Goal: Task Accomplishment & Management: Use online tool/utility

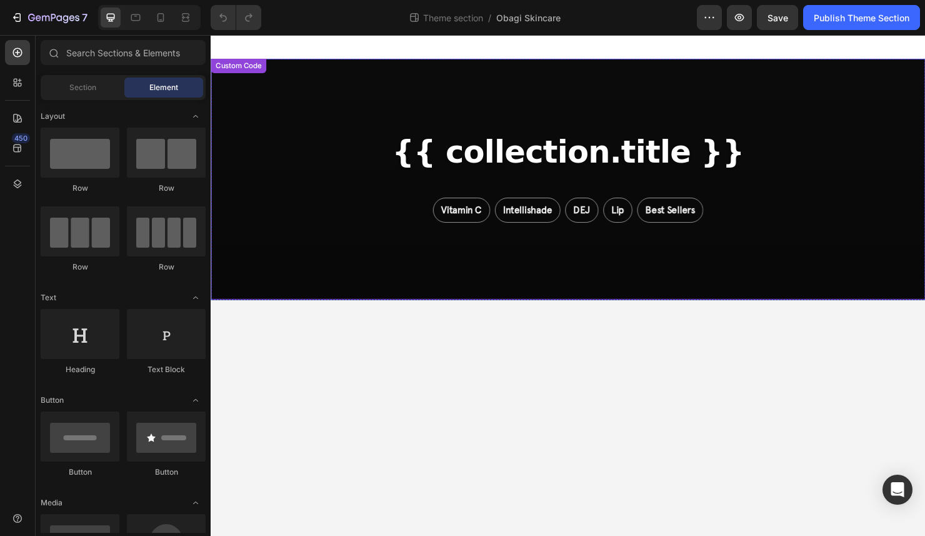
click at [536, 136] on div "{{ collection.title }} Vitamin C Intellishade DEJ Lip Best Sellers" at bounding box center [586, 186] width 750 height 253
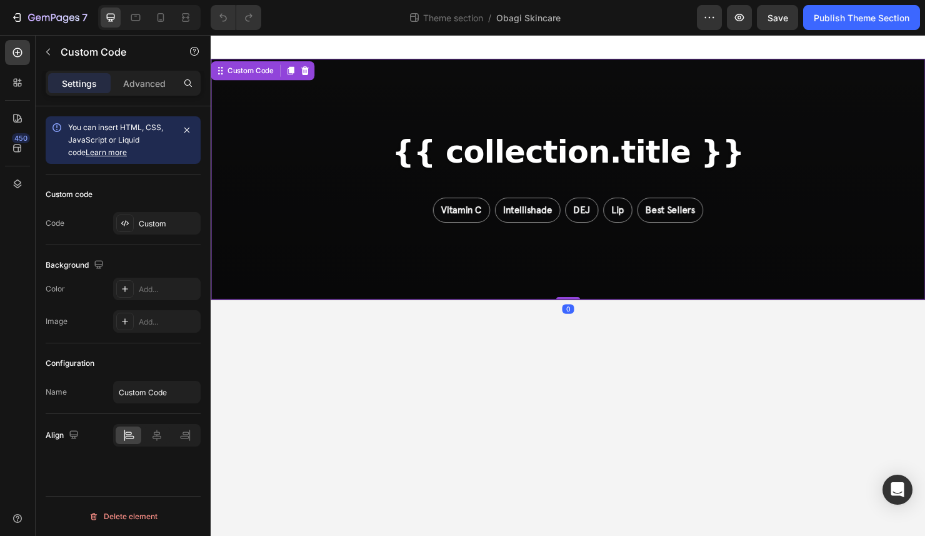
click at [536, 136] on div "{{ collection.title }} Vitamin C Intellishade DEJ Lip Best Sellers" at bounding box center [586, 186] width 750 height 253
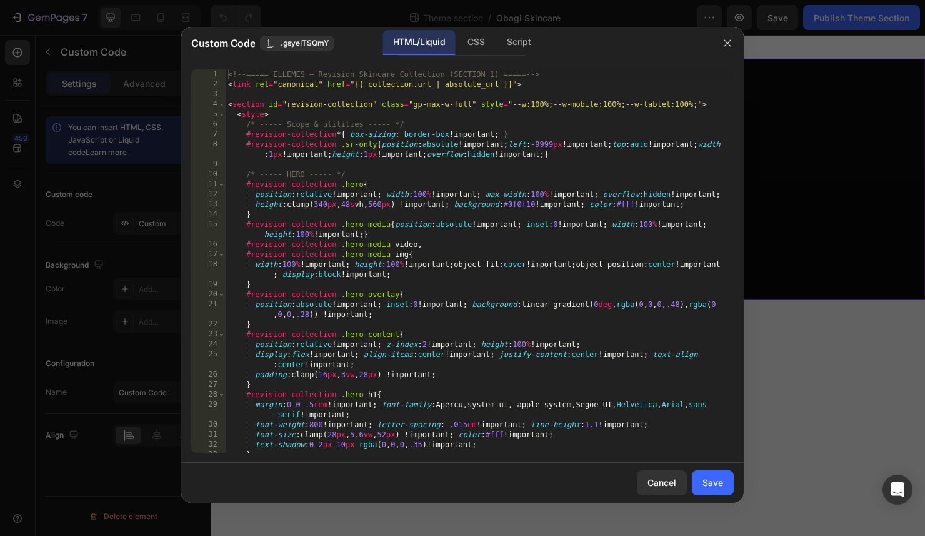
click at [491, 224] on div "<!-- ===== ELLEMES — Revision Skincare Collection (SECTION 1) ===== --> < link …" at bounding box center [480, 270] width 508 height 403
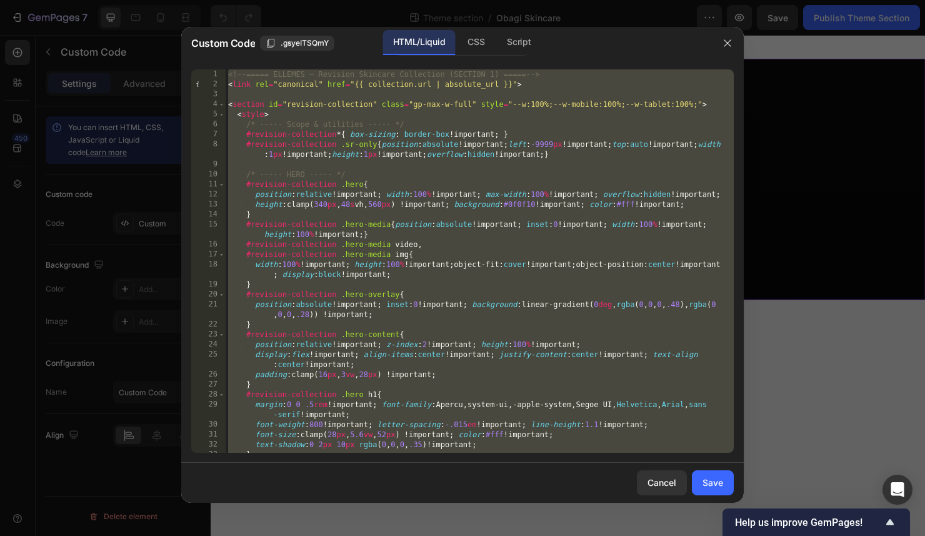
click at [450, 276] on div "<!-- ===== ELLEMES — Revision Skincare Collection (SECTION 1) ===== --> < link …" at bounding box center [480, 270] width 508 height 403
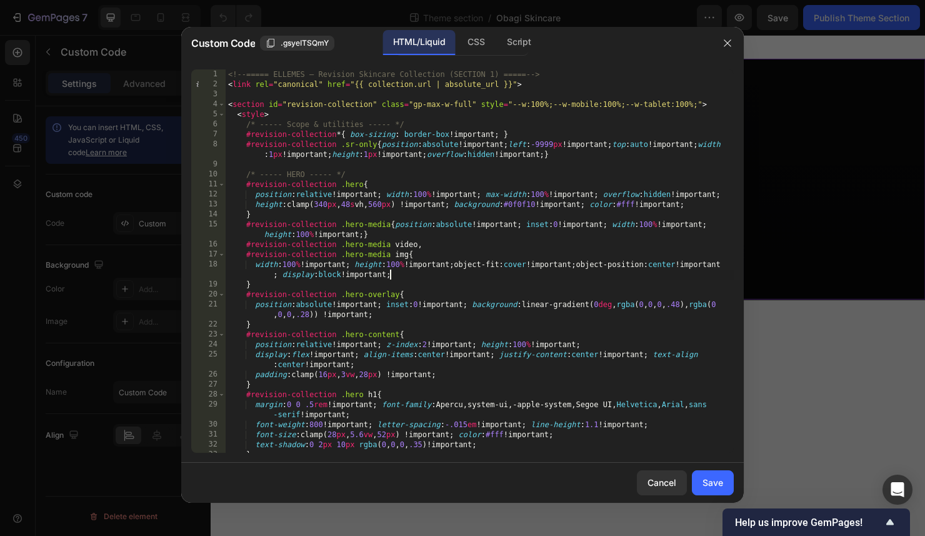
type textarea "<!-- ===== /SECTION 1 ===== -->"
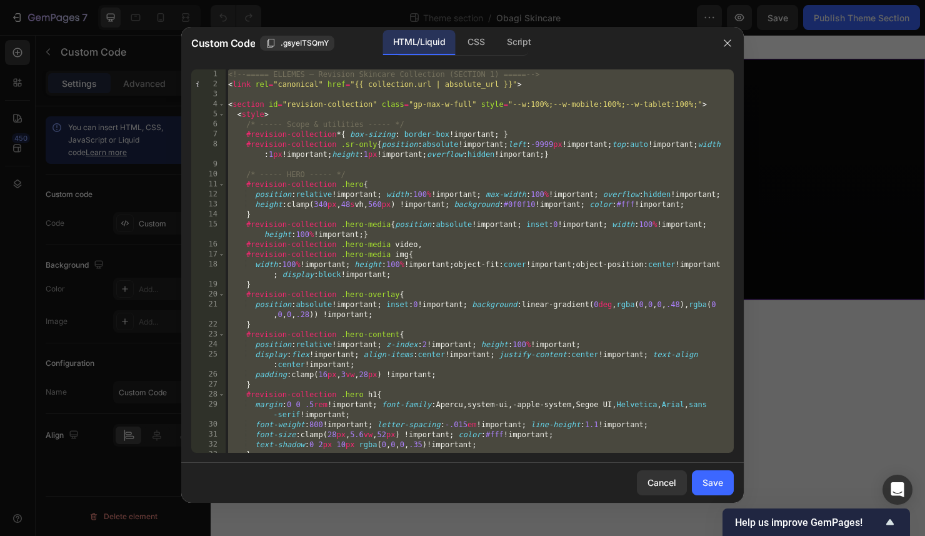
paste textarea
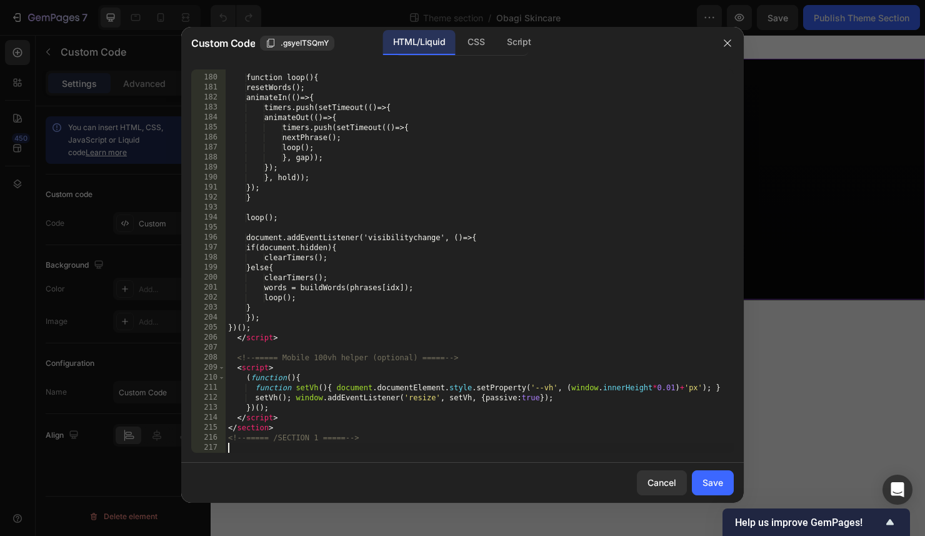
scroll to position [1998, 0]
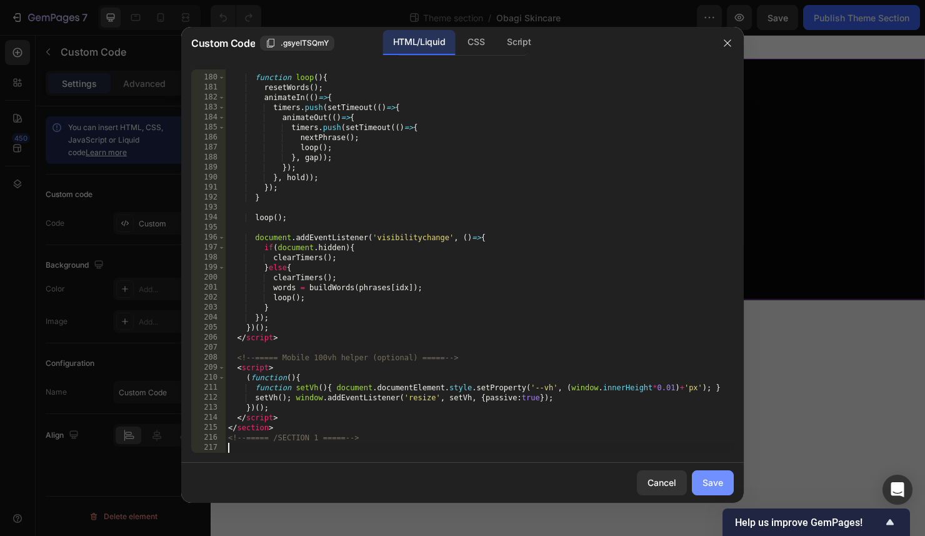
click at [708, 485] on div "Save" at bounding box center [713, 482] width 21 height 13
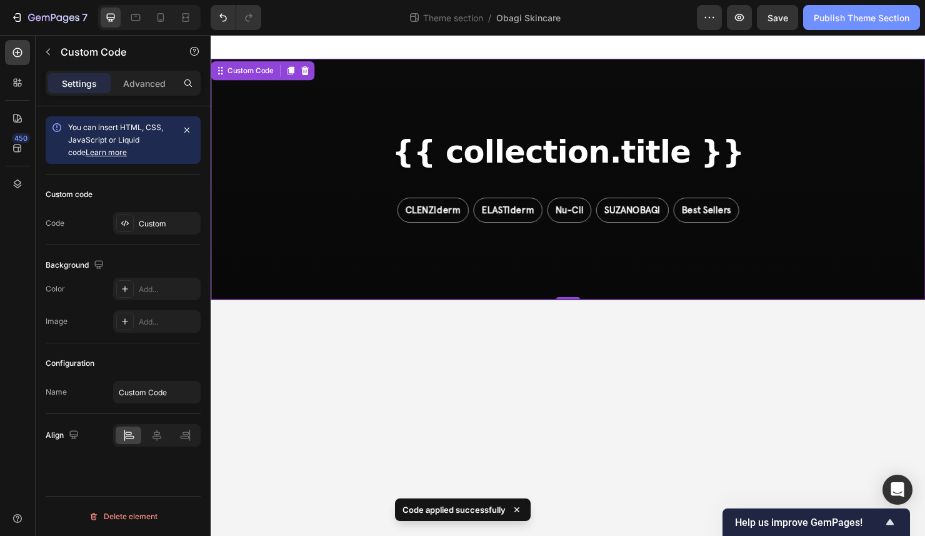
click at [834, 10] on button "Publish Theme Section" at bounding box center [861, 17] width 117 height 25
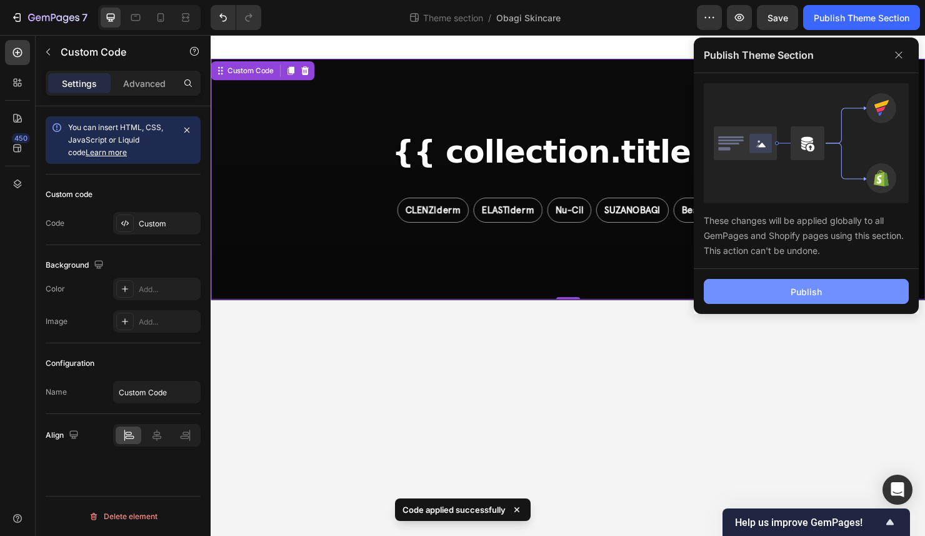
click at [776, 296] on button "Publish" at bounding box center [806, 291] width 205 height 25
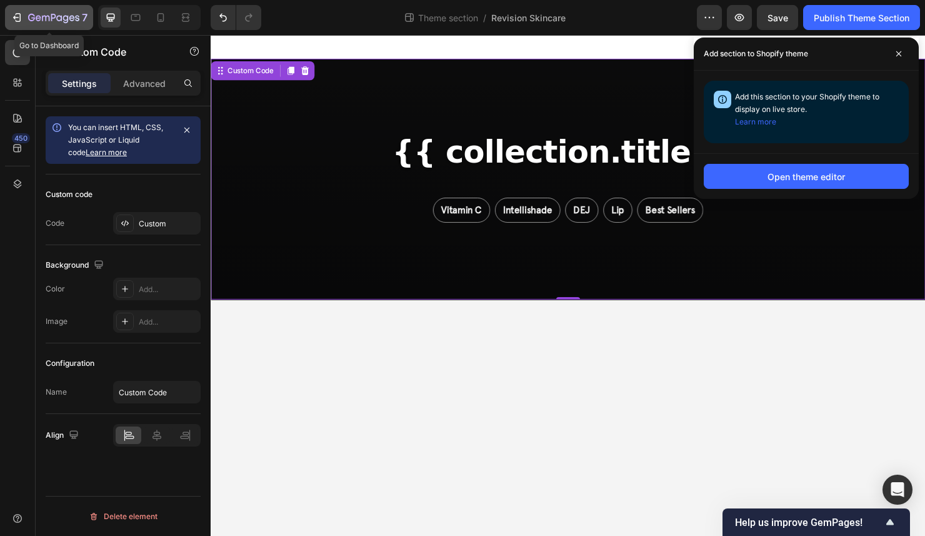
click at [26, 21] on div "7" at bounding box center [49, 17] width 77 height 15
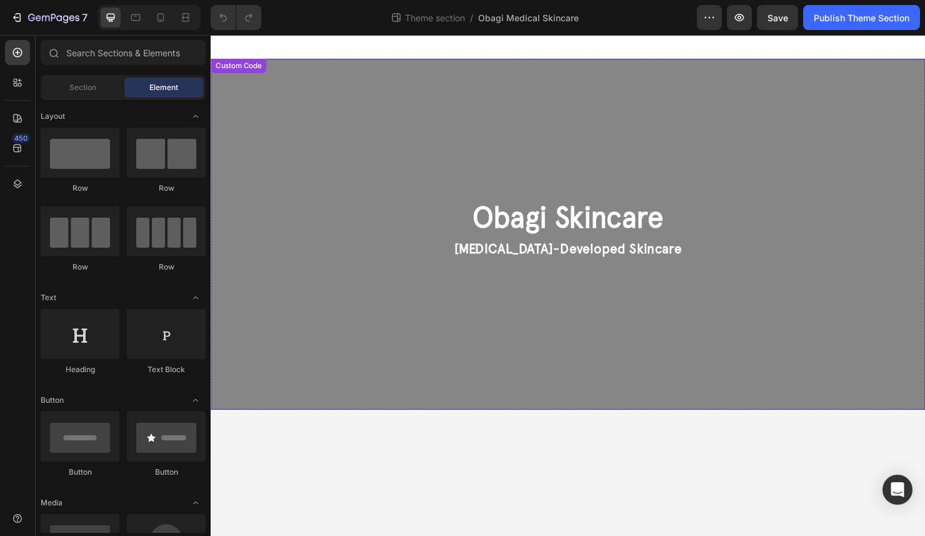
click at [585, 149] on div "Obagi Skincare Dermatologist-Developed Skincare" at bounding box center [586, 244] width 750 height 368
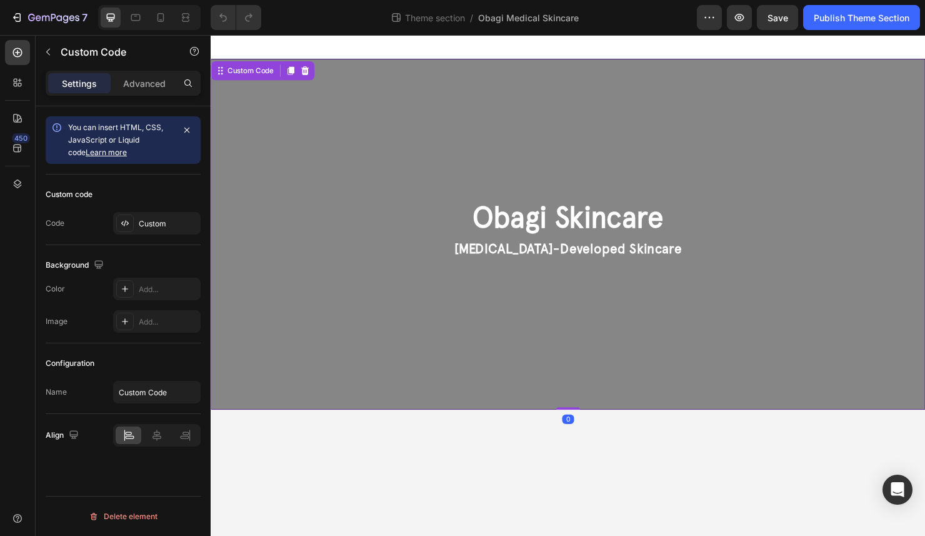
click at [585, 149] on div "Obagi Skincare Dermatologist-Developed Skincare" at bounding box center [586, 244] width 750 height 368
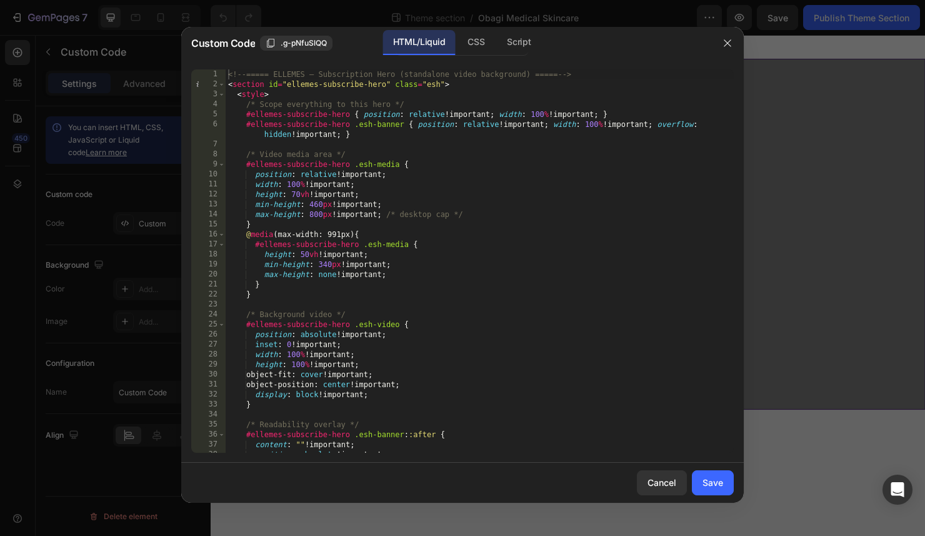
type textarea "height: 50vh !important;"
click at [518, 251] on div "<!-- ===== ELLEMES — Subscription Hero (standalone video background) ===== --> …" at bounding box center [480, 270] width 508 height 403
click at [433, 306] on div "<!-- ===== ELLEMES — Subscription Hero (standalone video background) ===== --> …" at bounding box center [480, 270] width 508 height 403
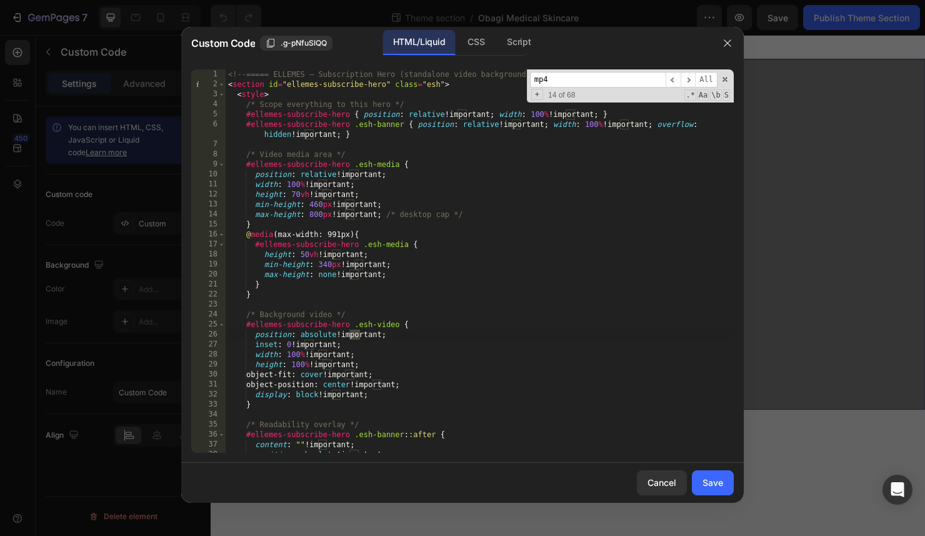
scroll to position [897, 0]
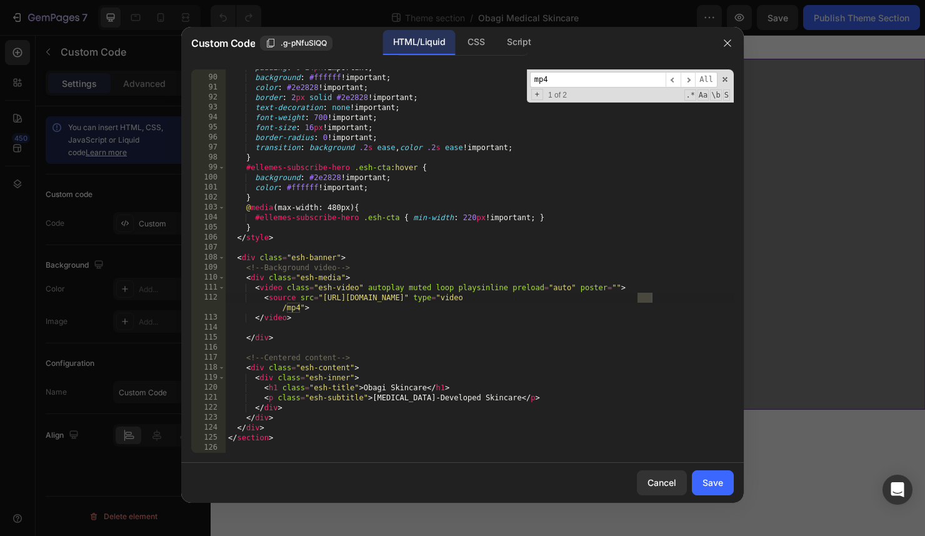
type input "mp4"
type textarea "<source src="https://cdn.shopify.com/videos/c/o/v/3f2ac6b9d8954694bdb7de668758e…"
click at [323, 297] on div "padding : 0 24 px !important ; background : #ffffff !important ; color : #2e282…" at bounding box center [480, 264] width 508 height 403
click at [650, 296] on div "padding : 0 24 px !important ; background : #ffffff !important ; color : #2e282…" at bounding box center [480, 264] width 508 height 403
click at [423, 243] on div "padding : 0 24 px !important ; background : #ffffff !important ; color : #2e282…" at bounding box center [480, 264] width 508 height 403
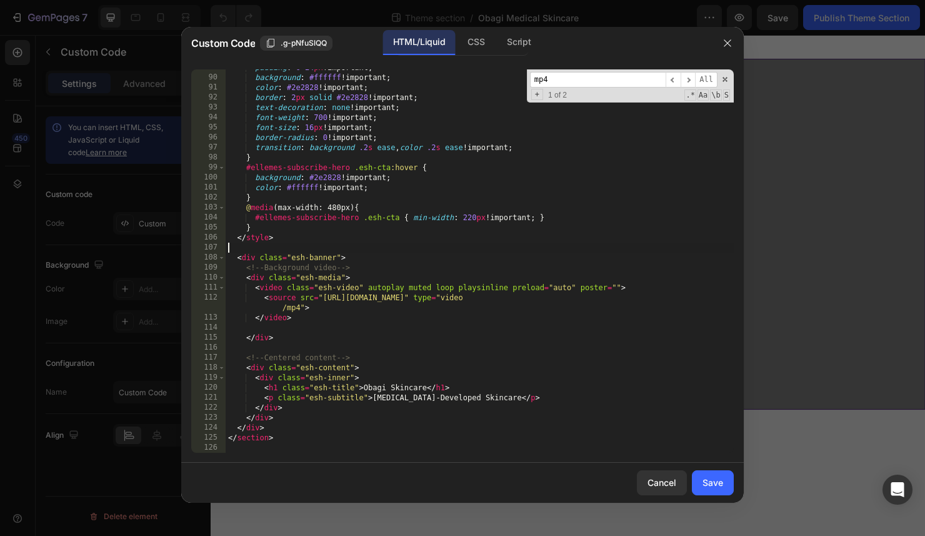
type textarea "</section>"
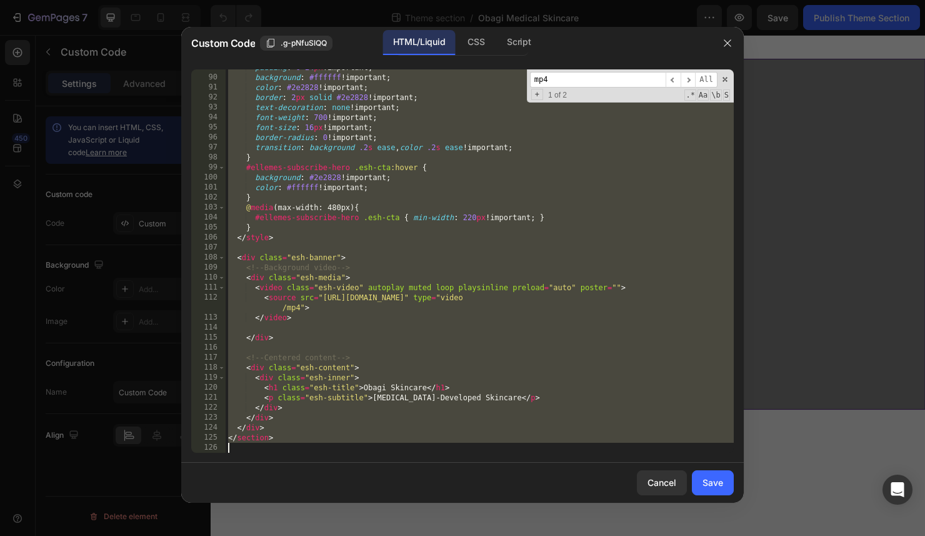
paste textarea
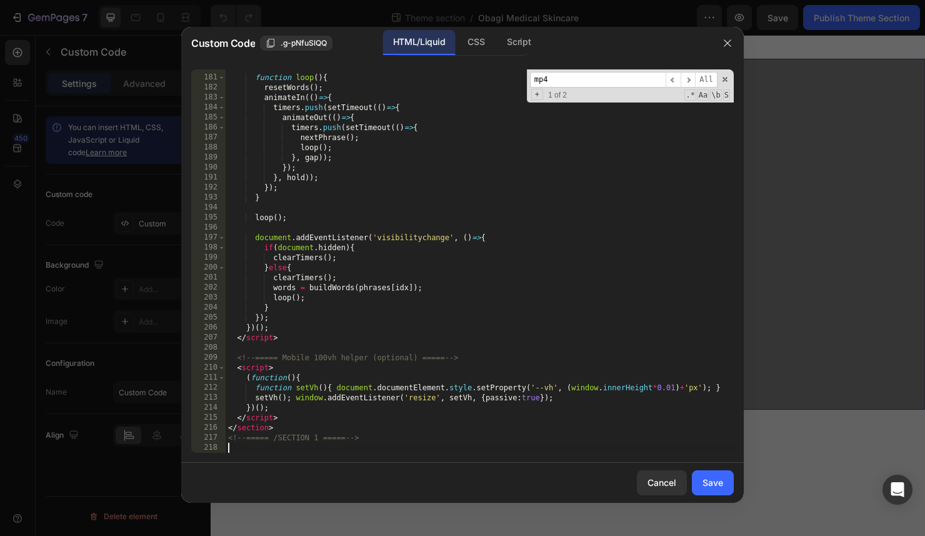
click at [730, 496] on div "Cancel Save" at bounding box center [462, 483] width 563 height 40
click at [716, 485] on div "Save" at bounding box center [713, 482] width 21 height 13
type textarea "<!-- ===== /SECTION 1 ===== -->"
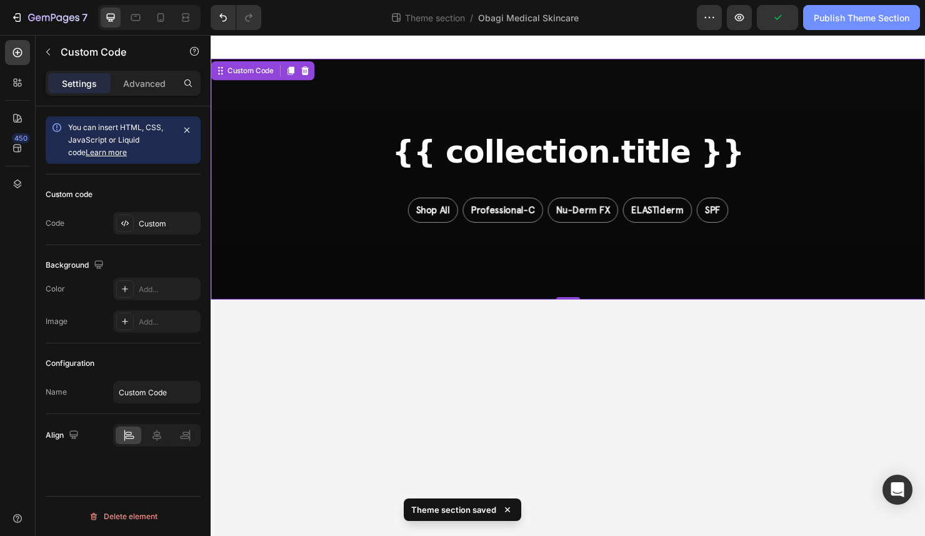
click at [860, 19] on div "Publish Theme Section" at bounding box center [862, 17] width 96 height 13
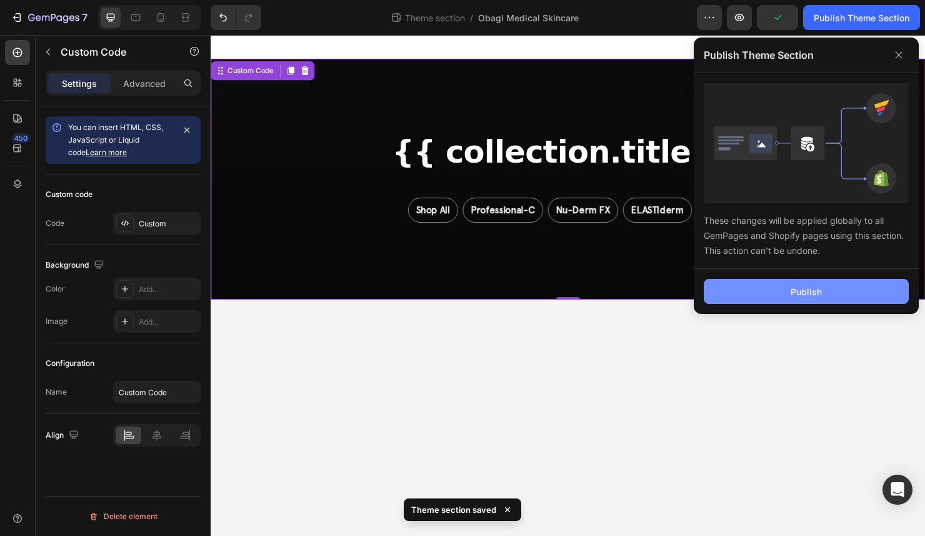
click at [785, 288] on button "Publish" at bounding box center [806, 291] width 205 height 25
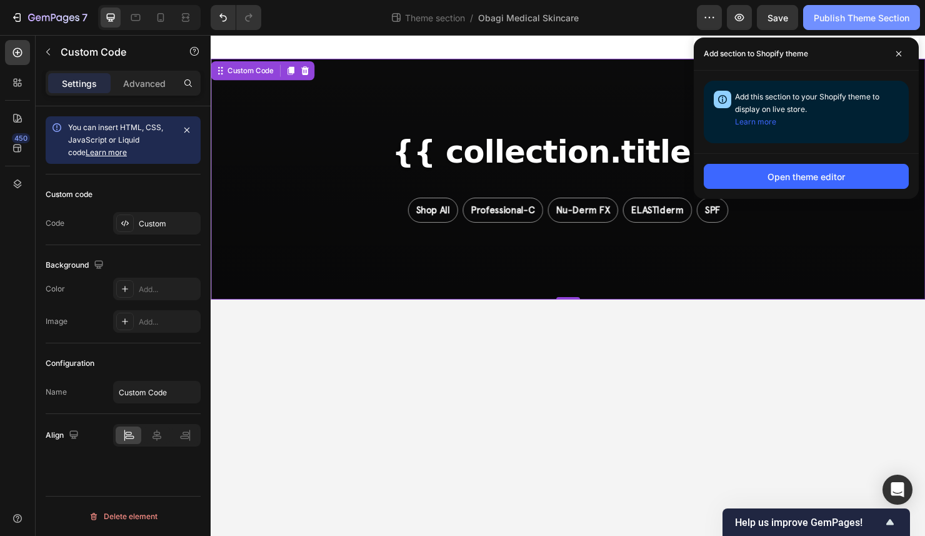
click at [848, 15] on div "Publish Theme Section" at bounding box center [862, 17] width 96 height 13
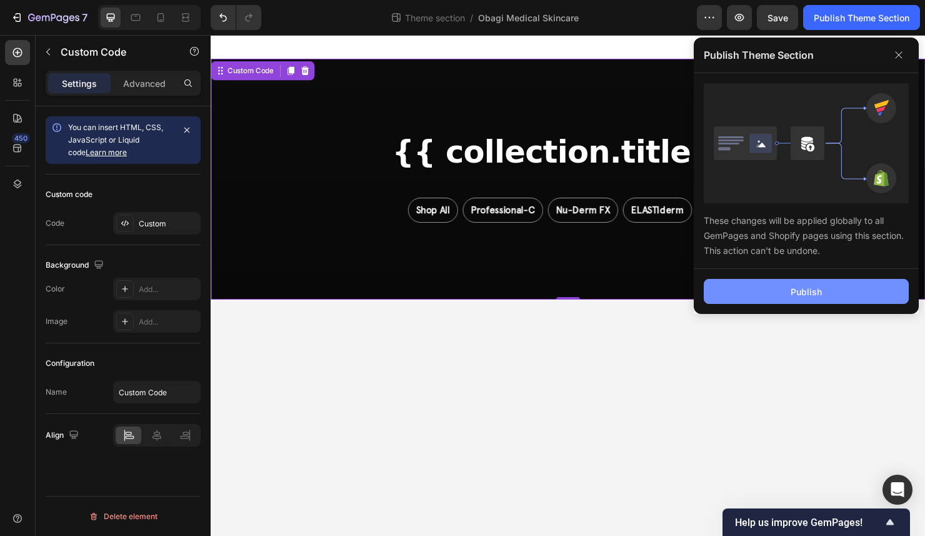
click at [745, 288] on button "Publish" at bounding box center [806, 291] width 205 height 25
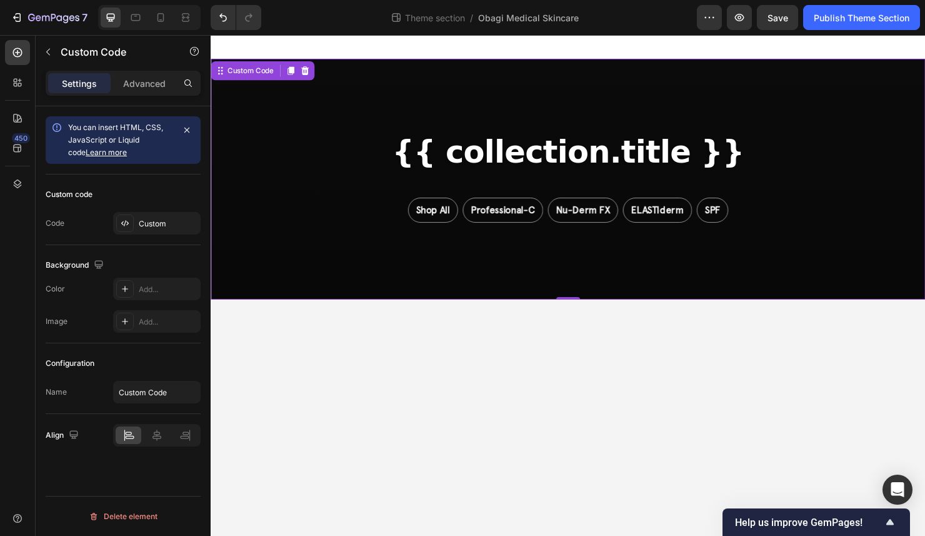
click at [581, 131] on div "{{ collection.title }} Shop All Professional-C Nu-Derm FX ELASTIderm SPF" at bounding box center [586, 186] width 750 height 253
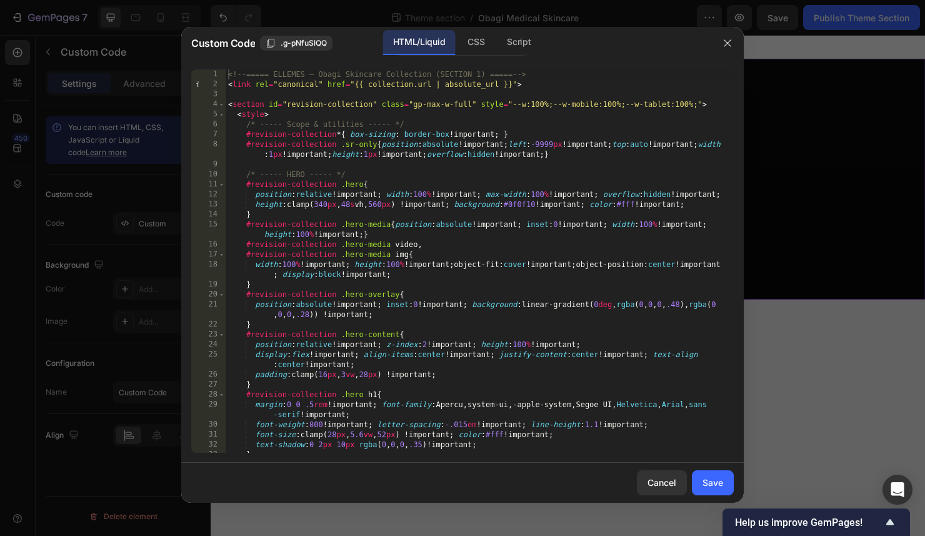
click at [478, 291] on div "<!-- ===== ELLEMES — Obagi Skincare Collection (SECTION 1) ===== --> < link rel…" at bounding box center [480, 270] width 508 height 403
type textarea "<!-- ===== /SECTION 1 ===== -->"
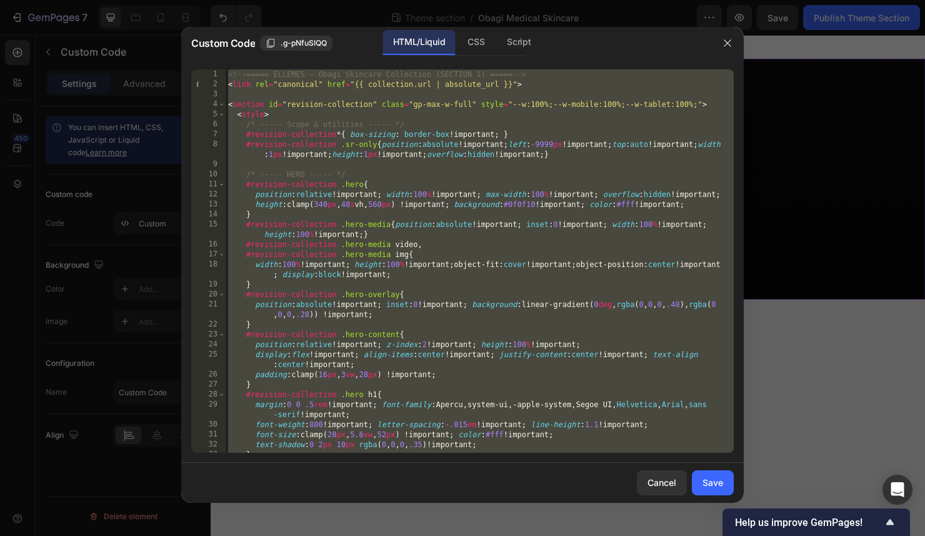
paste textarea
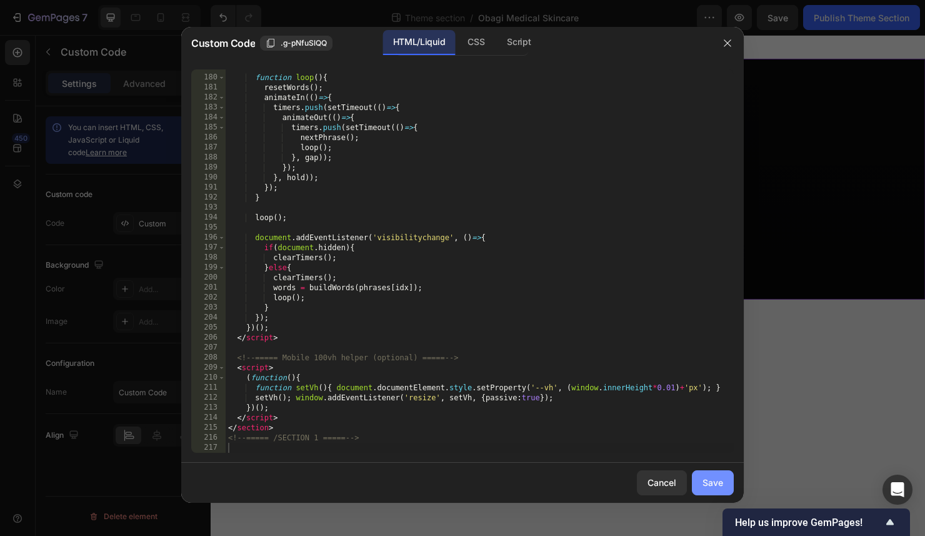
click at [715, 483] on div "Save" at bounding box center [713, 482] width 21 height 13
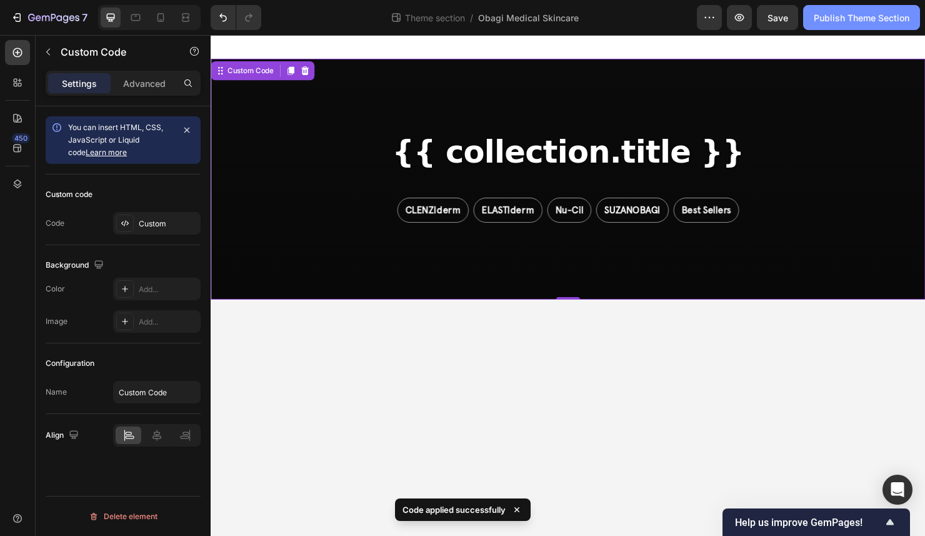
click at [851, 18] on div "Publish Theme Section" at bounding box center [862, 17] width 96 height 13
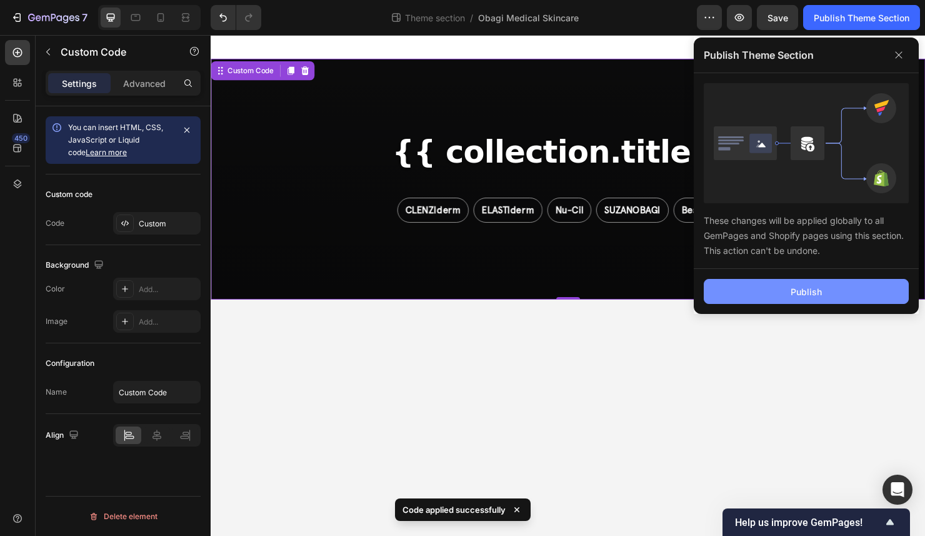
click at [782, 299] on button "Publish" at bounding box center [806, 291] width 205 height 25
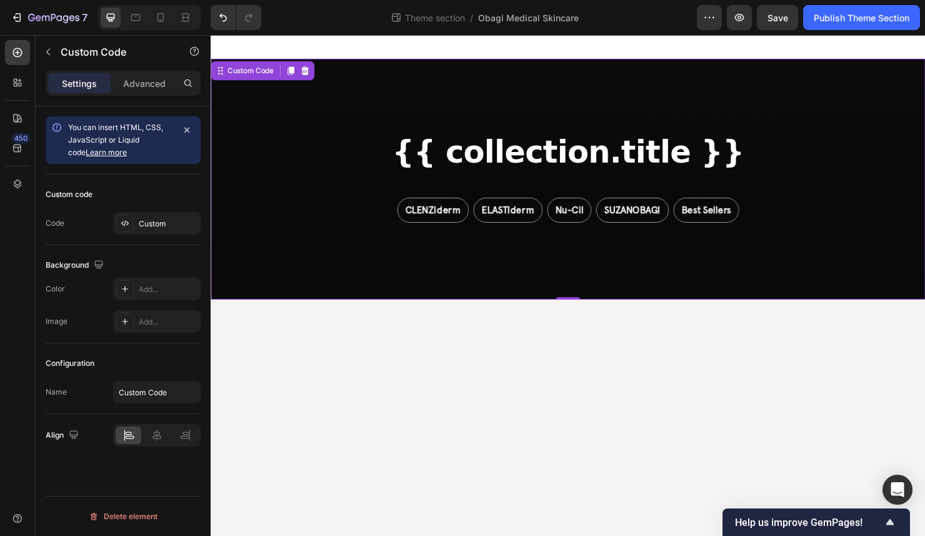
click at [488, 136] on div "{{ collection.title }} CLENZIderm ELASTIderm Nu-Cil SUZANOBAGI Best Sellers" at bounding box center [586, 186] width 750 height 253
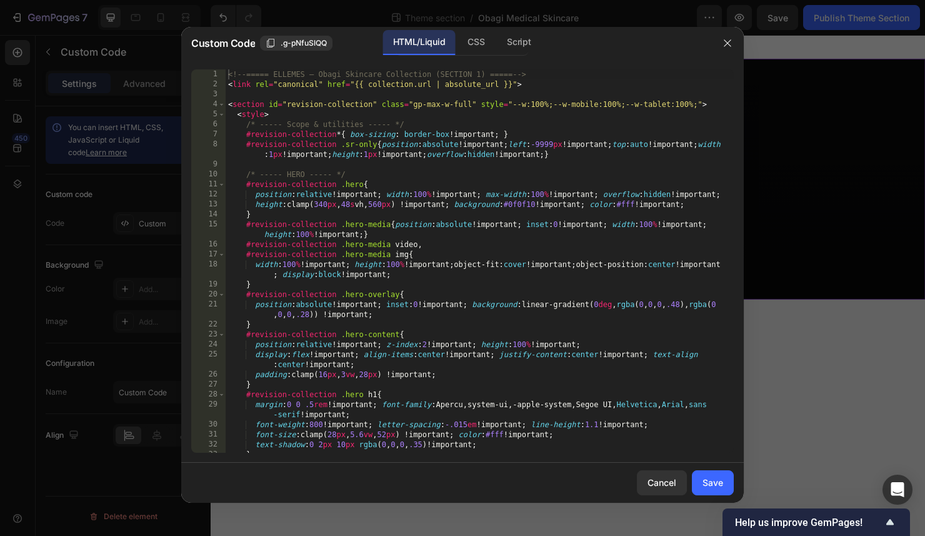
click at [480, 182] on div "<!-- ===== ELLEMES — Obagi Skincare Collection (SECTION 1) ===== --> < link rel…" at bounding box center [480, 270] width 508 height 403
type textarea "<!-- ===== /SECTION 1 ===== -->"
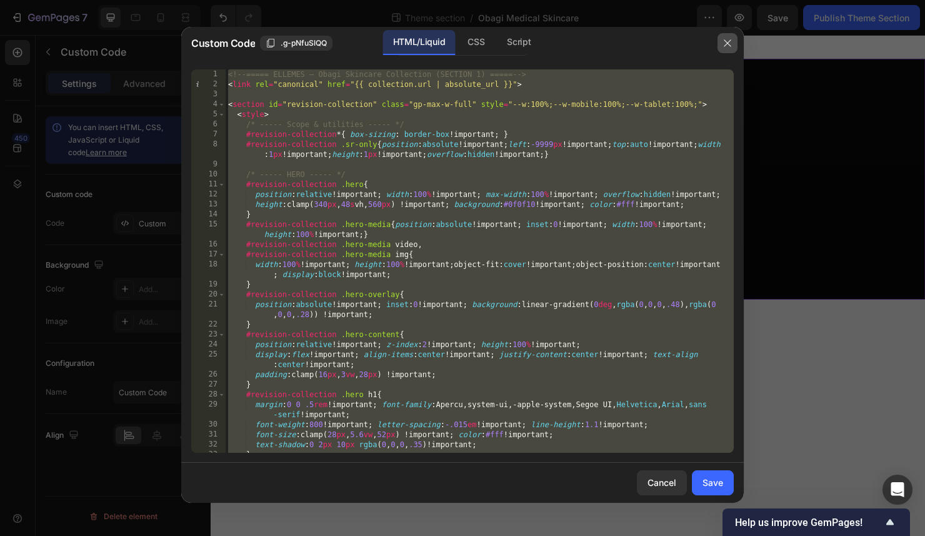
click at [734, 43] on button "button" at bounding box center [728, 43] width 20 height 20
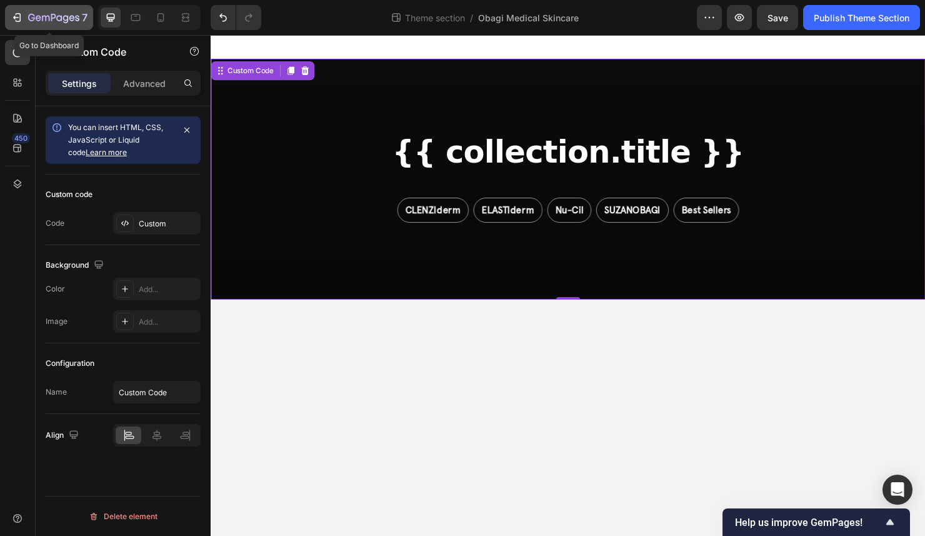
click at [73, 13] on icon "button" at bounding box center [53, 18] width 51 height 11
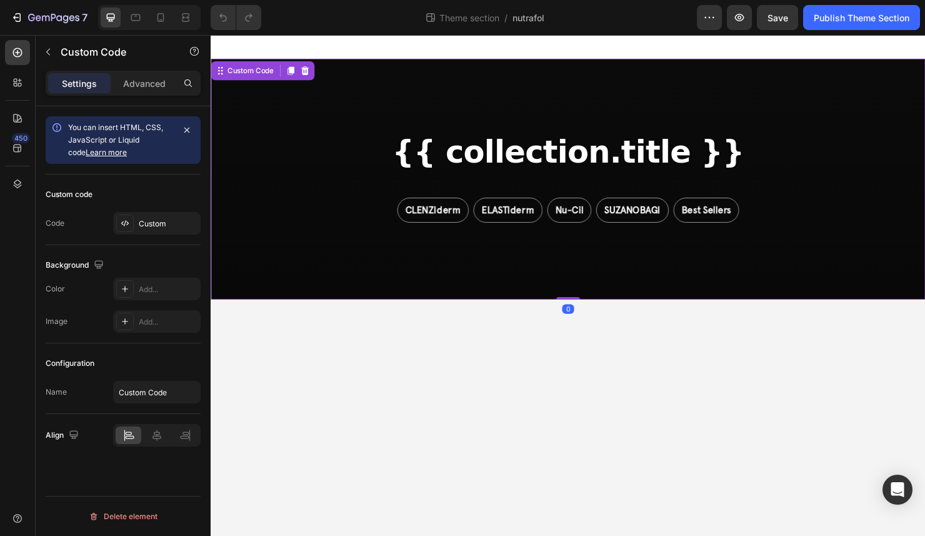
click at [438, 267] on div "{{ collection.title }} CLENZIderm ELASTIderm Nu-Cil SUZANOBAGI Best Sellers" at bounding box center [586, 186] width 750 height 253
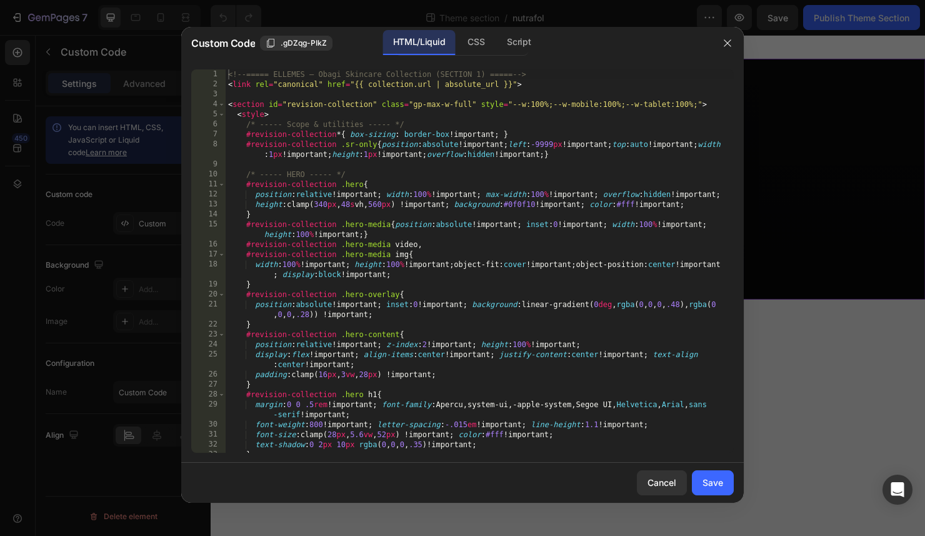
type textarea "}"
click at [421, 280] on div "<!-- ===== ELLEMES — Obagi Skincare Collection (SECTION 1) ===== --> < link rel…" at bounding box center [480, 270] width 508 height 403
click at [726, 39] on icon "button" at bounding box center [728, 43] width 10 height 10
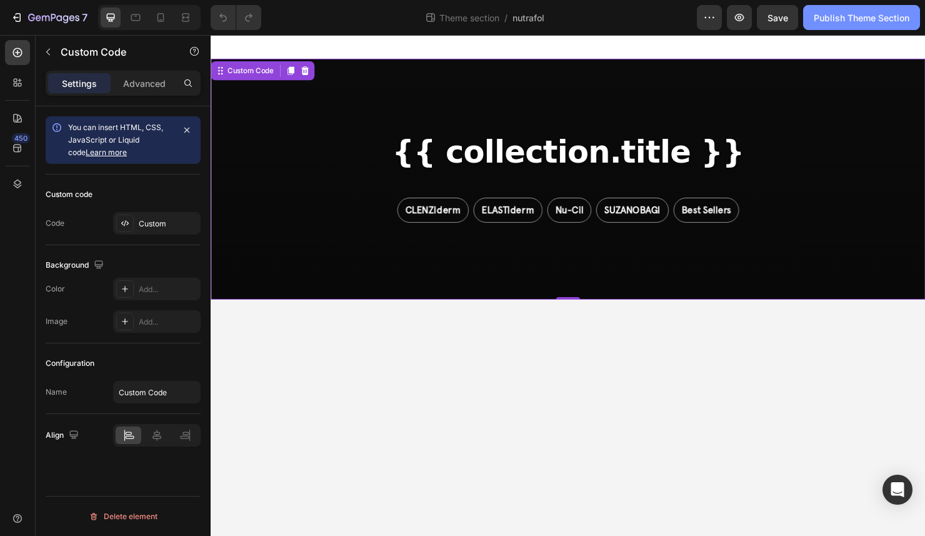
click at [865, 21] on div "Publish Theme Section" at bounding box center [862, 17] width 96 height 13
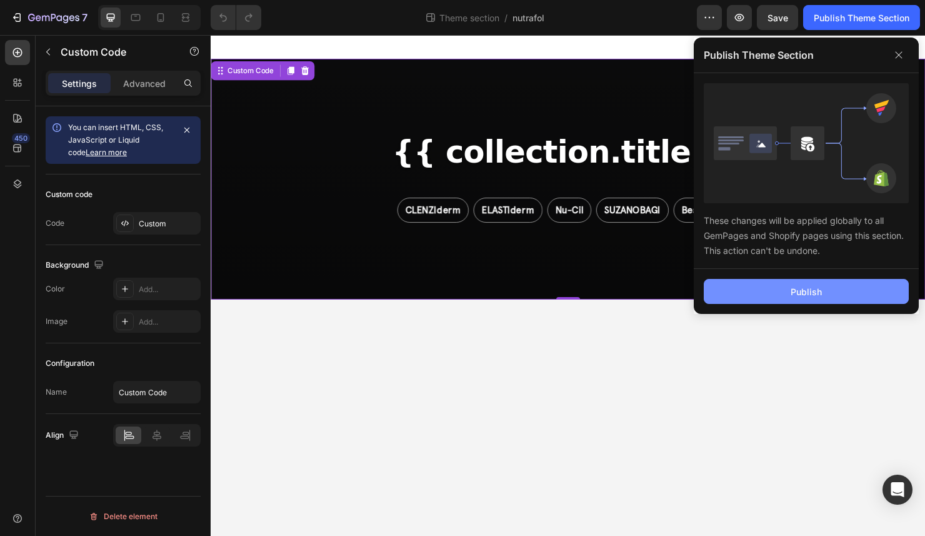
click at [783, 286] on button "Publish" at bounding box center [806, 291] width 205 height 25
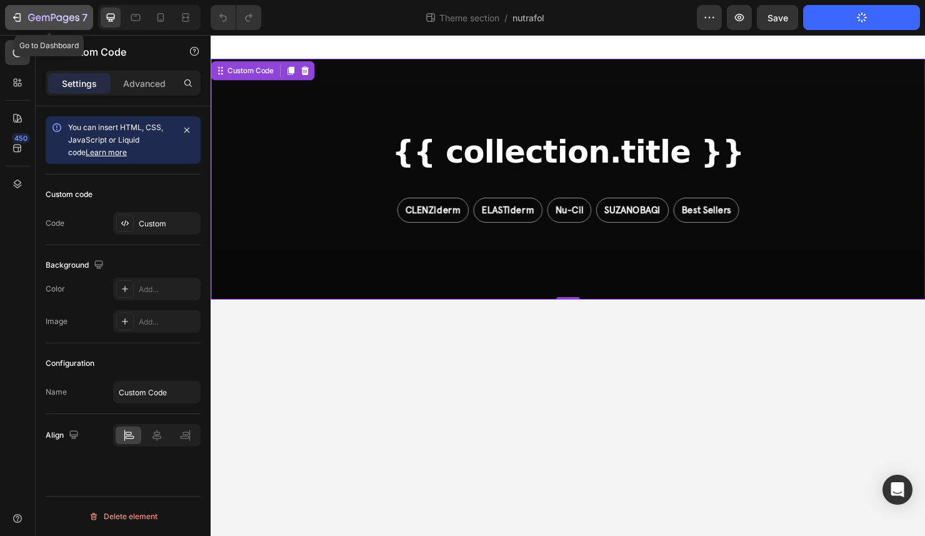
click at [40, 22] on icon "button" at bounding box center [53, 18] width 51 height 11
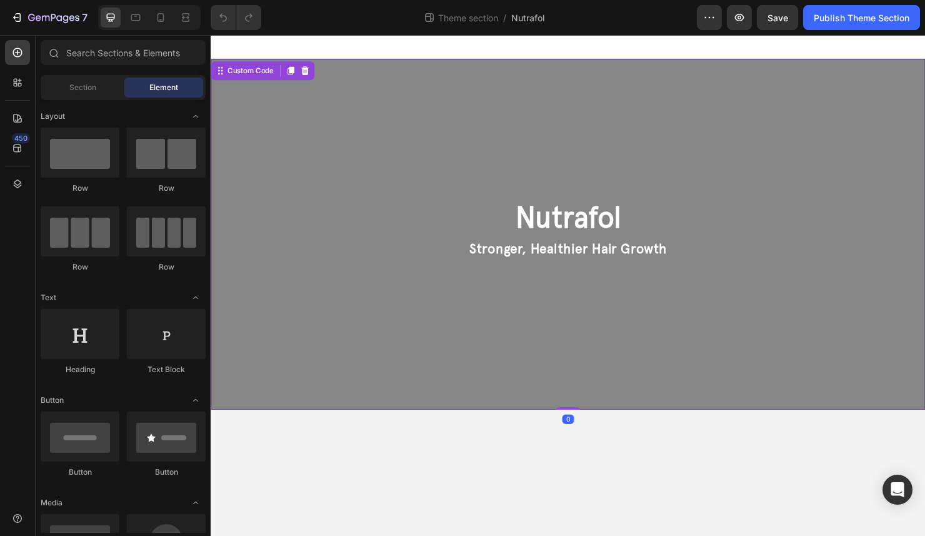
click at [546, 180] on div "Nutrafol Stronger, Healthier Hair Growth" at bounding box center [586, 244] width 750 height 368
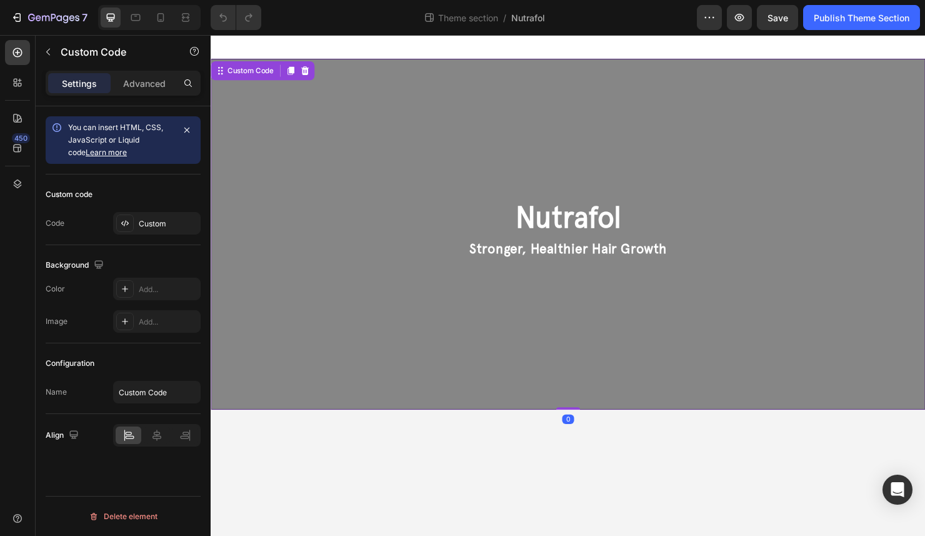
click at [546, 180] on div "Nutrafol Stronger, Healthier Hair Growth" at bounding box center [586, 244] width 750 height 368
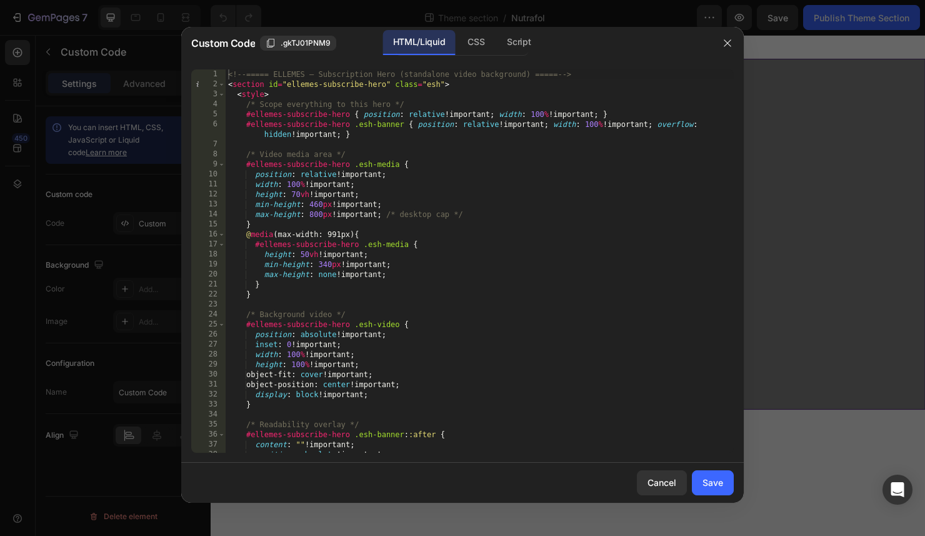
type textarea "min-height: 460px !important;"
click at [501, 204] on div "<!-- ===== ELLEMES — Subscription Hero (standalone video background) ===== --> …" at bounding box center [480, 270] width 508 height 403
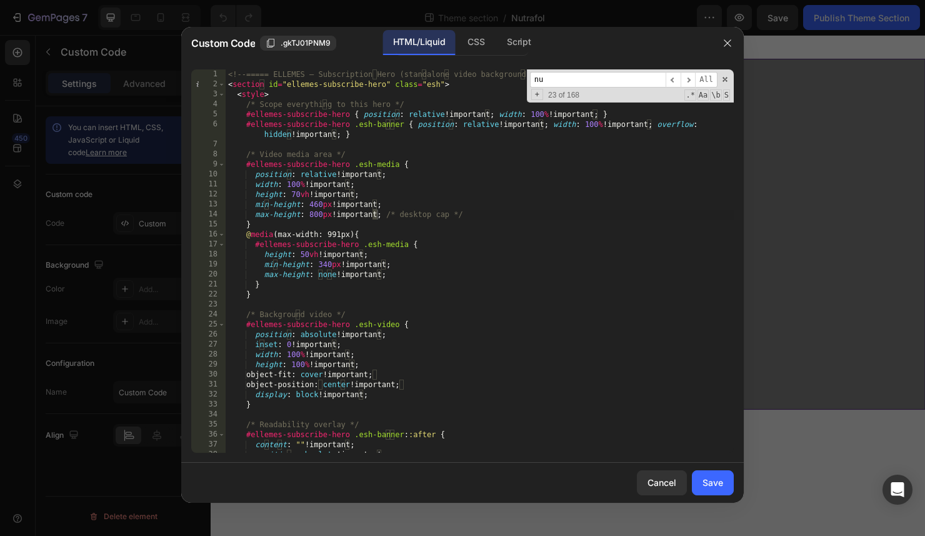
scroll to position [887, 0]
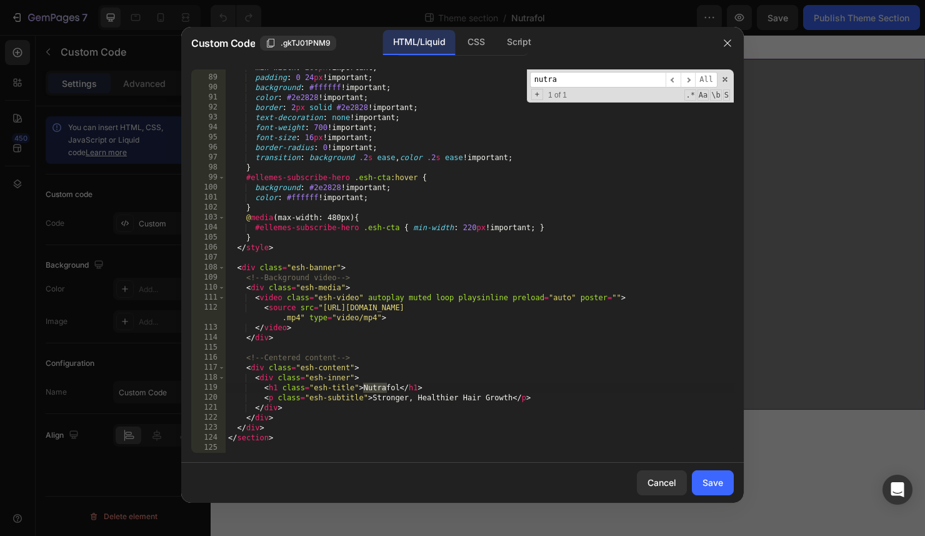
type input "nutra"
type textarea "<source src="https://ellemesmedspa.com/wp-content/uploads/2025/09/Slowly_rotate…"
click at [321, 308] on div "min-width : 260 px !important ; padding : 0 24 px !important ; background : #ff…" at bounding box center [480, 264] width 508 height 403
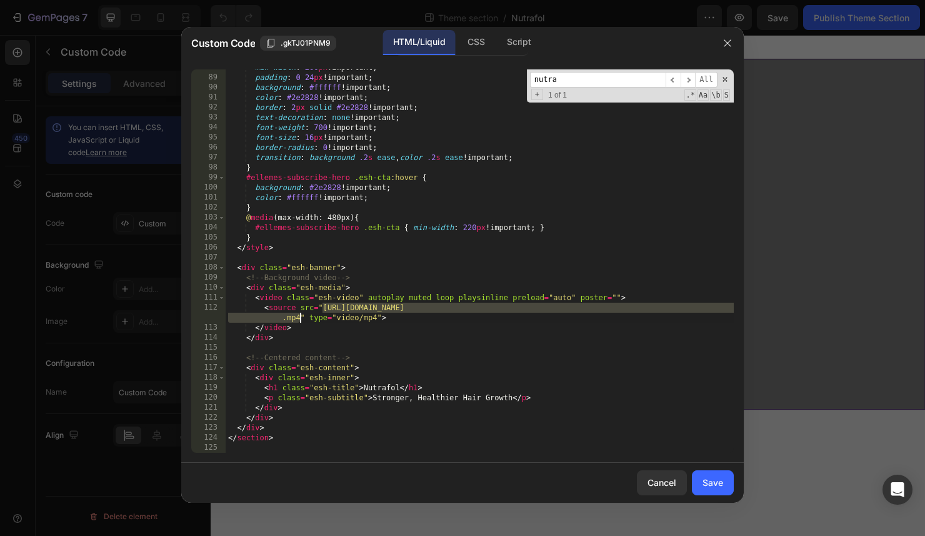
click at [300, 318] on div "min-width : 260 px !important ; padding : 0 24 px !important ; background : #ff…" at bounding box center [480, 264] width 508 height 403
click at [732, 47] on icon "button" at bounding box center [728, 43] width 10 height 10
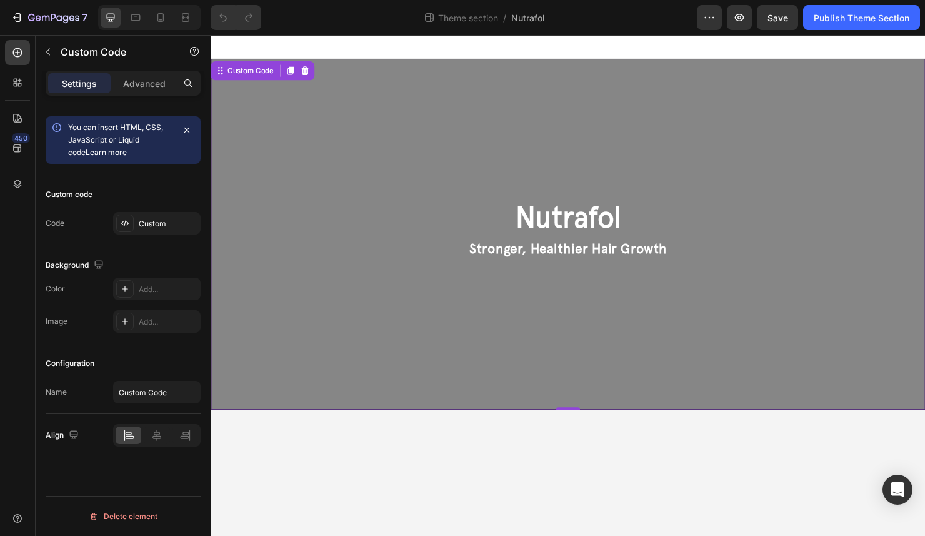
click at [536, 183] on div "Nutrafol Stronger, Healthier Hair Growth" at bounding box center [586, 244] width 750 height 368
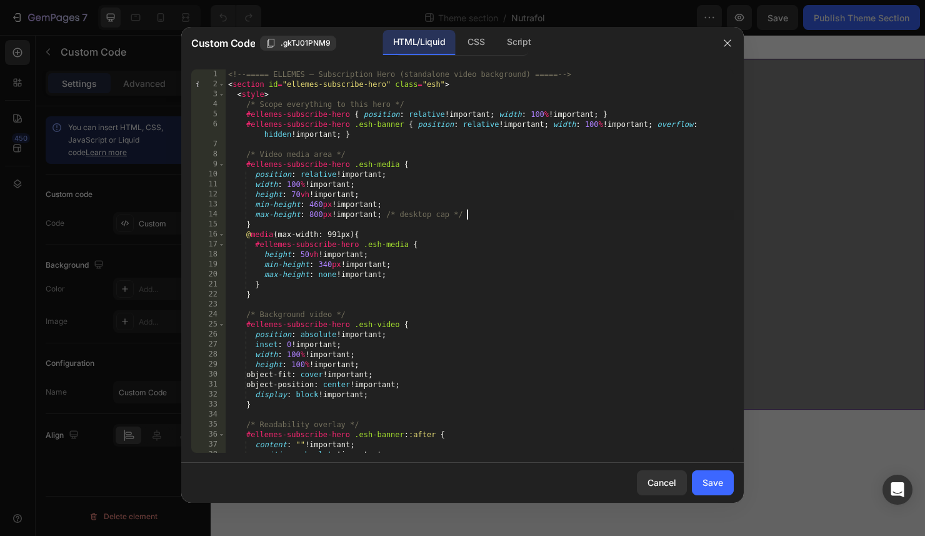
click at [476, 214] on div "<!-- ===== ELLEMES — Subscription Hero (standalone video background) ===== --> …" at bounding box center [480, 270] width 508 height 403
type textarea "</section>"
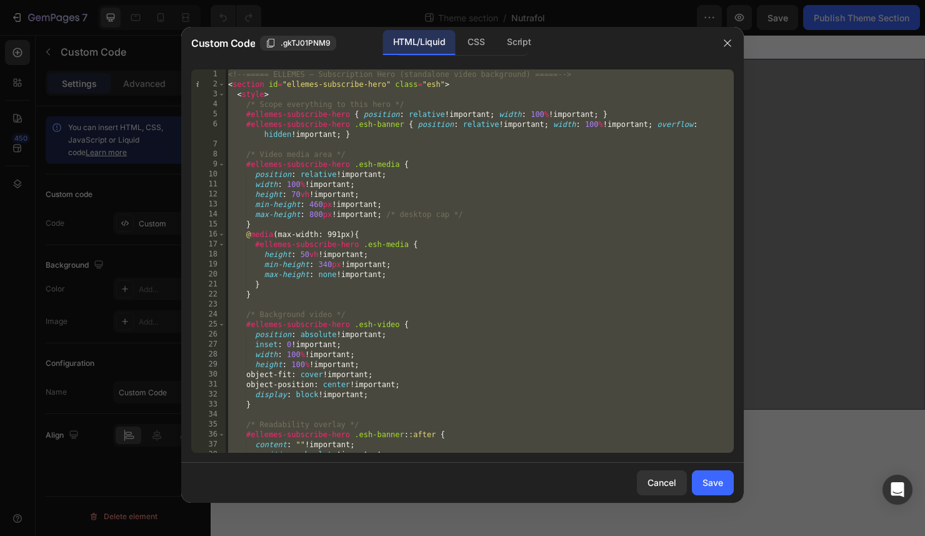
paste textarea
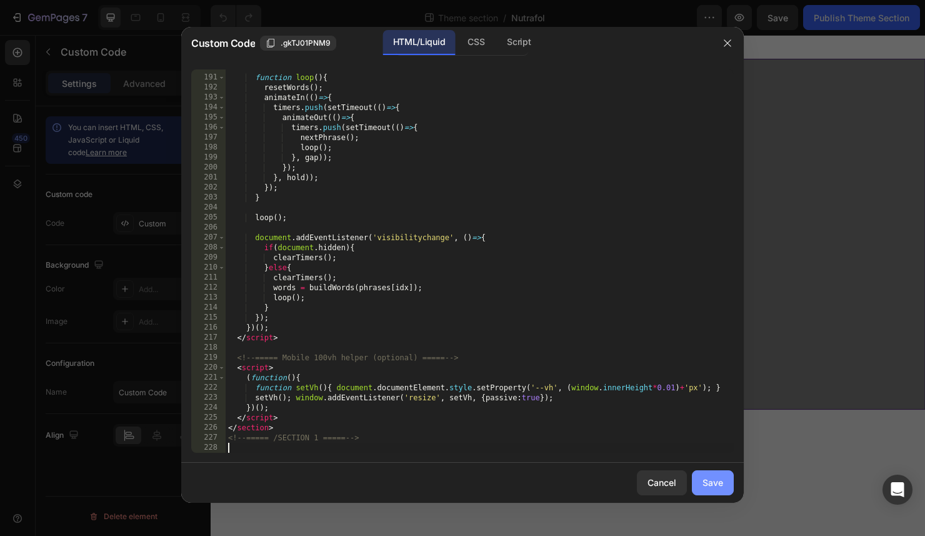
click at [709, 480] on div "Save" at bounding box center [713, 482] width 21 height 13
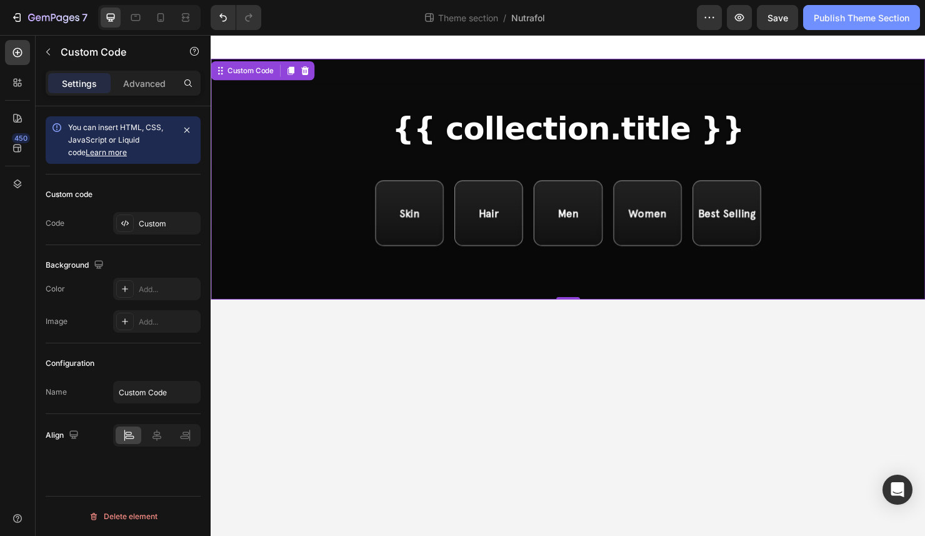
click at [847, 20] on div "Publish Theme Section" at bounding box center [862, 17] width 96 height 13
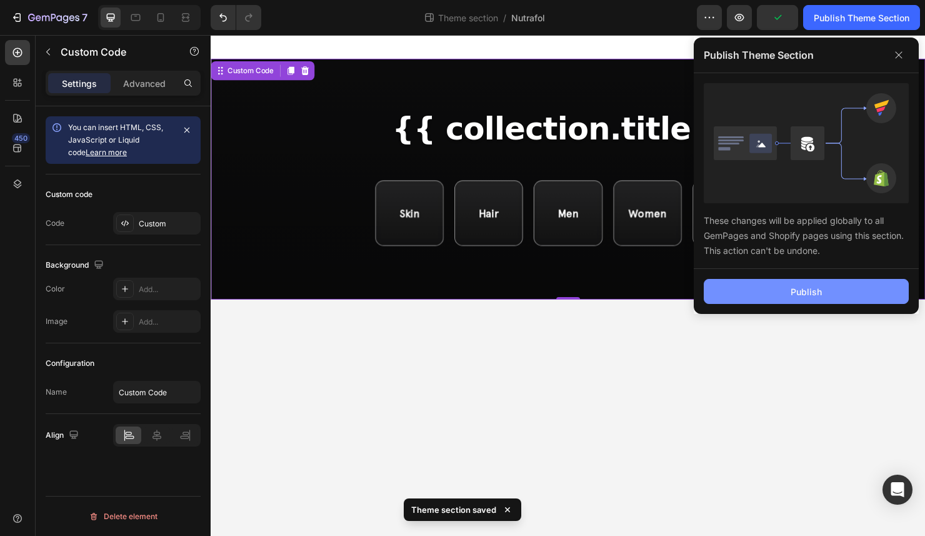
click at [760, 283] on button "Publish" at bounding box center [806, 291] width 205 height 25
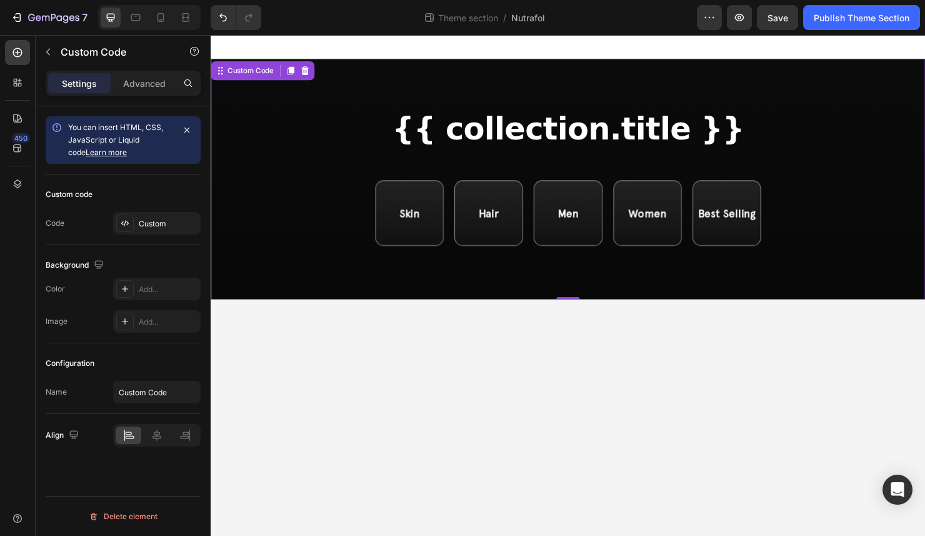
click at [470, 99] on div "{{ collection.title }} Skin Hair Men Women Best Selling" at bounding box center [586, 186] width 750 height 253
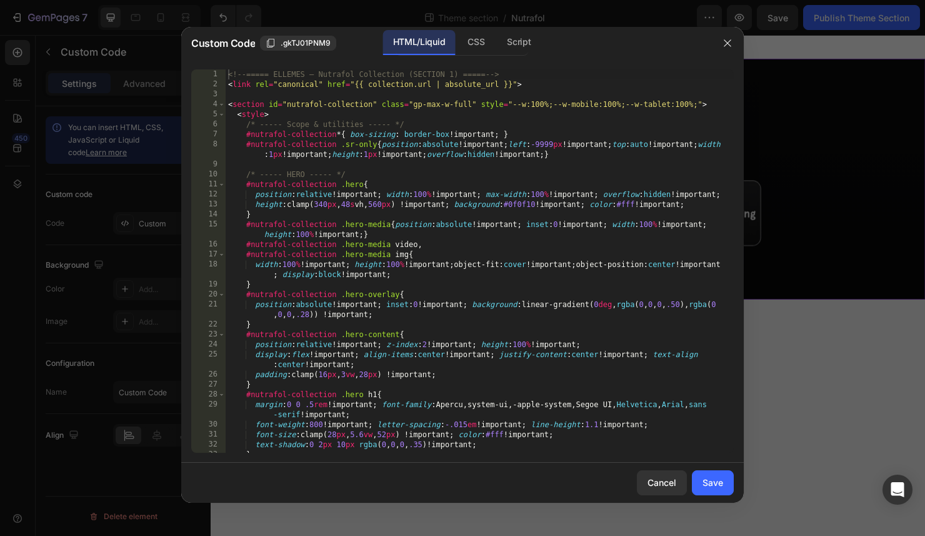
click at [434, 177] on div "<!-- ===== ELLEMES — Nutrafol Collection (SECTION 1) ===== --> < link rel = "ca…" at bounding box center [480, 270] width 508 height 403
type textarea "<!-- ===== /SECTION 1 ===== -->"
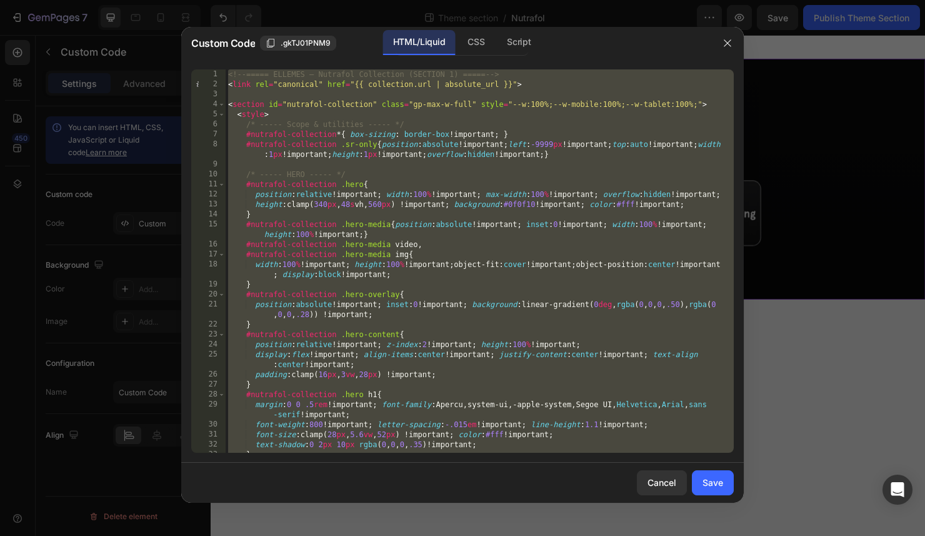
paste textarea
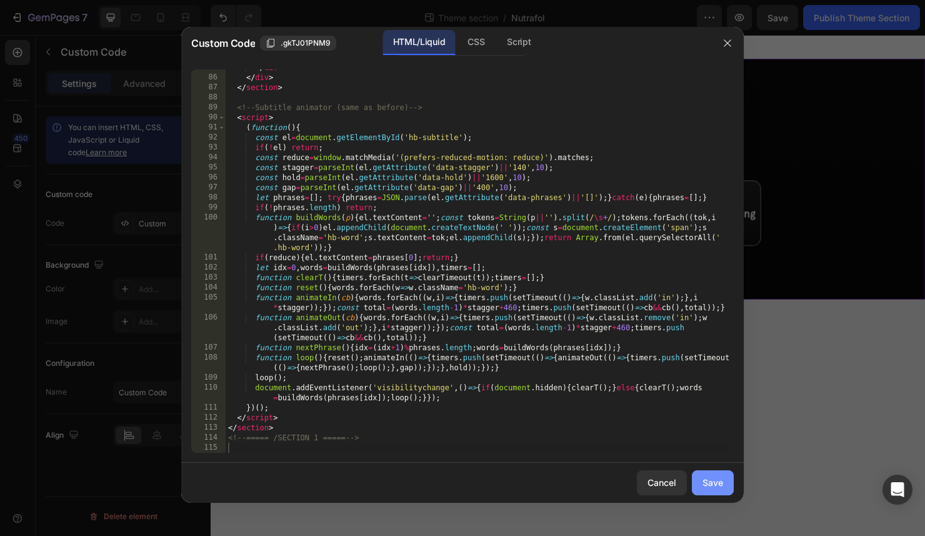
click at [704, 480] on div "Save" at bounding box center [713, 482] width 21 height 13
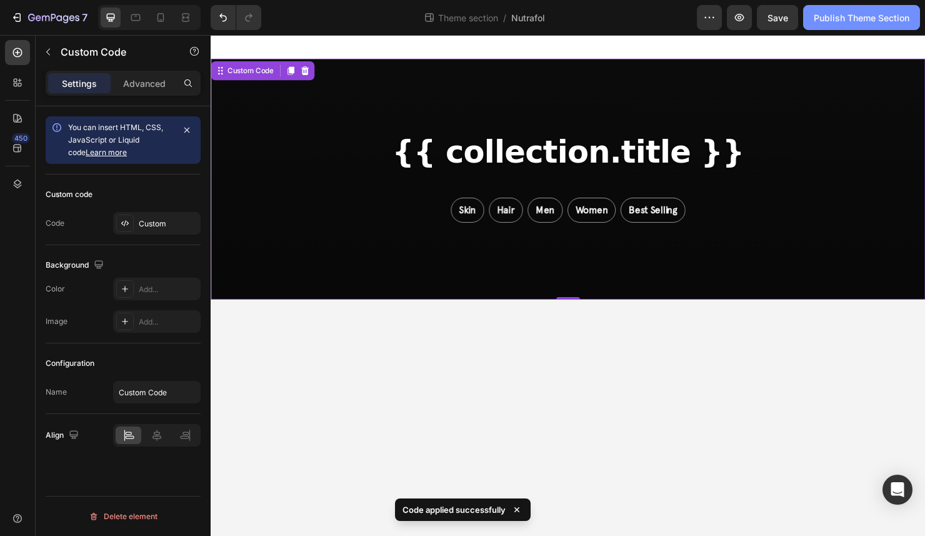
click at [853, 14] on div "Publish Theme Section" at bounding box center [862, 17] width 96 height 13
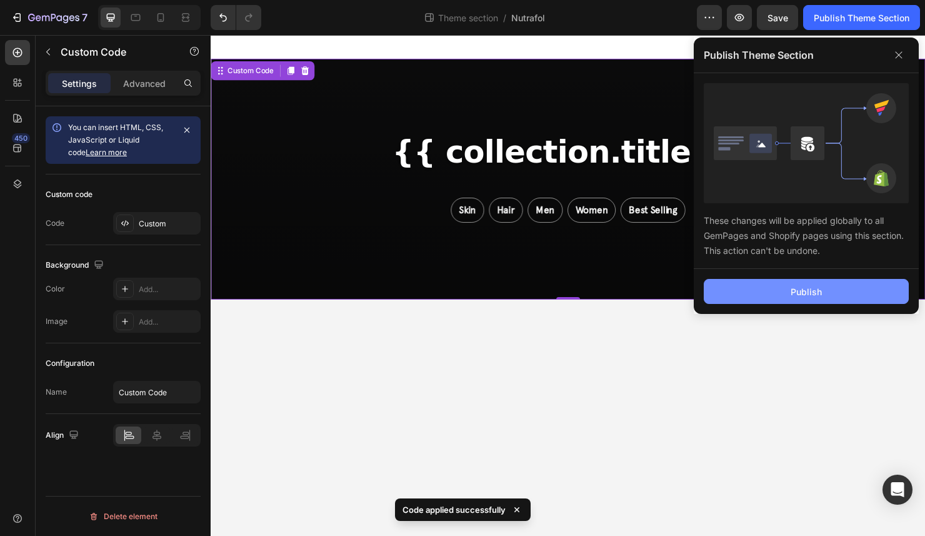
click at [788, 283] on button "Publish" at bounding box center [806, 291] width 205 height 25
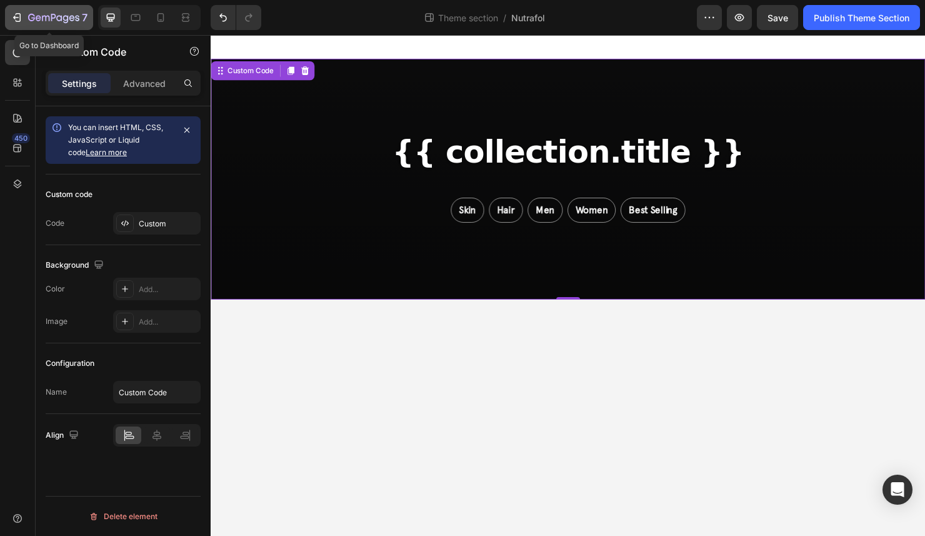
click at [43, 15] on icon "button" at bounding box center [53, 18] width 51 height 11
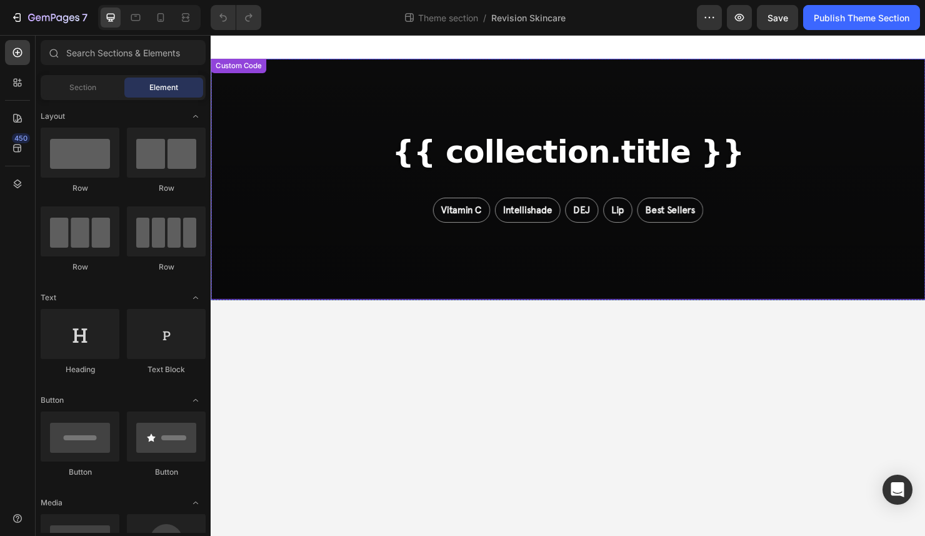
click at [557, 281] on div "{{ collection.title }} Vitamin C Intellishade DEJ Lip Best Sellers" at bounding box center [586, 186] width 750 height 253
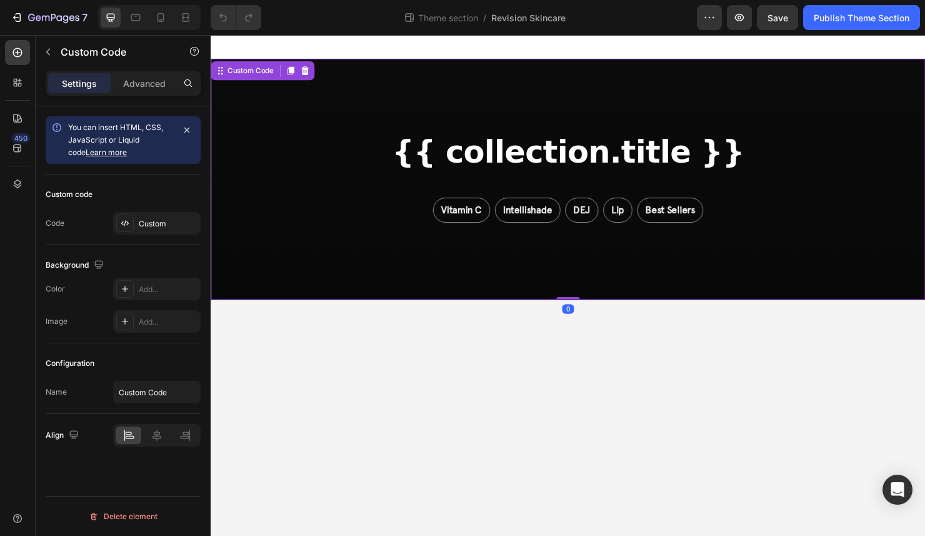
click at [557, 281] on div "{{ collection.title }} Vitamin C Intellishade DEJ Lip Best Sellers" at bounding box center [586, 186] width 750 height 253
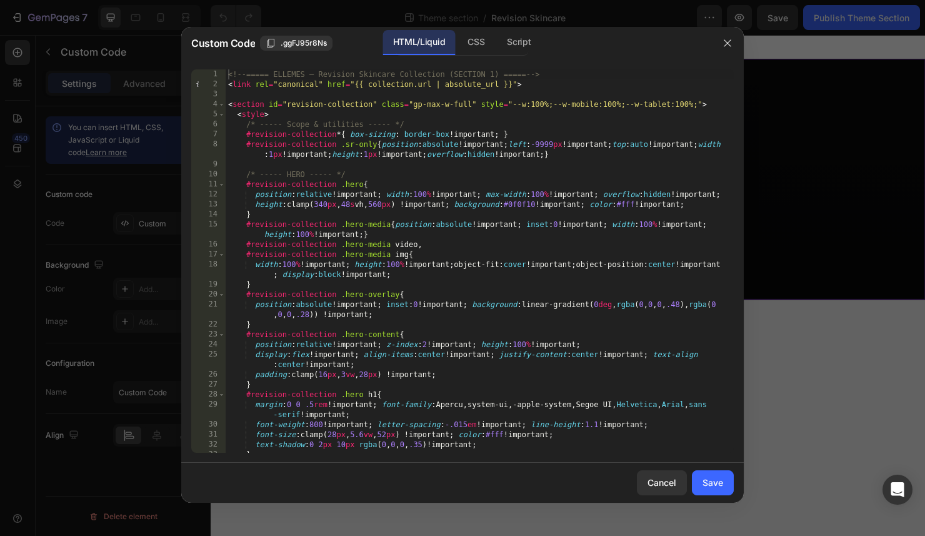
click at [475, 307] on div "<!-- ===== ELLEMES — Revision Skincare Collection (SECTION 1) ===== --> < link …" at bounding box center [480, 270] width 508 height 403
type textarea "<!-- ===== /SECTION 1 ===== -->"
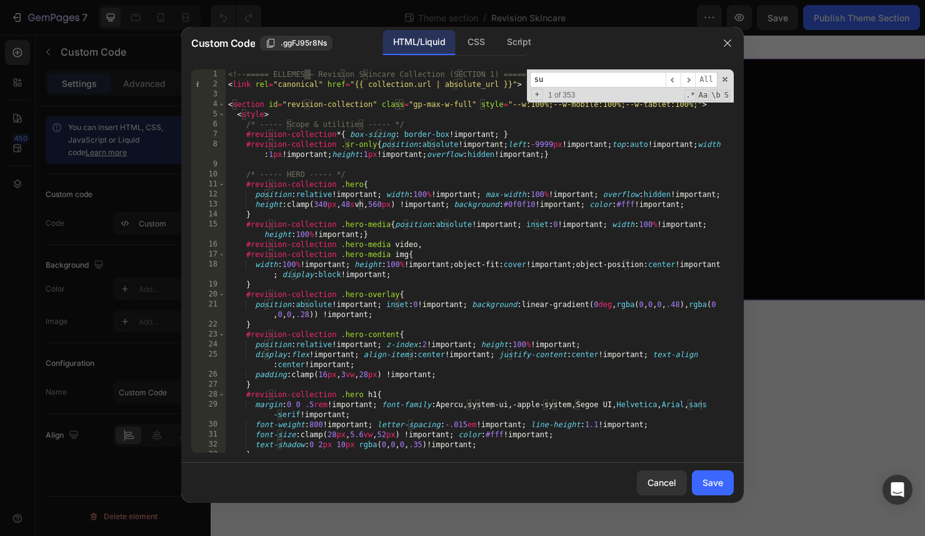
scroll to position [218, 0]
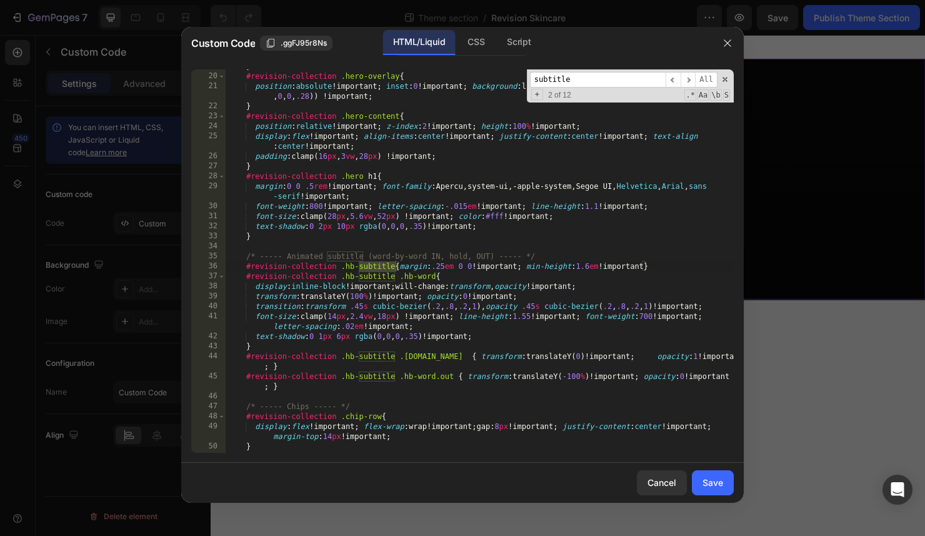
type input "subtitle"
click at [633, 83] on input "subtitle" at bounding box center [598, 80] width 136 height 16
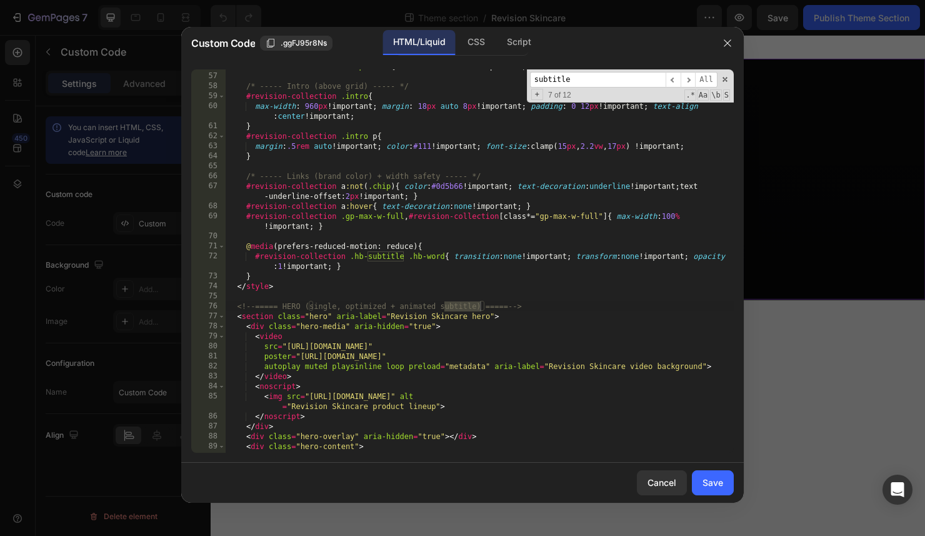
scroll to position [918, 0]
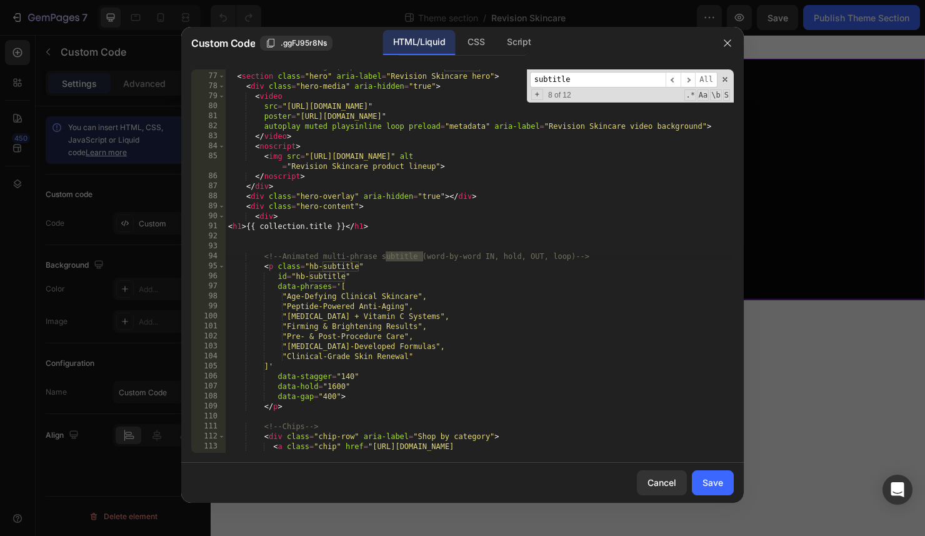
click at [890, 253] on div at bounding box center [462, 268] width 925 height 536
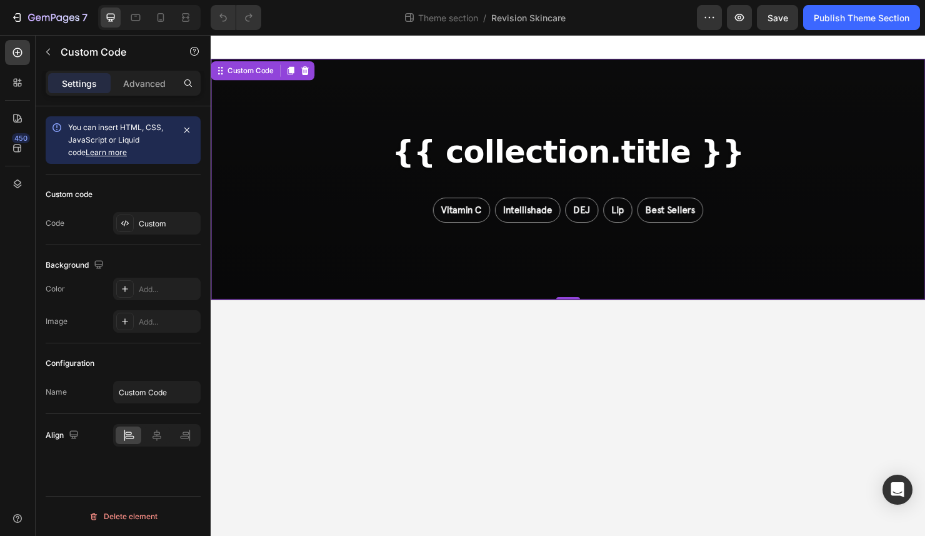
click at [399, 254] on div "{{ collection.title }} Vitamin C Intellishade DEJ Lip Best Sellers" at bounding box center [586, 186] width 750 height 253
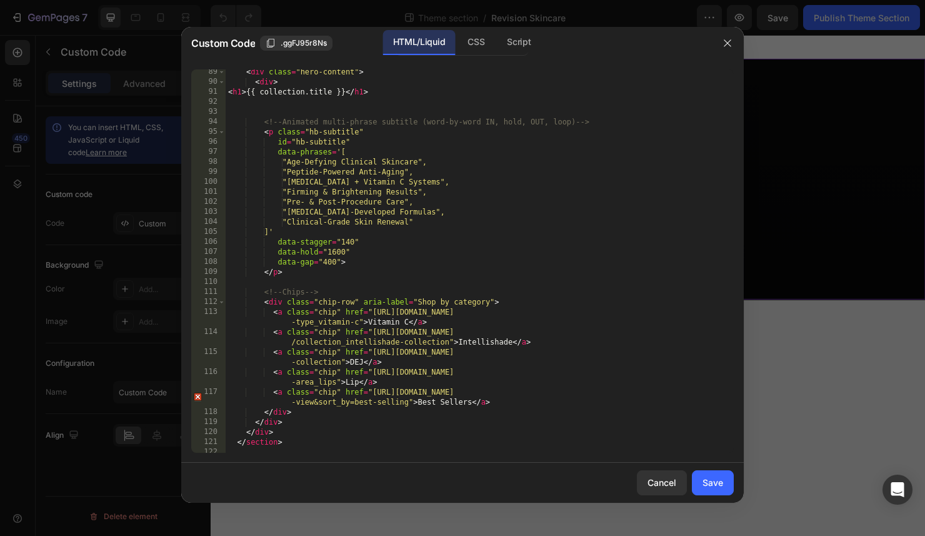
scroll to position [1007, 0]
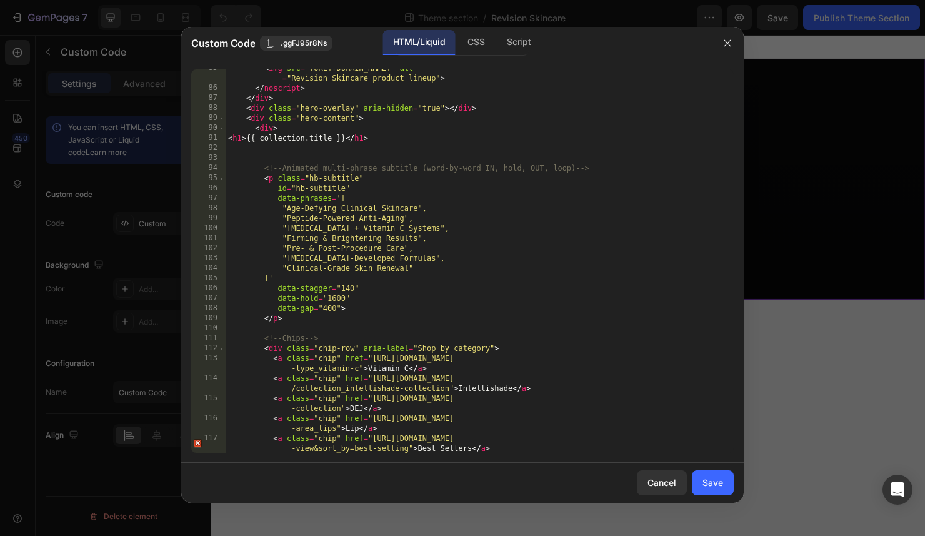
click at [296, 321] on div "< img src = "[URL][DOMAIN_NAME]" alt = "Revision Skincare product lineup" > </ …" at bounding box center [480, 269] width 508 height 413
click at [231, 174] on div "< img src = "[URL][DOMAIN_NAME]" alt = "Revision Skincare product lineup" > </ …" at bounding box center [480, 269] width 508 height 413
type textarea "<p class="hb-subtitle" id="hb-subtitle""
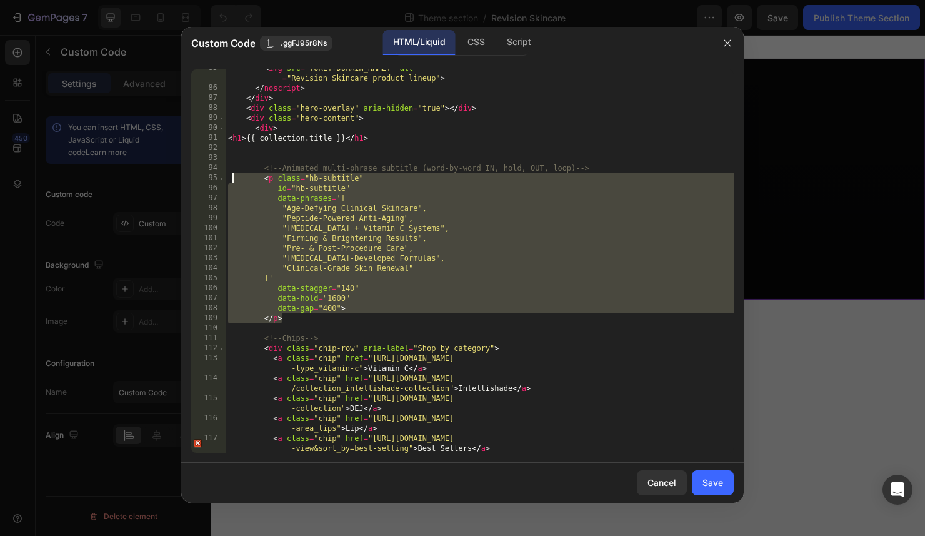
paste textarea
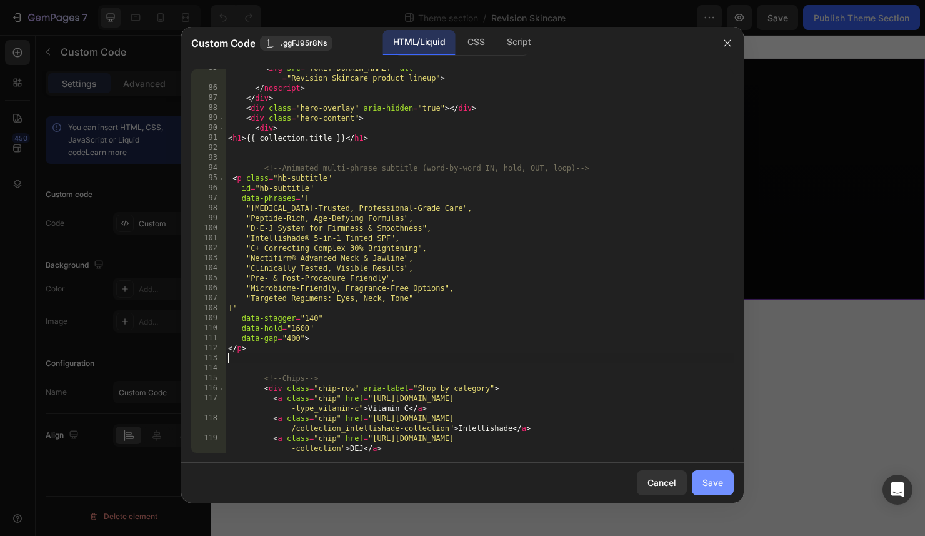
click at [718, 485] on div "Save" at bounding box center [713, 482] width 21 height 13
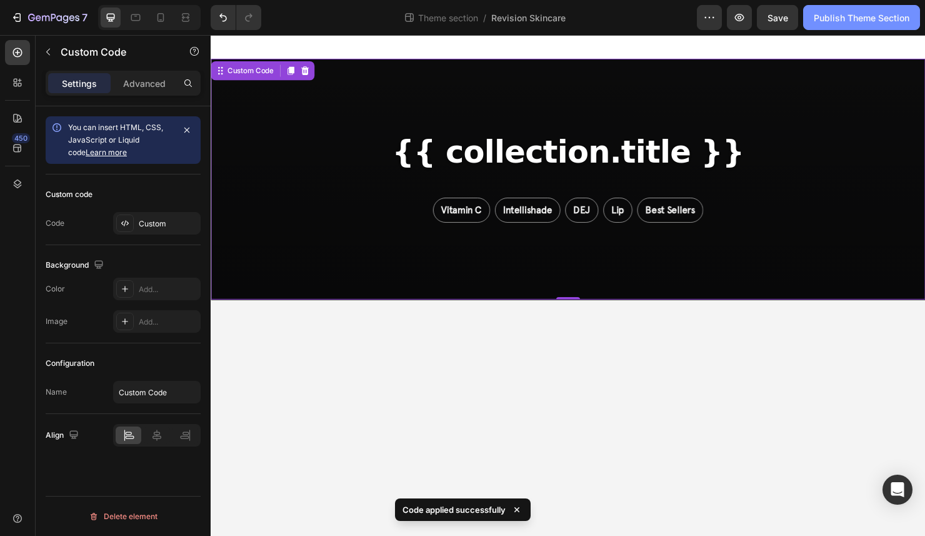
click at [838, 9] on button "Publish Theme Section" at bounding box center [861, 17] width 117 height 25
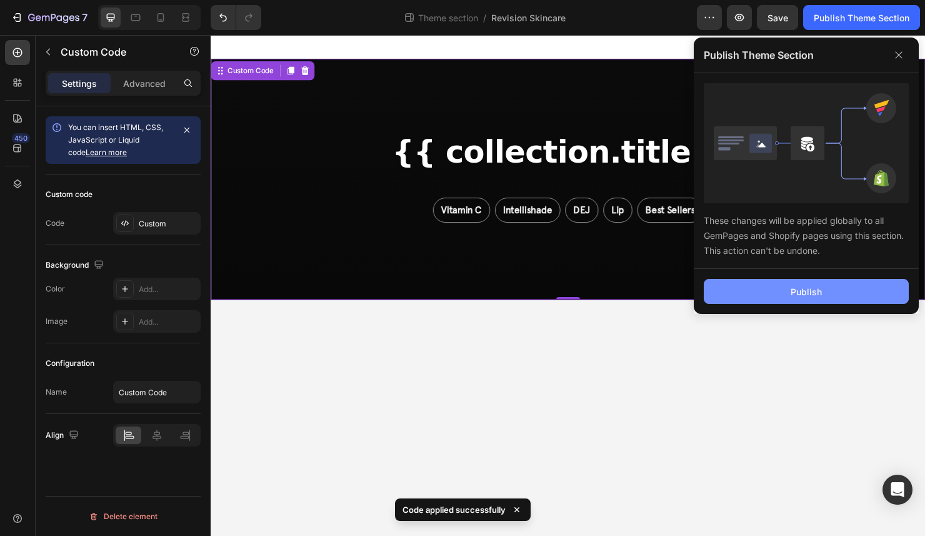
click at [787, 296] on button "Publish" at bounding box center [806, 291] width 205 height 25
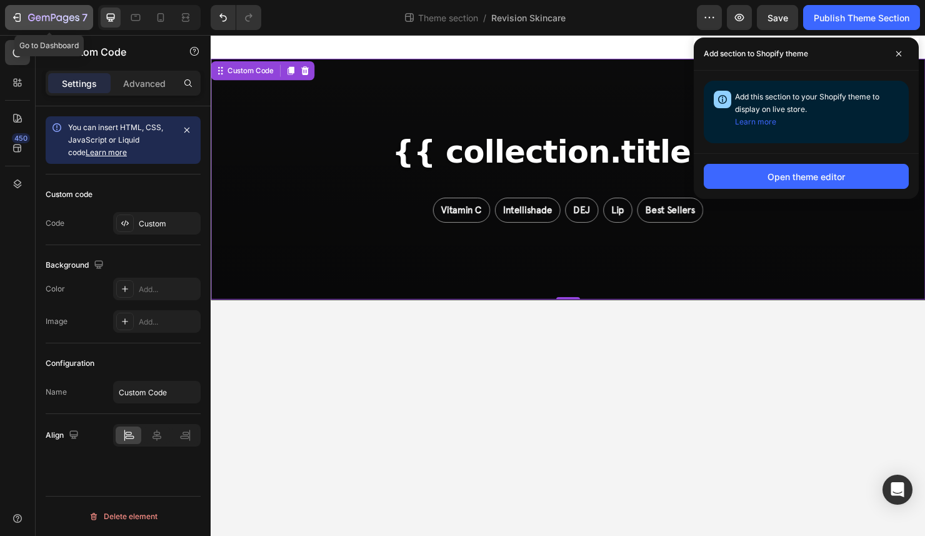
click at [41, 21] on icon "button" at bounding box center [53, 18] width 51 height 11
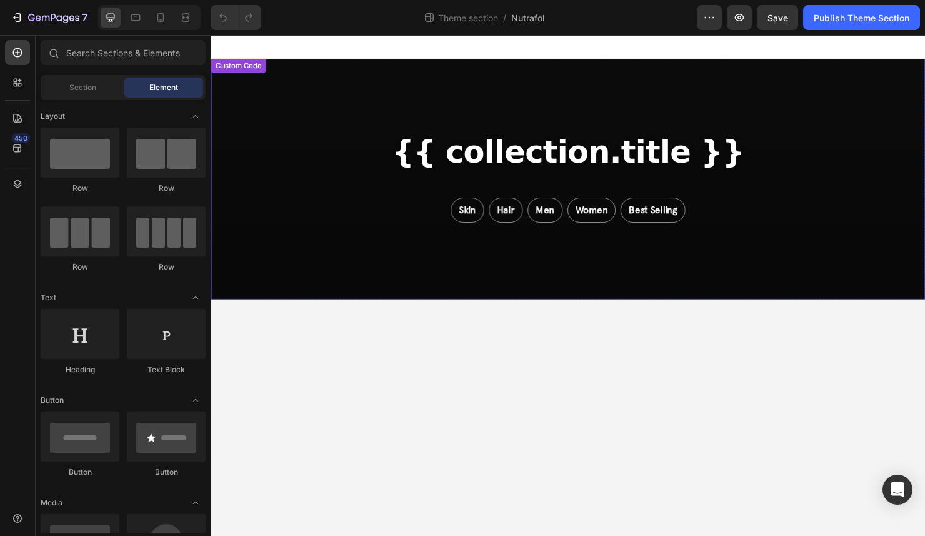
click at [513, 123] on div "{{ collection.title }} Skin Hair Men Women Best Selling" at bounding box center [586, 186] width 750 height 253
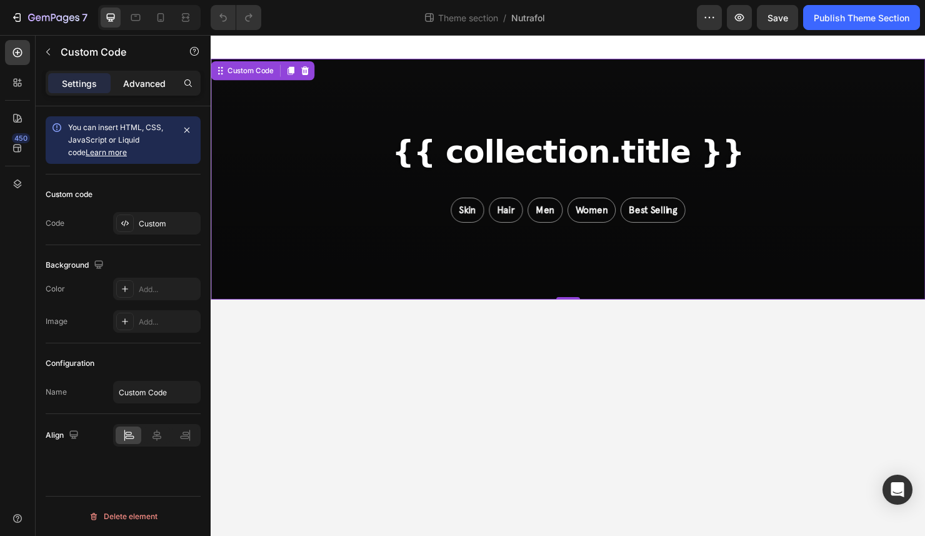
click at [144, 90] on div "Advanced" at bounding box center [144, 83] width 63 height 20
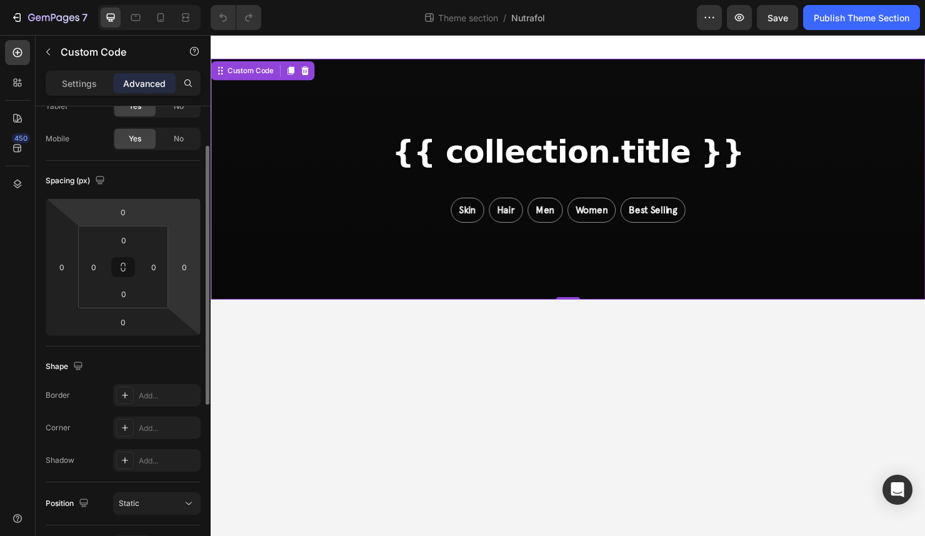
scroll to position [88, 0]
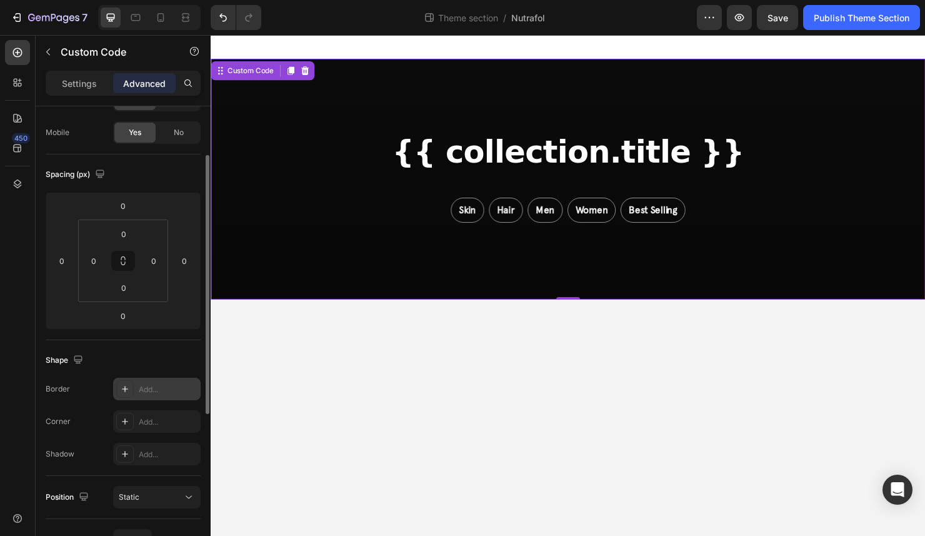
click at [130, 388] on div at bounding box center [125, 389] width 18 height 18
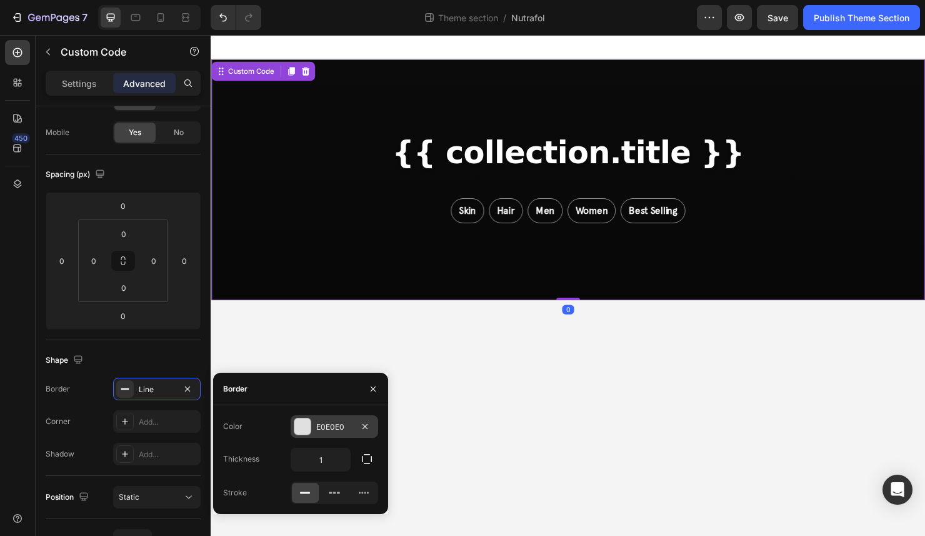
click at [334, 428] on div "E0E0E0" at bounding box center [334, 426] width 36 height 11
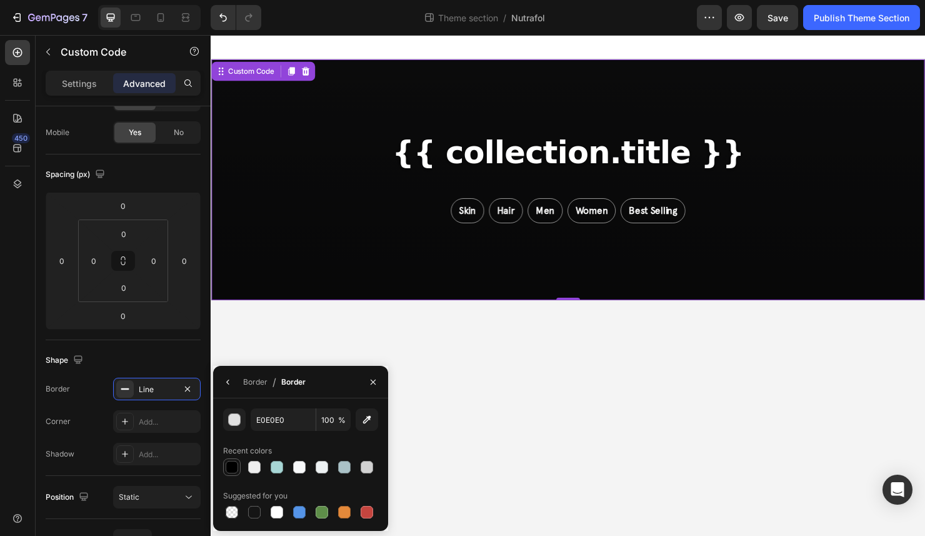
click at [234, 463] on div at bounding box center [232, 467] width 13 height 13
type input "000000"
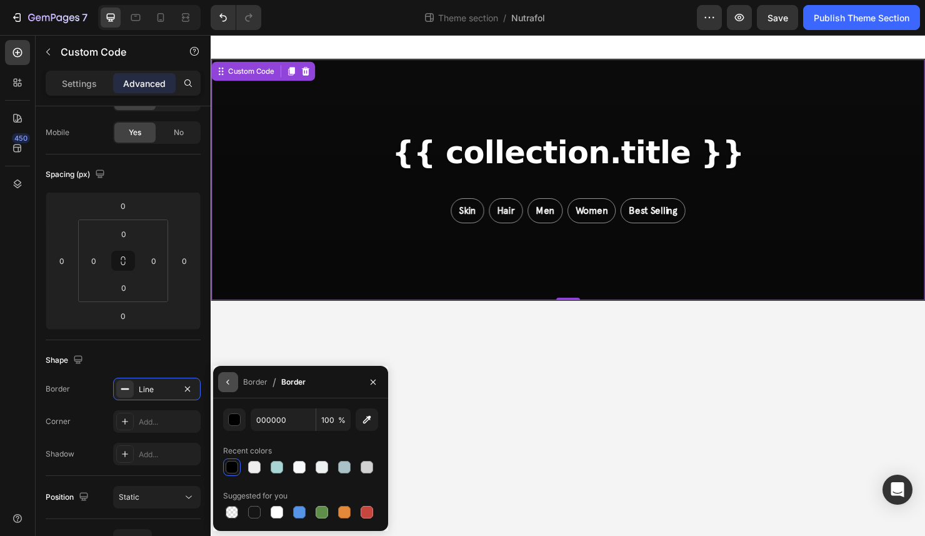
click at [226, 383] on icon "button" at bounding box center [228, 382] width 10 height 10
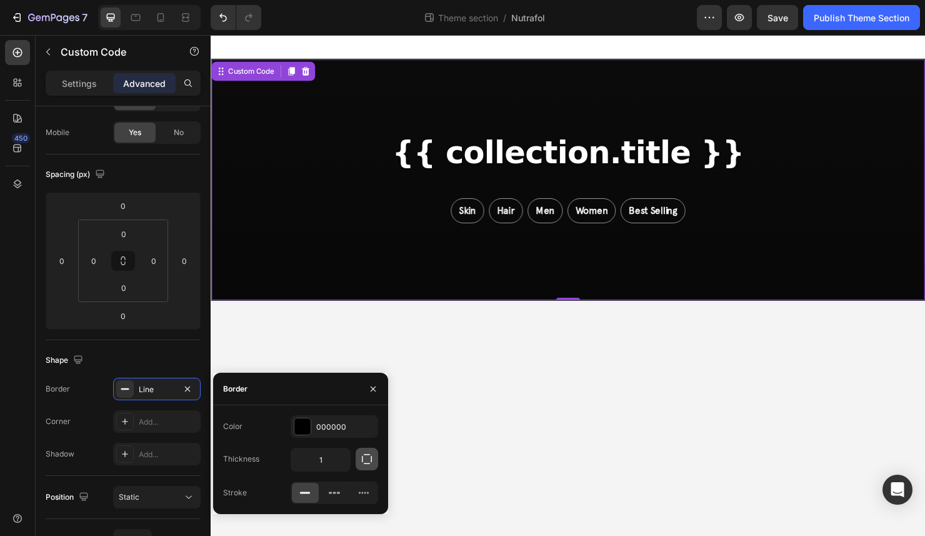
click at [364, 458] on icon "button" at bounding box center [367, 459] width 13 height 13
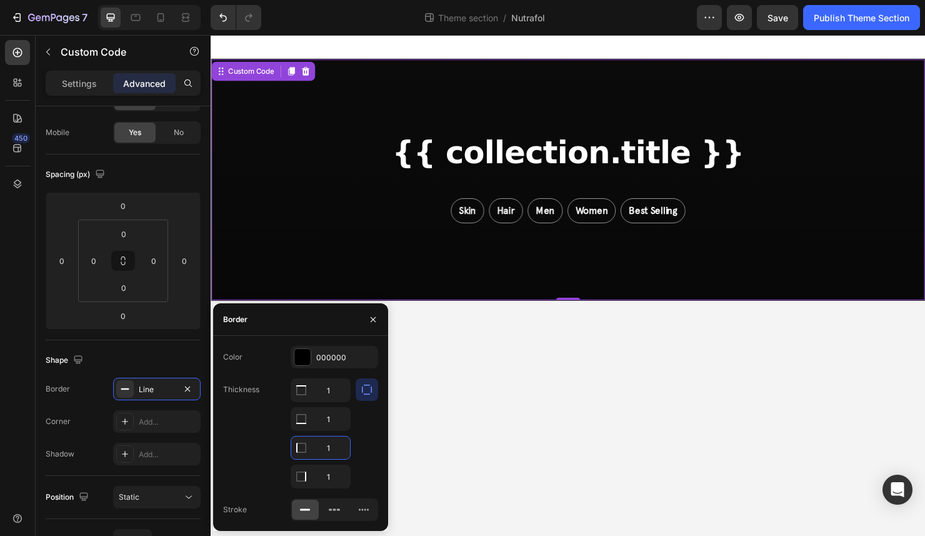
click at [338, 452] on input "1" at bounding box center [320, 447] width 59 height 23
type input "0"
click at [334, 385] on input "1" at bounding box center [320, 390] width 59 height 23
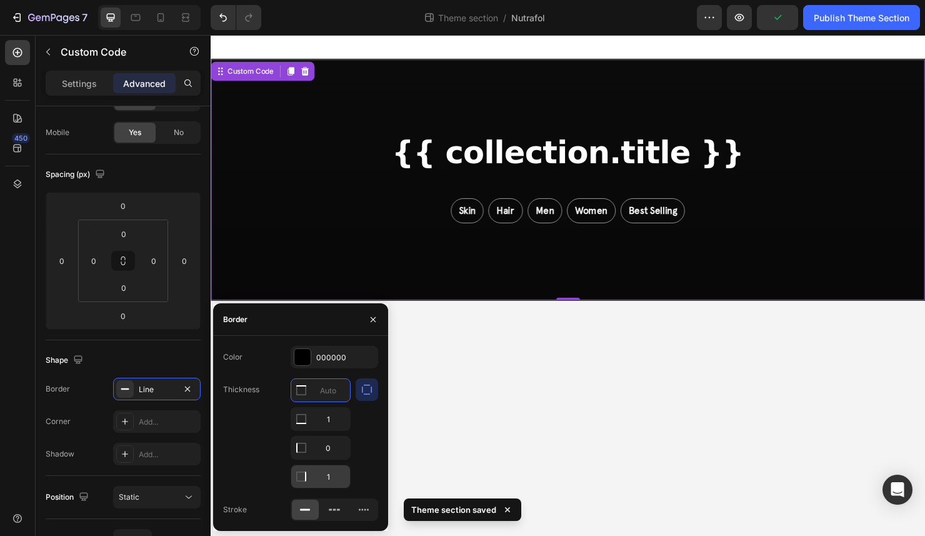
type input "0"
click at [342, 477] on input "1" at bounding box center [320, 476] width 59 height 23
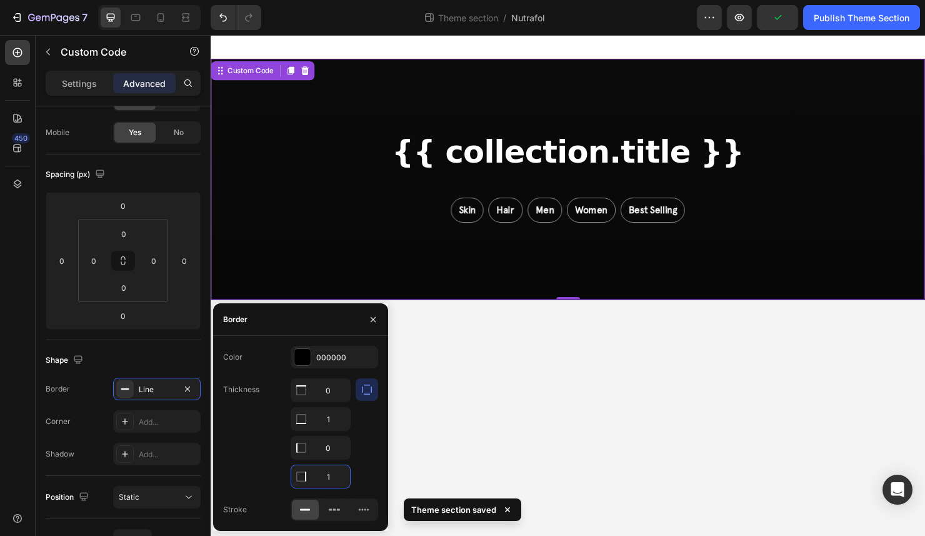
click at [342, 477] on input "1" at bounding box center [320, 476] width 59 height 23
type input "0"
click at [362, 456] on div at bounding box center [367, 433] width 23 height 110
click at [473, 408] on body "{{ collection.title }} Skin Hair Men Women Best Selling Custom Code 0 Root Drag…" at bounding box center [586, 298] width 750 height 526
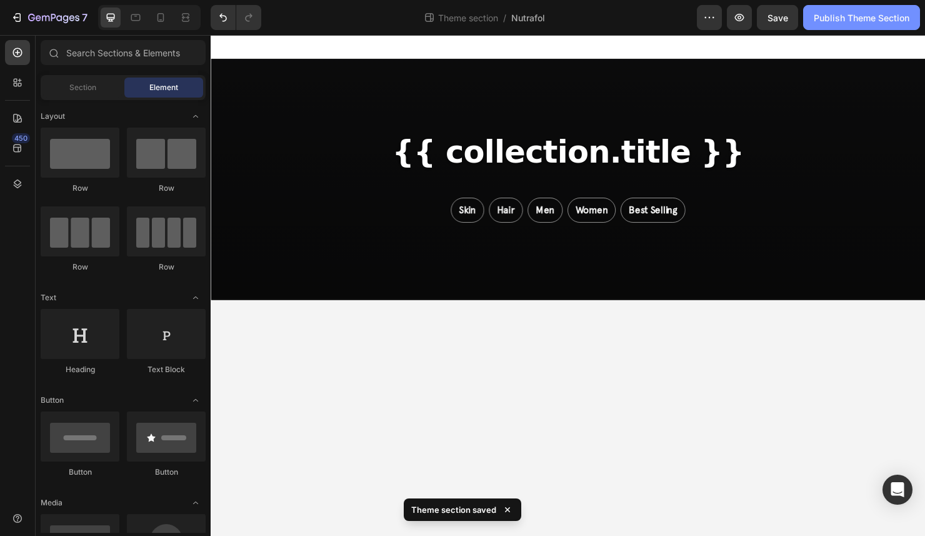
click at [863, 9] on button "Publish Theme Section" at bounding box center [861, 17] width 117 height 25
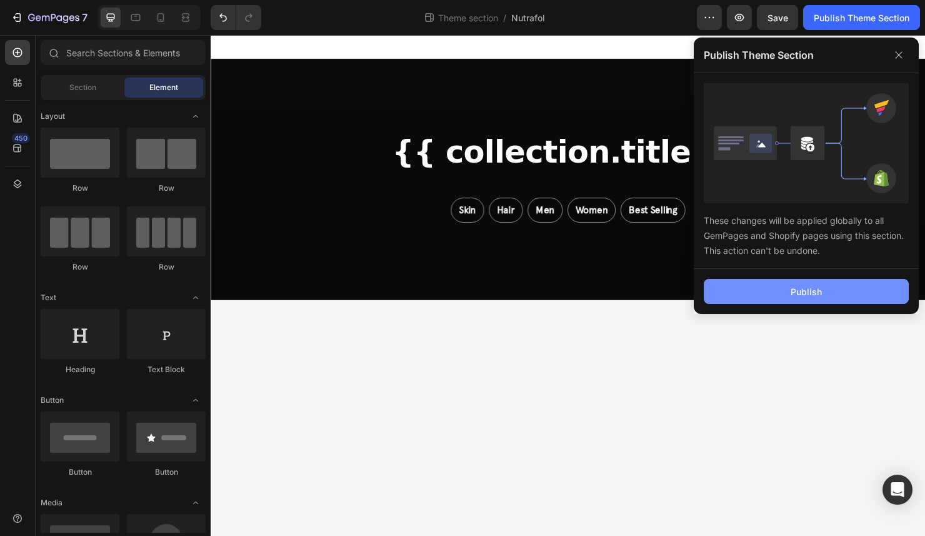
click at [801, 295] on div "Publish" at bounding box center [806, 291] width 31 height 13
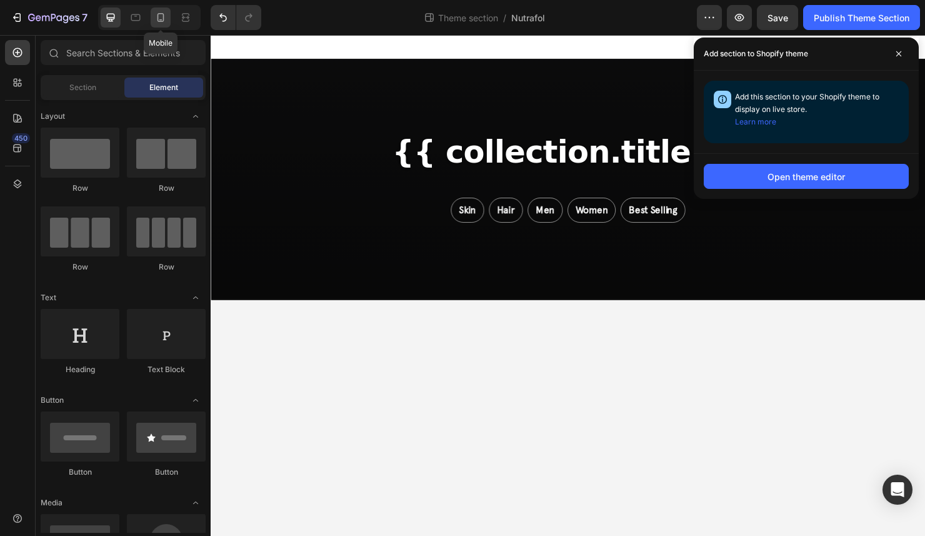
click at [161, 17] on icon at bounding box center [160, 17] width 13 height 13
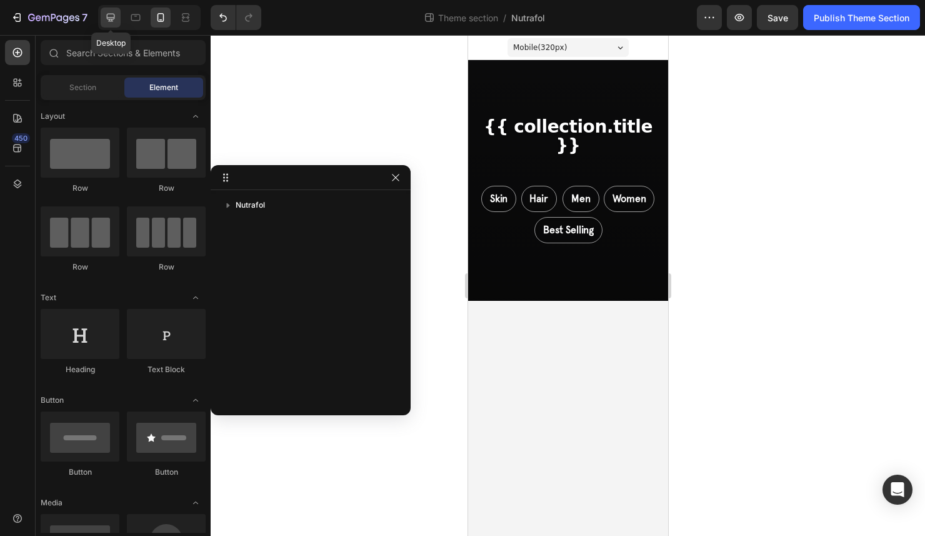
click at [115, 21] on icon at bounding box center [110, 17] width 13 height 13
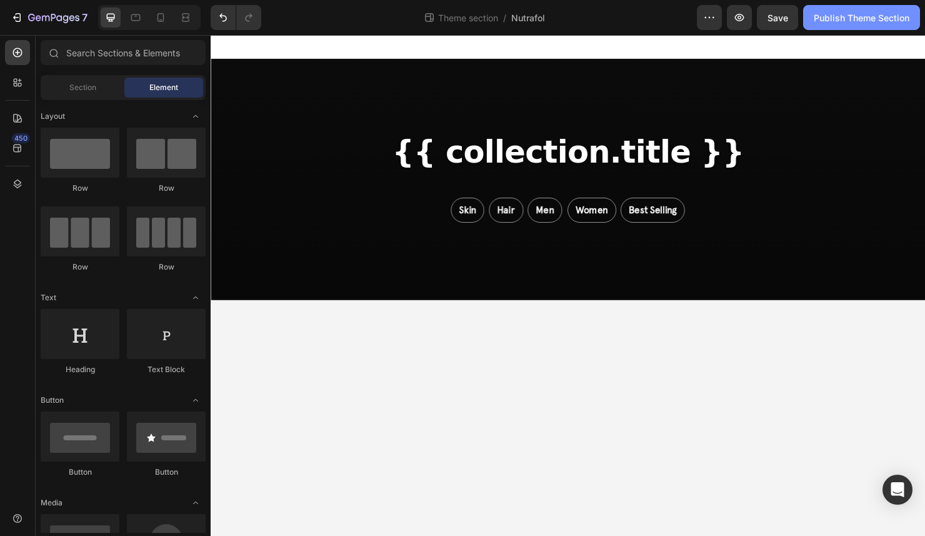
click at [835, 23] on div "Publish Theme Section" at bounding box center [862, 17] width 96 height 13
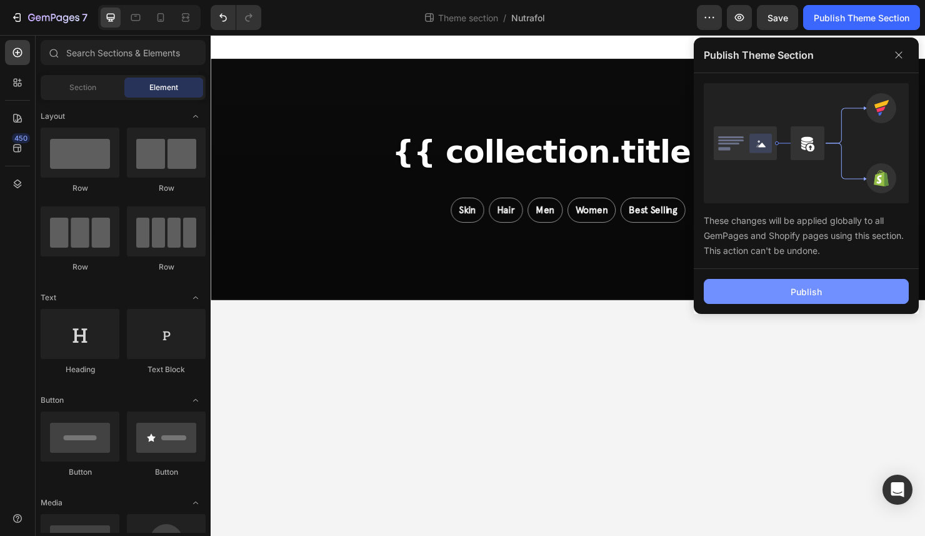
click at [822, 298] on button "Publish" at bounding box center [806, 291] width 205 height 25
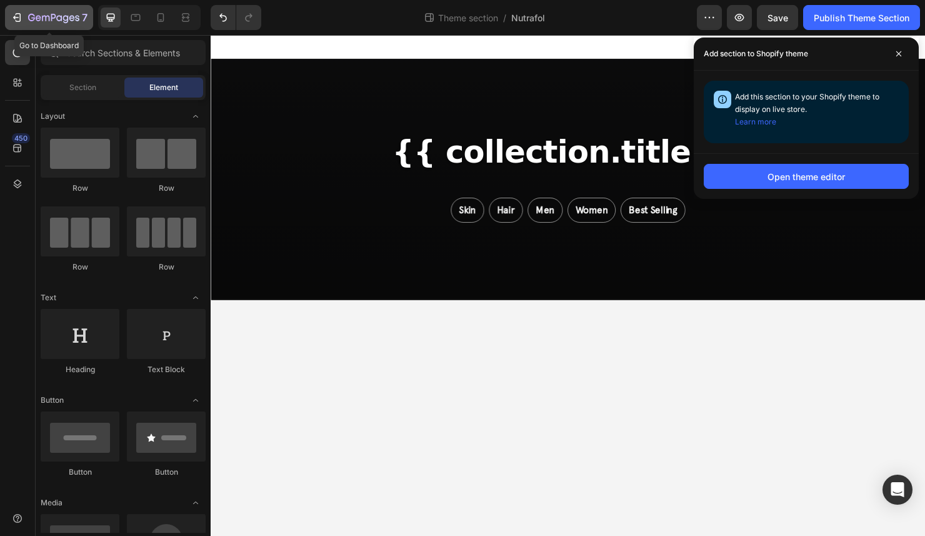
click at [32, 18] on icon "button" at bounding box center [31, 18] width 7 height 8
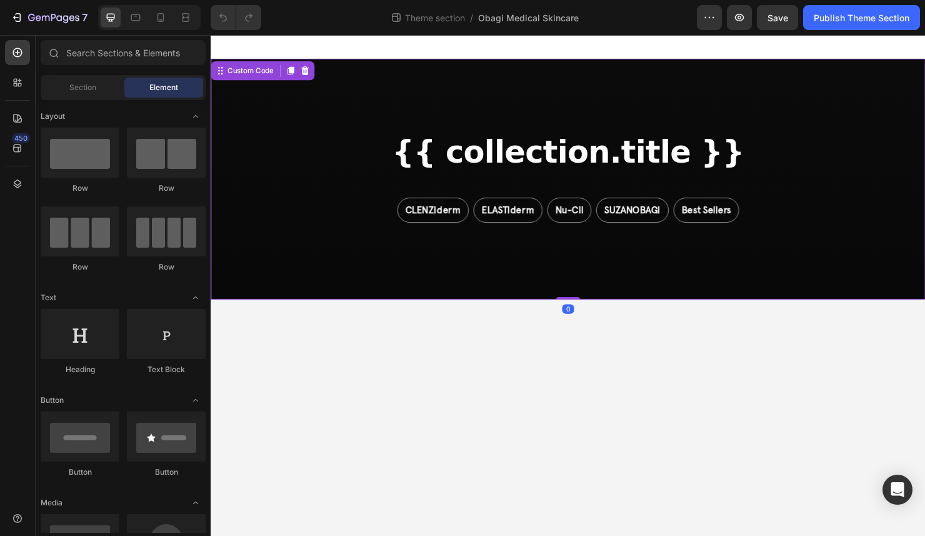
click at [546, 280] on div "{{ collection.title }} CLENZIderm ELASTIderm Nu-Cil SUZANOBAGI Best Sellers" at bounding box center [586, 186] width 750 height 253
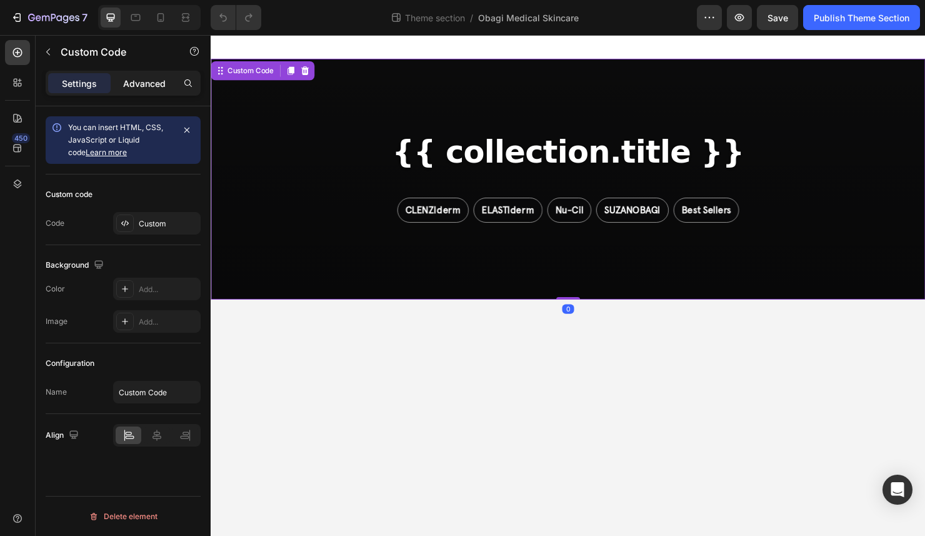
click at [139, 88] on p "Advanced" at bounding box center [144, 83] width 43 height 13
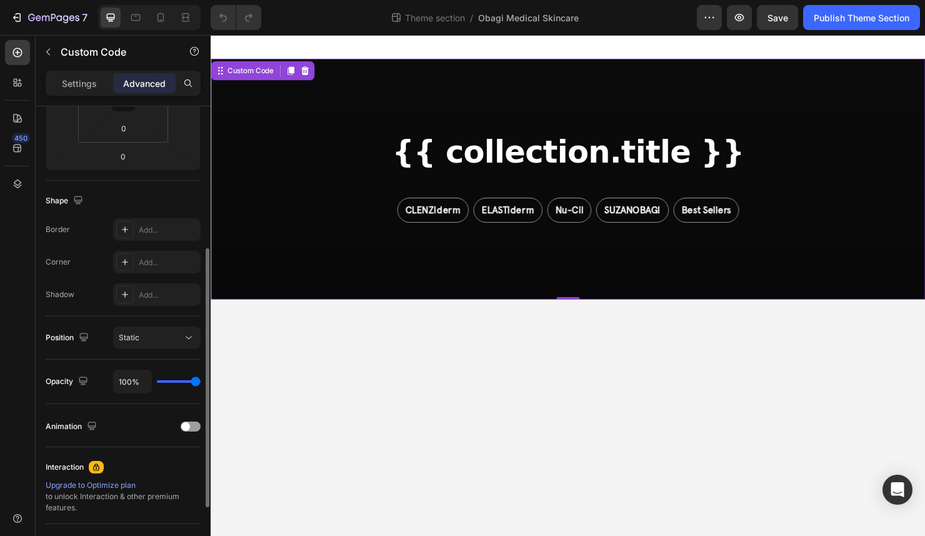
scroll to position [251, 0]
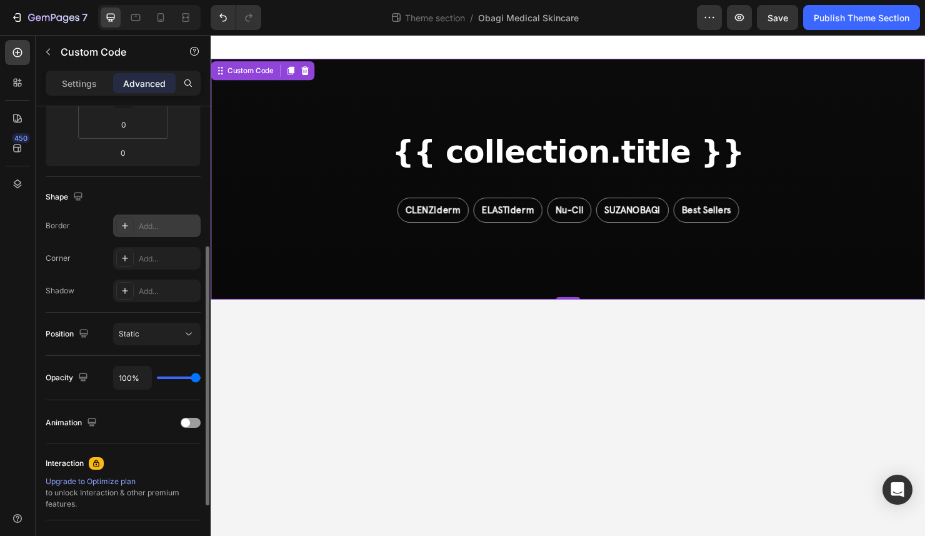
click at [149, 224] on div "Add..." at bounding box center [168, 226] width 59 height 11
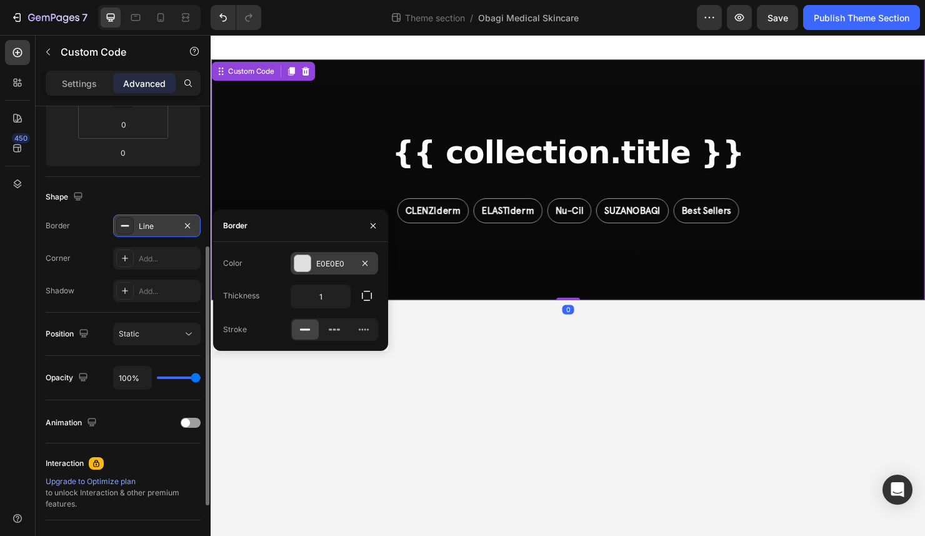
click at [322, 264] on div "E0E0E0" at bounding box center [334, 263] width 36 height 11
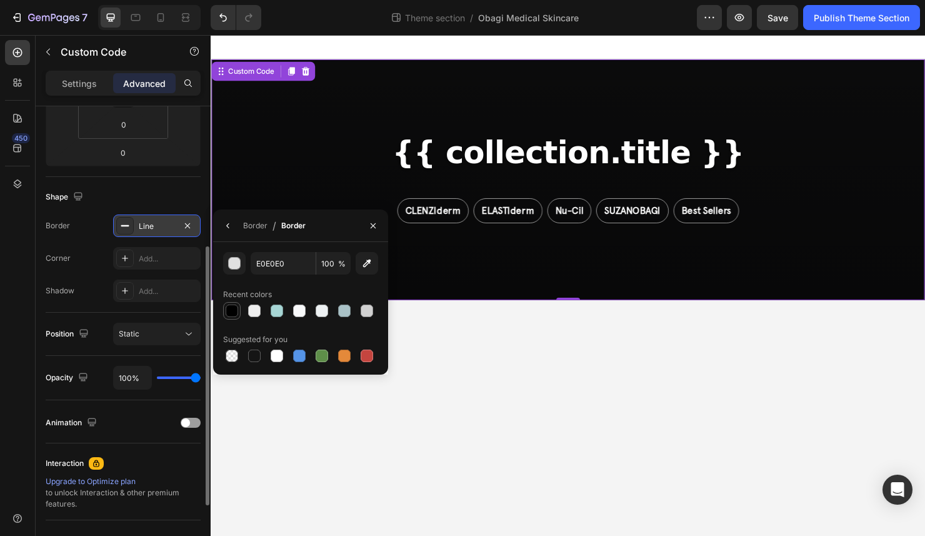
click at [233, 311] on div at bounding box center [232, 310] width 13 height 13
type input "000000"
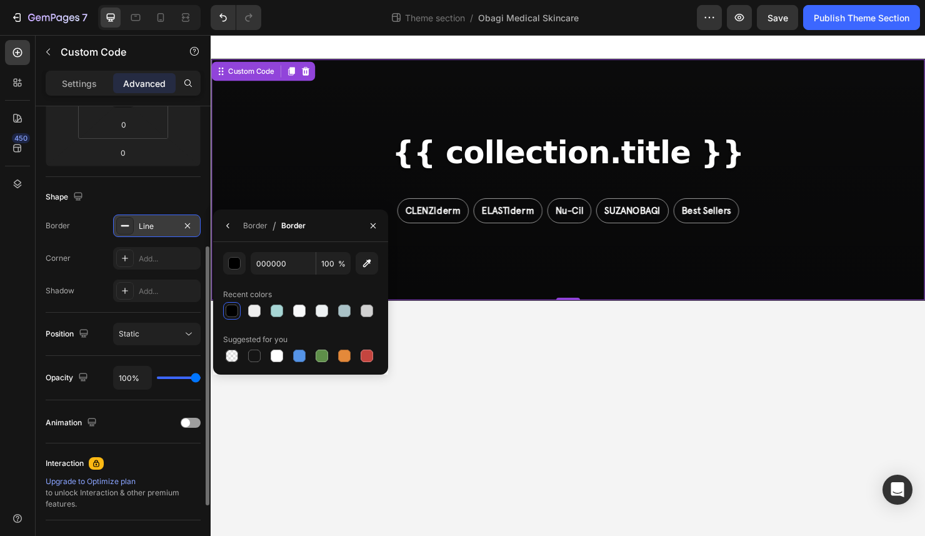
click at [289, 290] on div "Recent colors" at bounding box center [300, 294] width 155 height 20
click at [254, 230] on div "Border" at bounding box center [255, 225] width 24 height 11
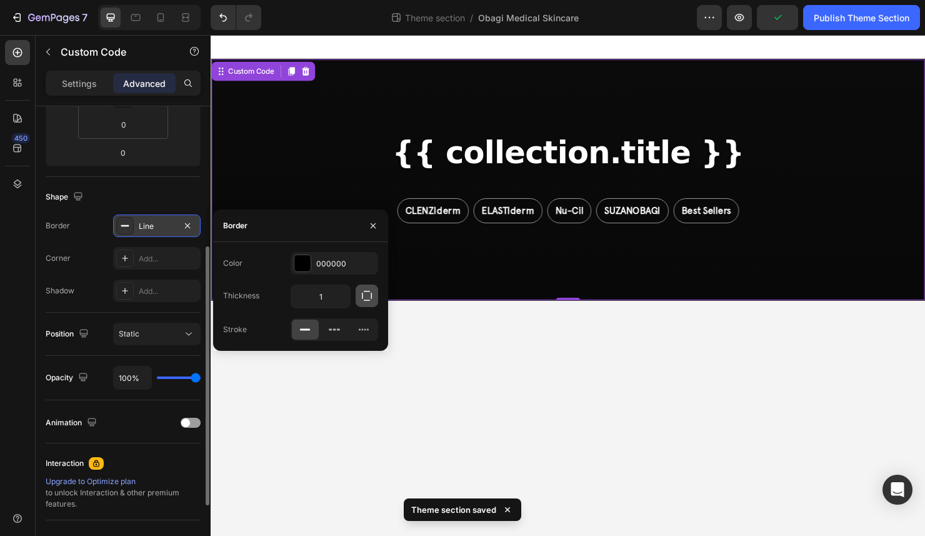
click at [365, 296] on icon "button" at bounding box center [367, 295] width 13 height 13
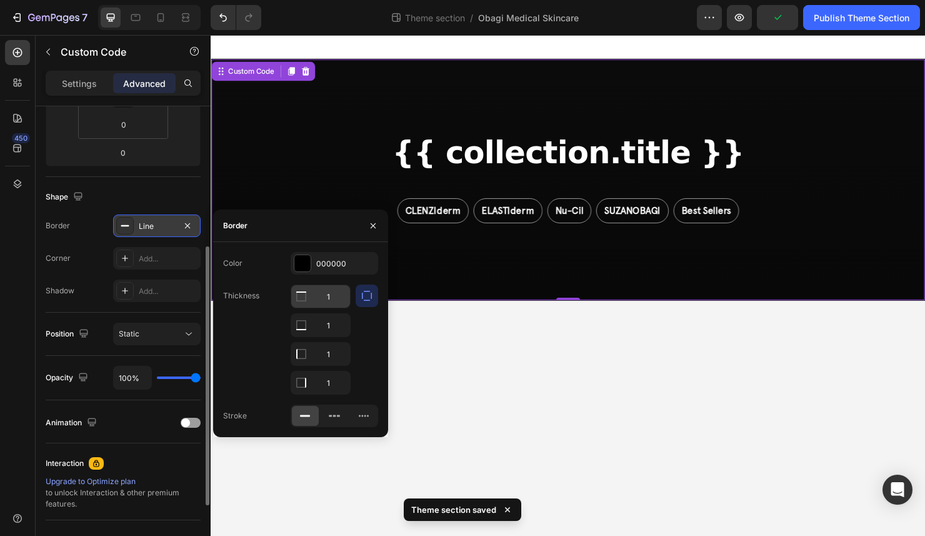
click at [335, 299] on input "1" at bounding box center [320, 296] width 59 height 23
type input "0"
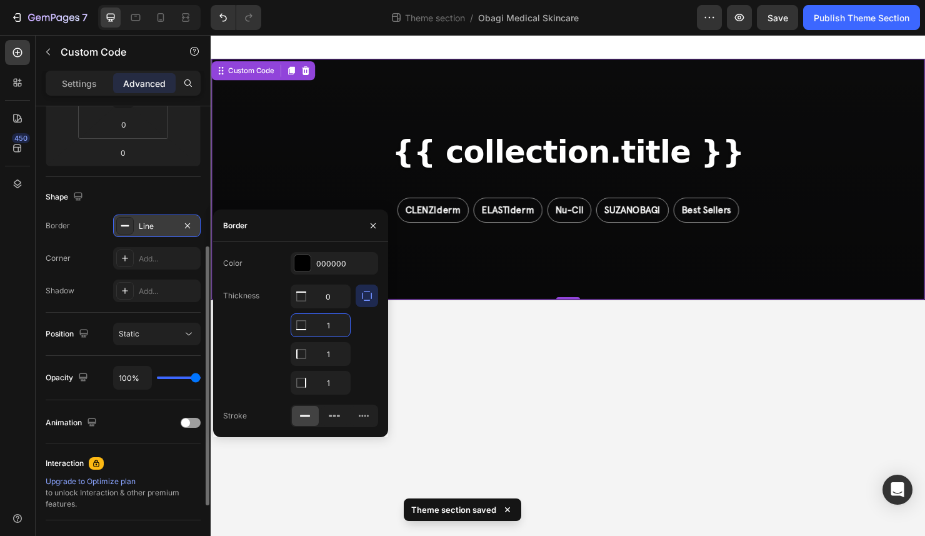
click at [340, 322] on input "1" at bounding box center [320, 325] width 59 height 23
click at [342, 348] on input "1" at bounding box center [320, 354] width 59 height 23
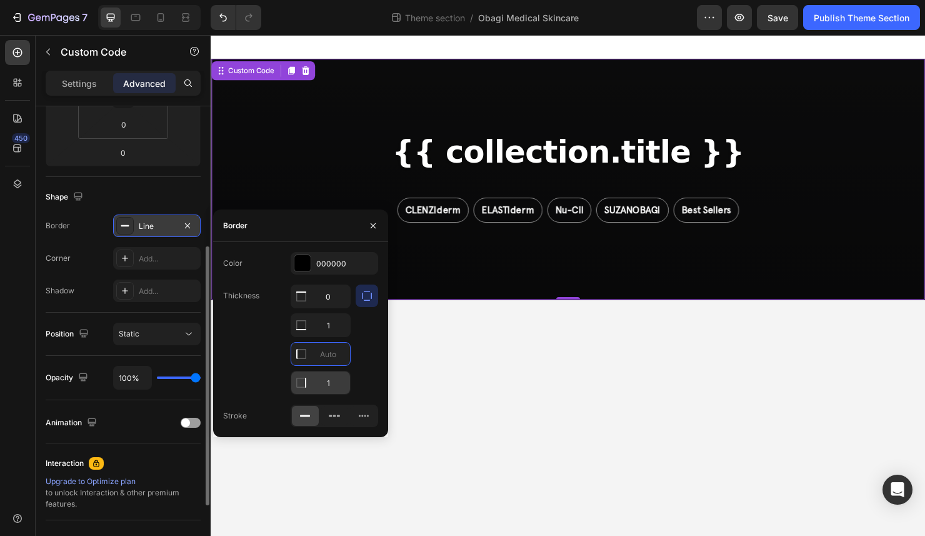
type input "0"
click at [337, 383] on input "1" at bounding box center [320, 382] width 59 height 23
type input "0"
click at [369, 359] on div at bounding box center [367, 339] width 23 height 110
click at [375, 221] on icon "button" at bounding box center [373, 226] width 10 height 10
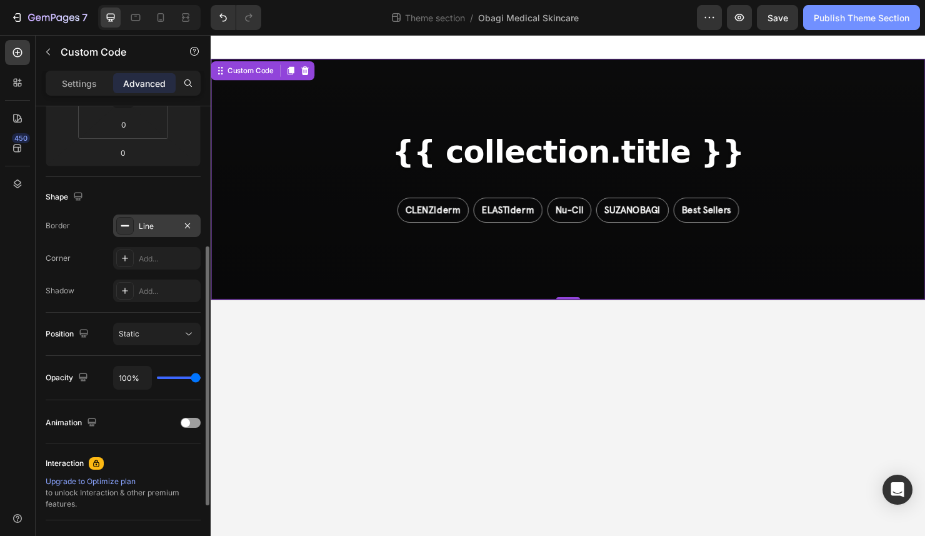
click at [887, 17] on div "Publish Theme Section" at bounding box center [862, 17] width 96 height 13
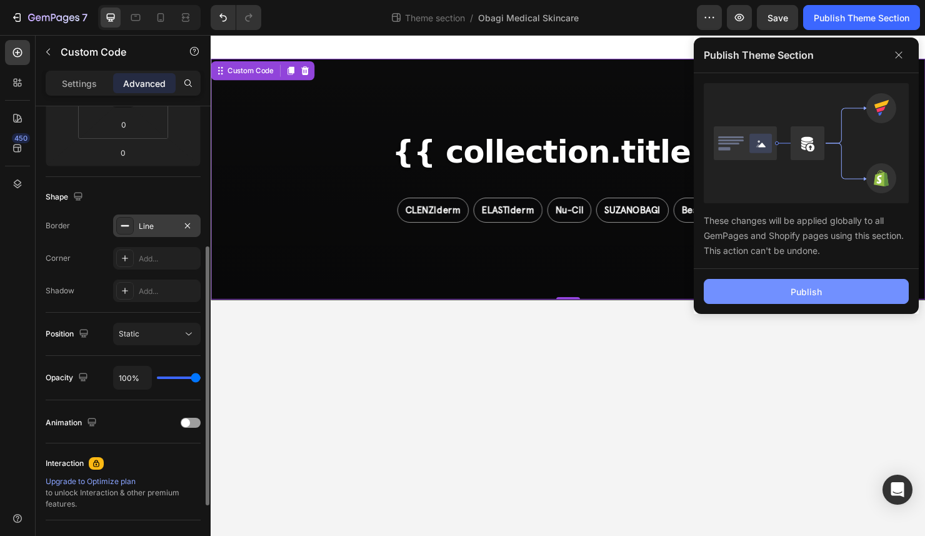
click at [813, 283] on button "Publish" at bounding box center [806, 291] width 205 height 25
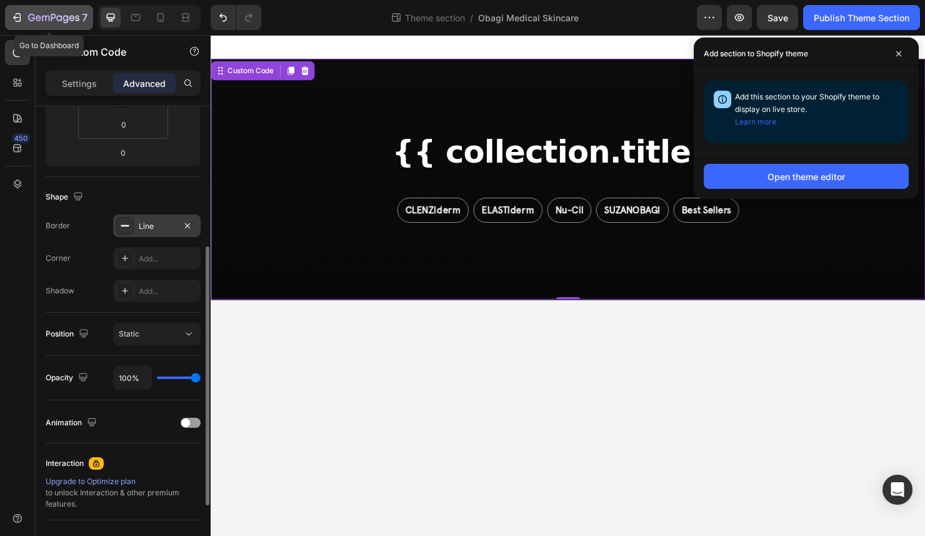
click at [66, 18] on icon "button" at bounding box center [53, 18] width 51 height 11
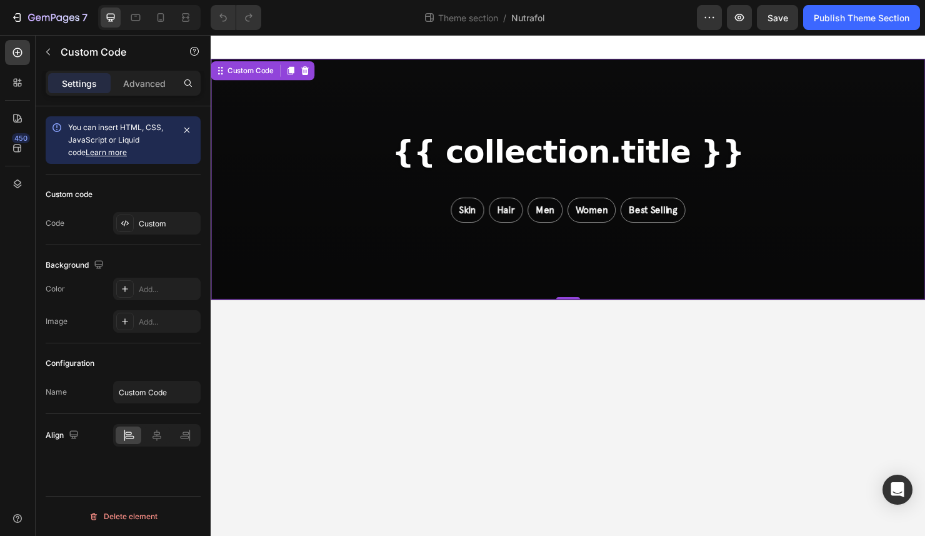
click at [561, 257] on div "{{ collection.title }} Skin Hair Men Women Best Selling" at bounding box center [586, 186] width 750 height 253
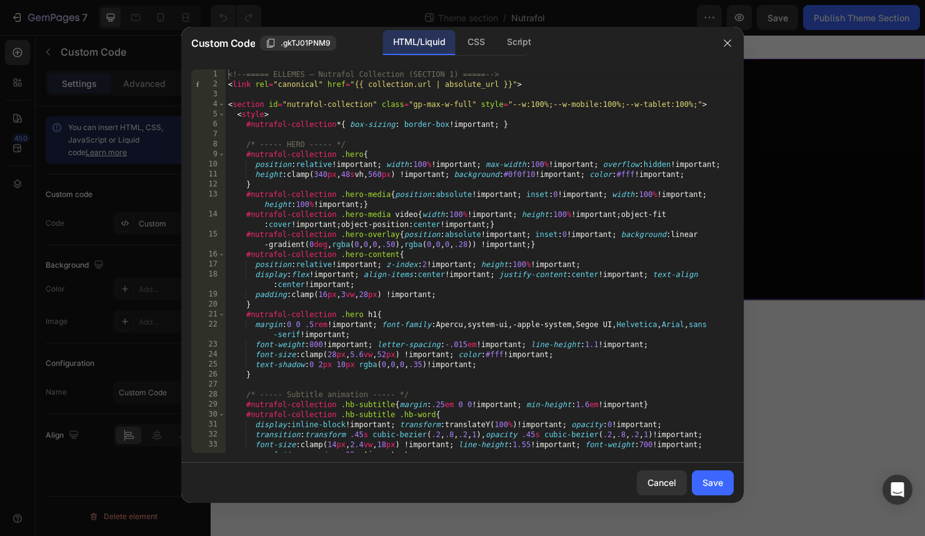
type textarea "display:flex!important; align-items:center!important; justify-content:center!im…"
click at [509, 271] on div "<!-- ===== ELLEMES — Nutrafol Collection (SECTION 1) ===== --> < link rel = "ca…" at bounding box center [480, 270] width 508 height 403
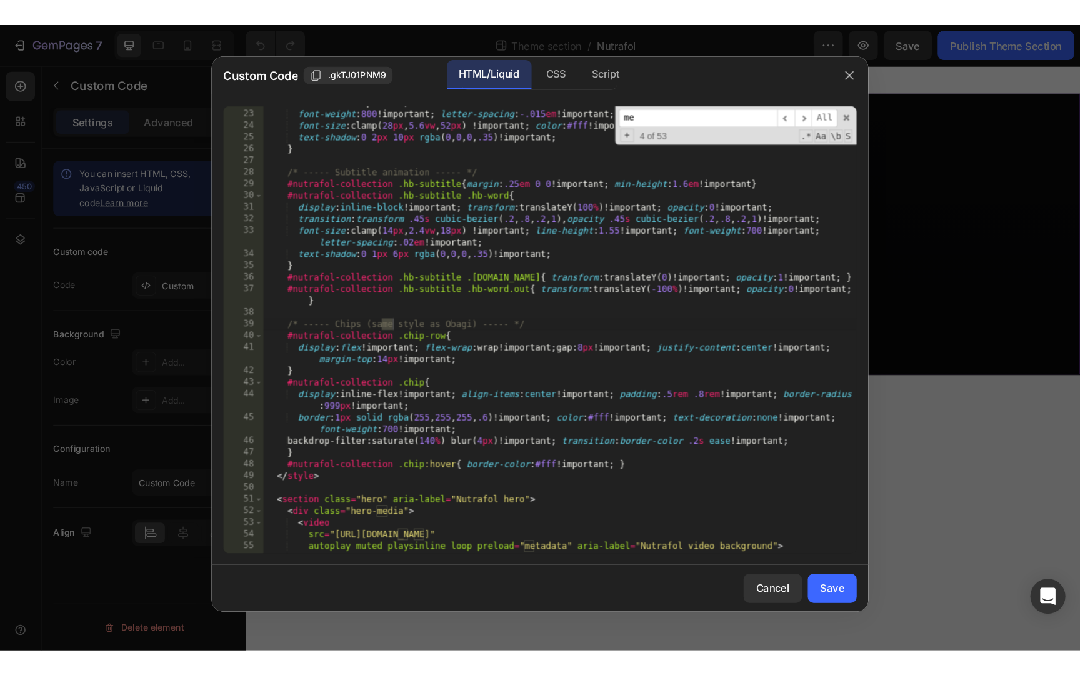
scroll to position [588, 0]
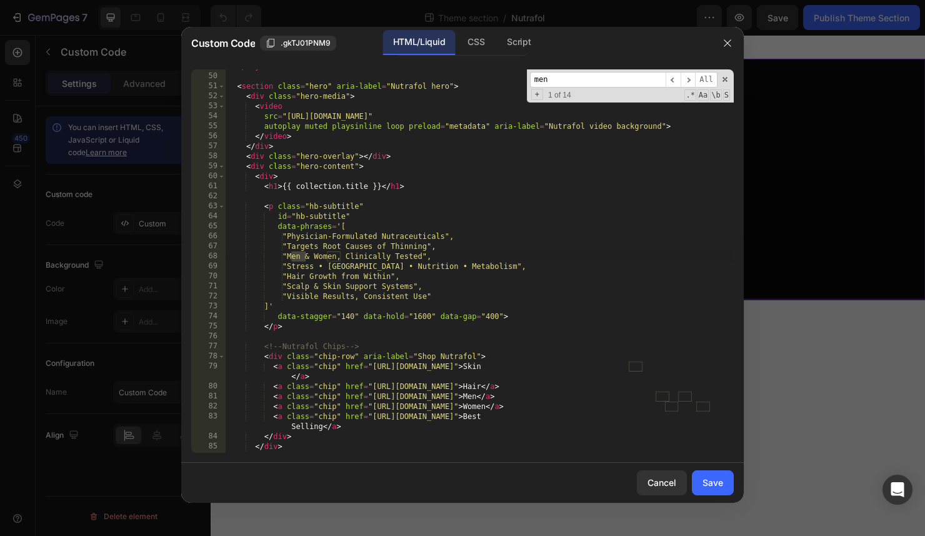
type input "men"
drag, startPoint x: 663, startPoint y: 383, endPoint x: 302, endPoint y: 393, distance: 361.5
click at [302, 393] on div "</ style > < section class = "hero" aria-label = "Nutrafol hero" > < div class …" at bounding box center [480, 262] width 508 height 403
click at [268, 383] on div "</ style > < section class = "hero" aria-label = "Nutrafol hero" > < div class …" at bounding box center [480, 262] width 508 height 403
type textarea "<a class="chip" href="[URL][DOMAIN_NAME]">Hair</a>"
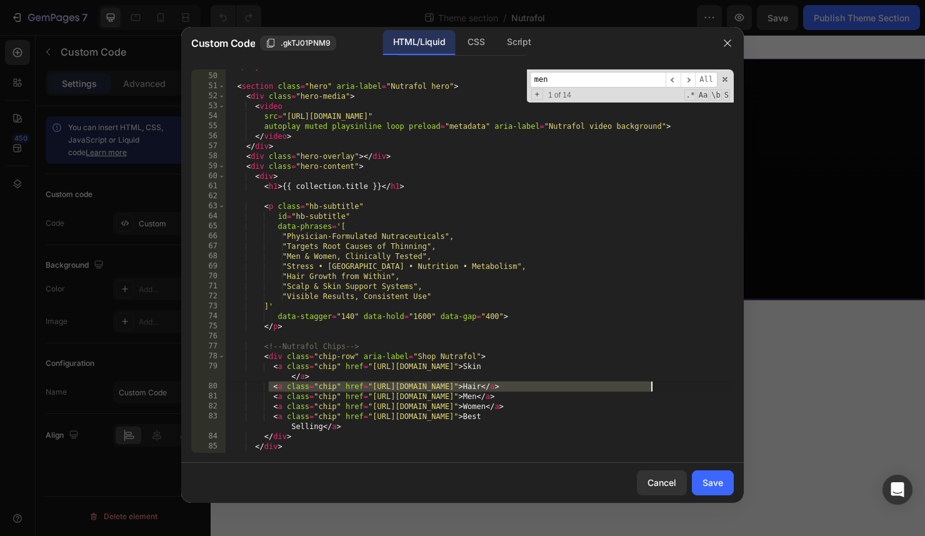
click at [663, 386] on div "</ style > < section class = "hero" aria-label = "Nutrafol hero" > < div class …" at bounding box center [480, 262] width 508 height 403
type textarea "<a class="chip" href="[URL][DOMAIN_NAME]">Skin</a>"
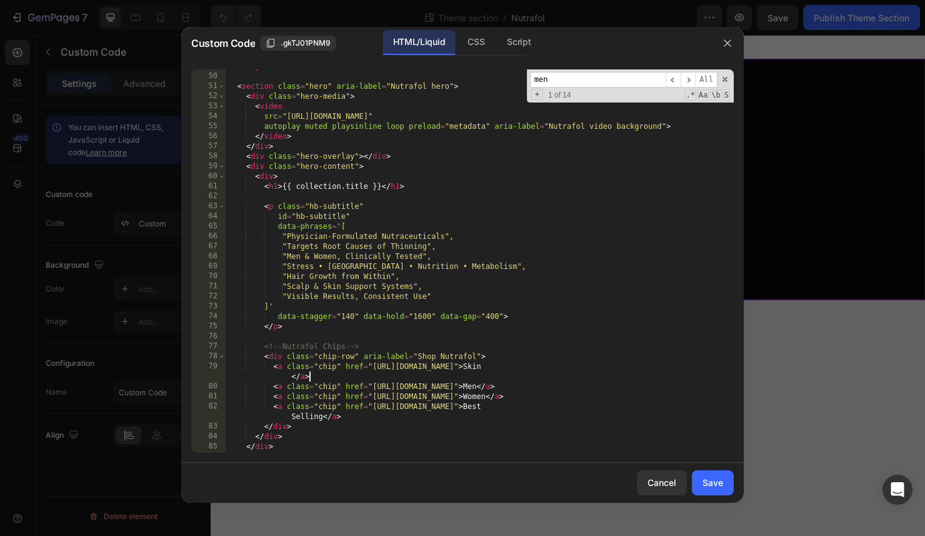
click at [264, 367] on div "</ style > < section class = "hero" aria-label = "Nutrafol hero" > < div class …" at bounding box center [480, 262] width 508 height 403
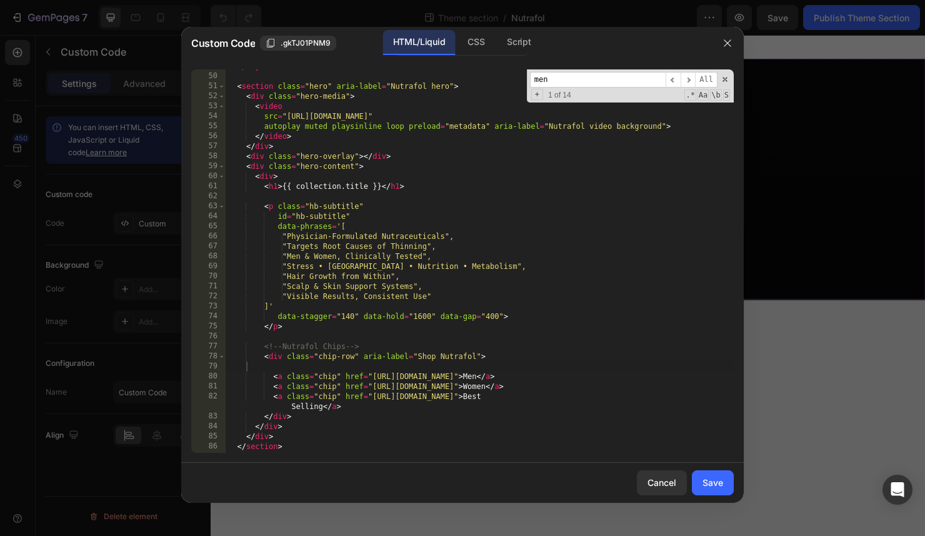
click at [740, 389] on div "49 50 51 52 53 54 55 56 57 58 59 60 61 62 63 64 65 66 67 68 69 70 71 72 73 74 7…" at bounding box center [462, 260] width 563 height 403
click at [732, 388] on div at bounding box center [727, 146] width 13 height 1330
click at [726, 388] on div at bounding box center [727, 146] width 13 height 1330
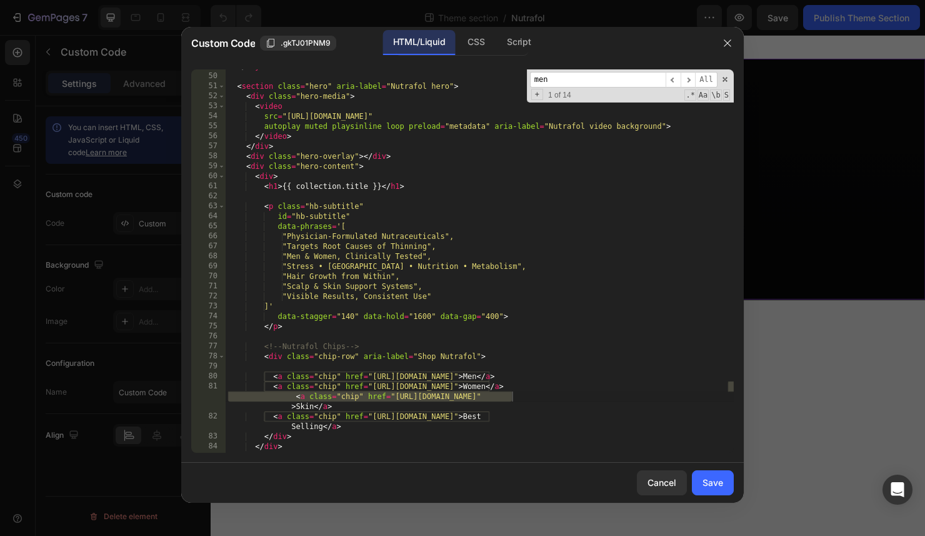
drag, startPoint x: 730, startPoint y: 388, endPoint x: 509, endPoint y: 398, distance: 221.0
click at [509, 398] on div "49 50 51 52 53 54 55 56 57 58 59 60 61 62 63 64 65 66 67 68 69 70 71 72 73 74 7…" at bounding box center [462, 260] width 543 height 383
click at [695, 378] on div "</ style > < section class = "hero" aria-label = "Nutrafol hero" > < div class …" at bounding box center [480, 262] width 508 height 403
click at [733, 385] on div at bounding box center [727, 156] width 13 height 1350
click at [268, 386] on div "</ style > < section class = "hero" aria-label = "Nutrafol hero" > < div class …" at bounding box center [480, 262] width 508 height 403
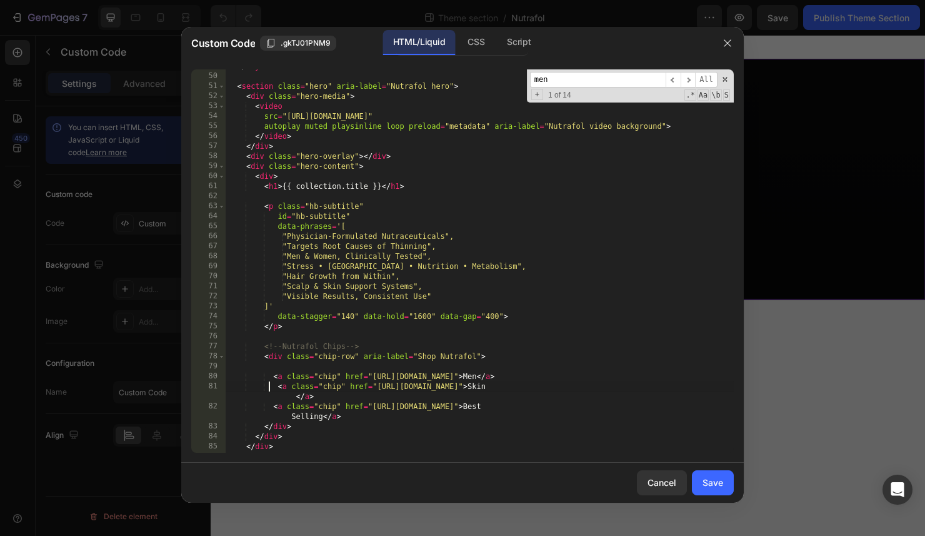
type textarea "<a class="chip" href="https://shop.ellemesmedspa.com/collections/nutrafol/treat…"
click at [285, 367] on div "</ style > < section class = "hero" aria-label = "Nutrafol hero" > < div class …" at bounding box center [480, 262] width 508 height 403
paste textarea "<a class="chip" href="https://shop.ellemesmedspa.com/collections/nutrafol/colle…"
type textarea "<a class="chip" href="https://shop.ellemesmedspa.com/collections/nutrafol/colle…"
click at [700, 478] on button "Save" at bounding box center [713, 482] width 42 height 25
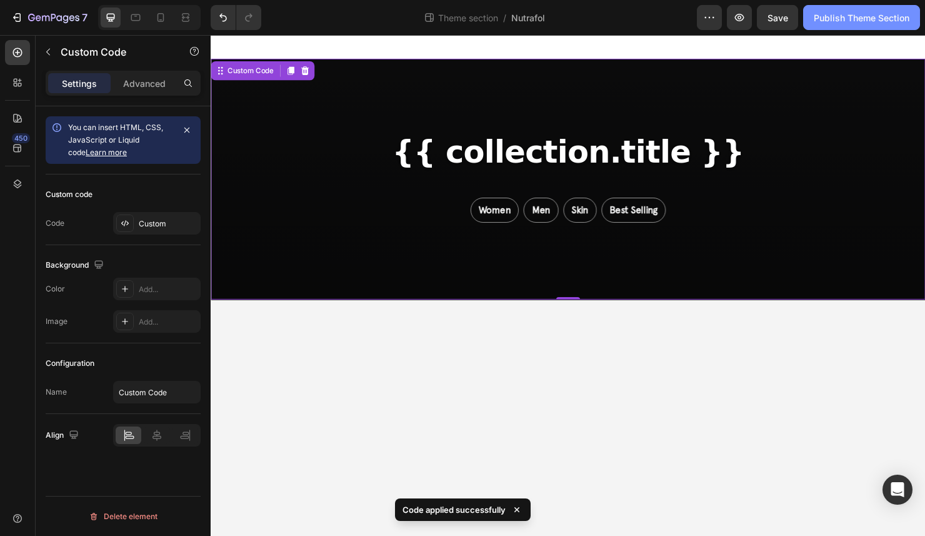
click at [844, 10] on button "Publish Theme Section" at bounding box center [861, 17] width 117 height 25
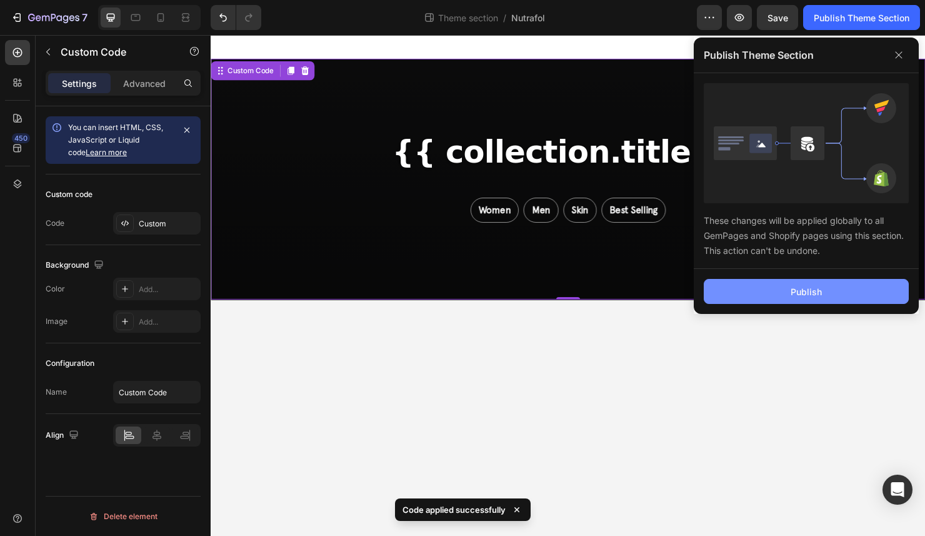
click at [806, 292] on div "Publish" at bounding box center [806, 291] width 31 height 13
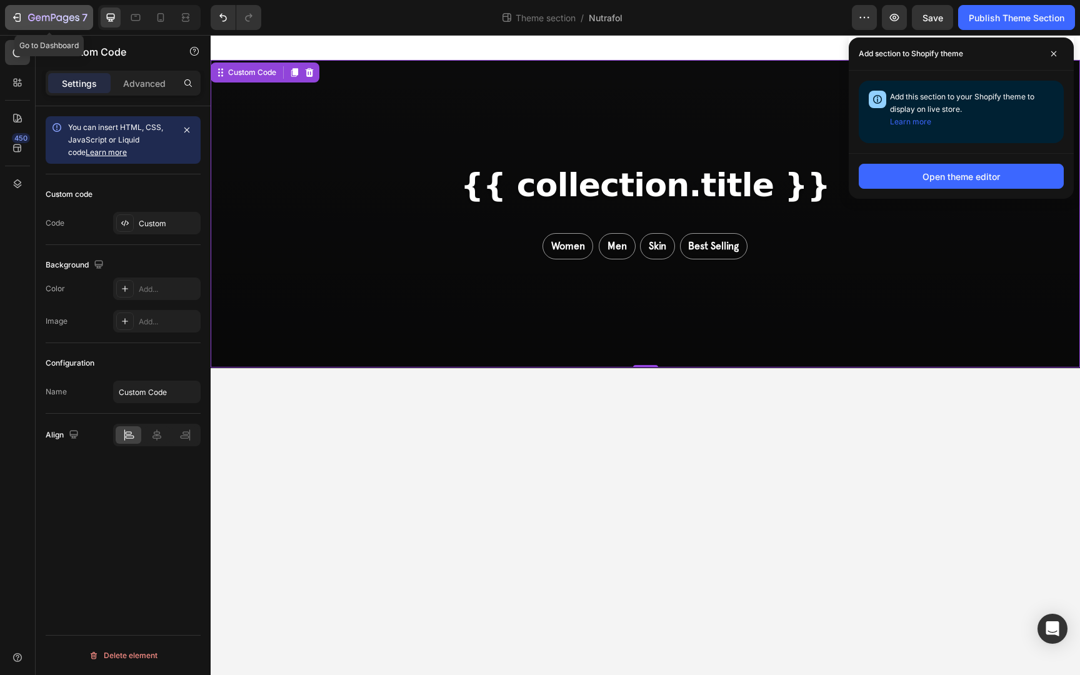
click at [49, 24] on div "7" at bounding box center [57, 17] width 59 height 15
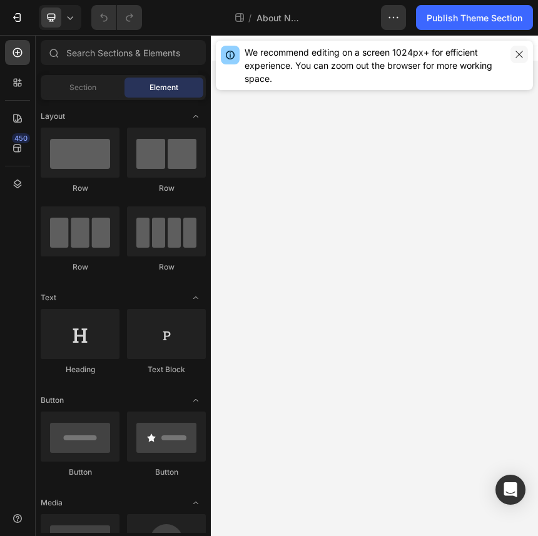
click at [467, 53] on button "button" at bounding box center [519, 55] width 18 height 18
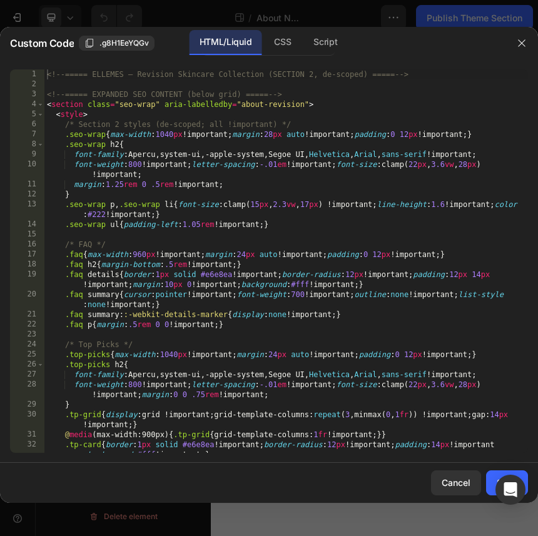
click at [292, 191] on div "<!-- ===== ELLEMES — Revision Skincare Collection (SECTION 2, de-scoped) ===== …" at bounding box center [285, 270] width 483 height 403
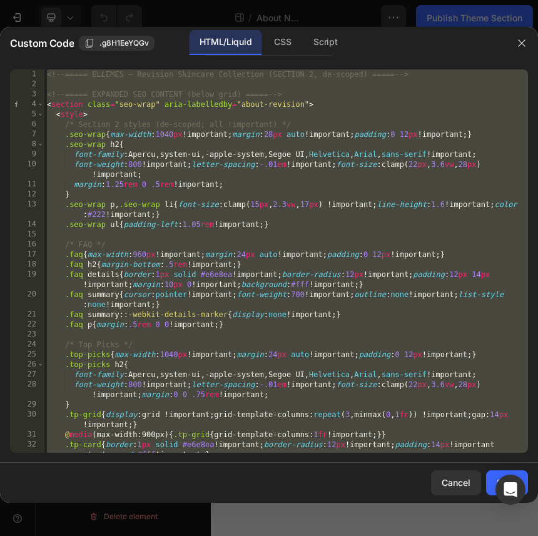
click at [408, 313] on div "<!-- ===== ELLEMES — Revision Skincare Collection (SECTION 2, de-scoped) ===== …" at bounding box center [285, 270] width 483 height 403
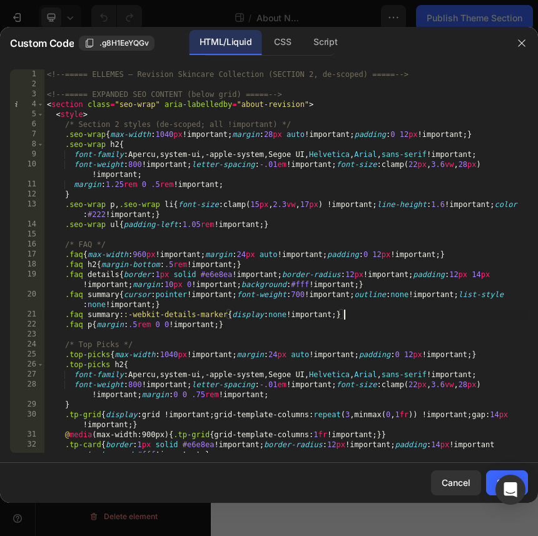
type textarea "<!-- ===== /SECTION 2 ===== -->"
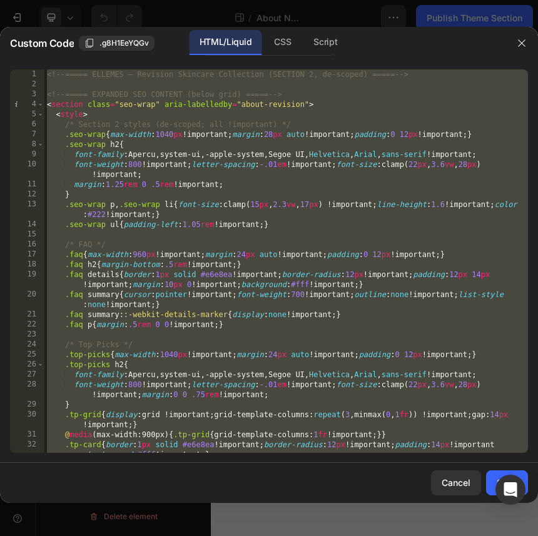
paste textarea
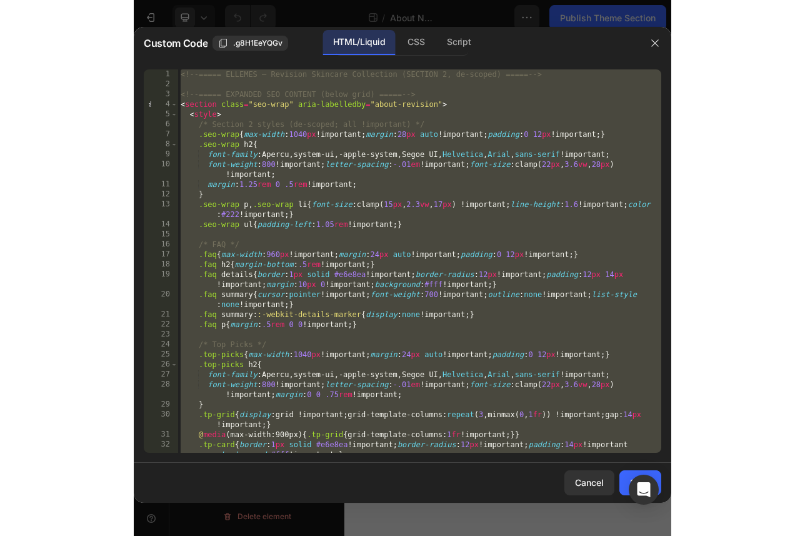
scroll to position [1567, 0]
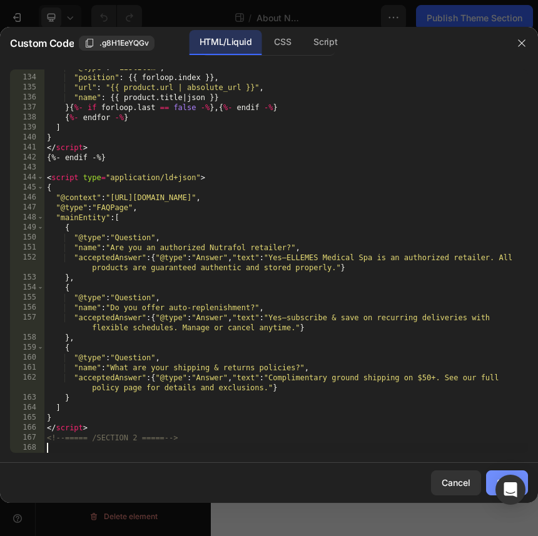
click at [467, 477] on button "Save" at bounding box center [507, 482] width 42 height 25
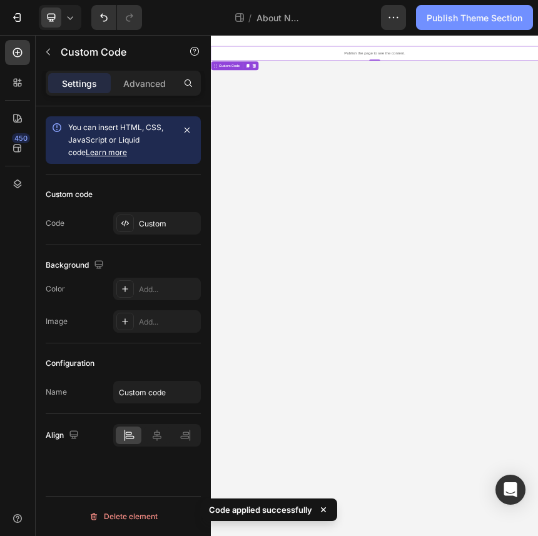
click at [467, 19] on div "Publish Theme Section" at bounding box center [474, 17] width 96 height 13
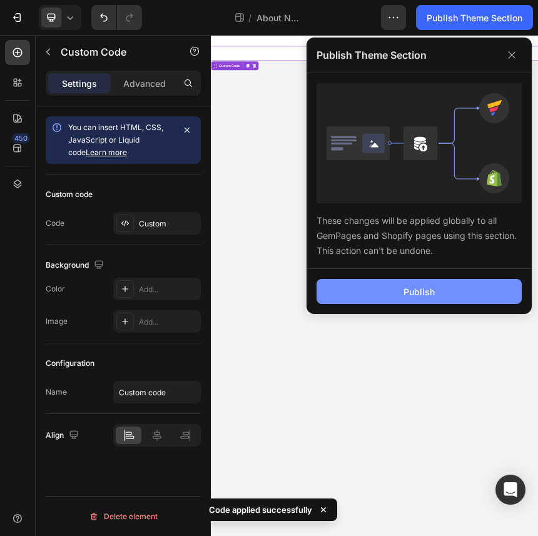
click at [448, 287] on button "Publish" at bounding box center [418, 291] width 205 height 25
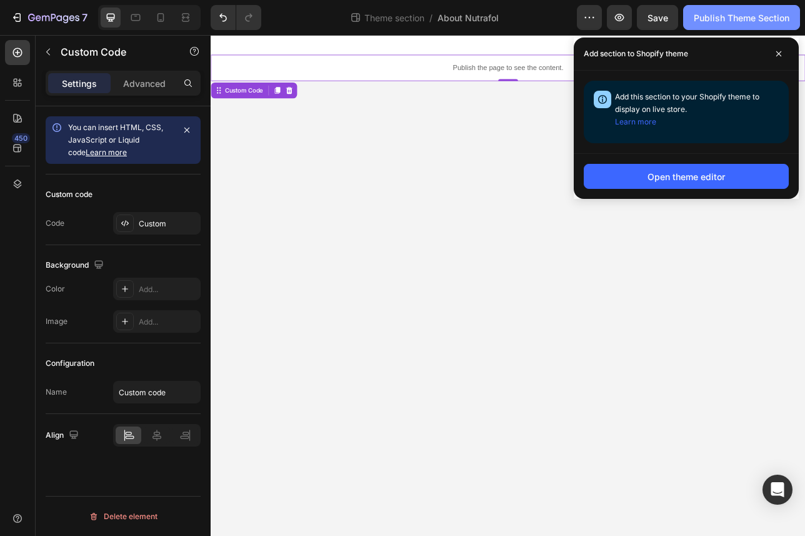
click at [467, 12] on div "Publish Theme Section" at bounding box center [742, 17] width 96 height 13
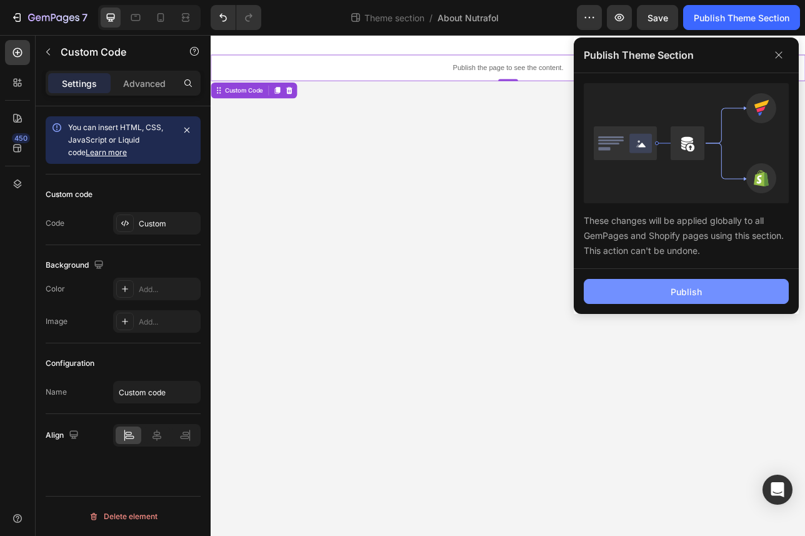
click at [467, 294] on button "Publish" at bounding box center [686, 291] width 205 height 25
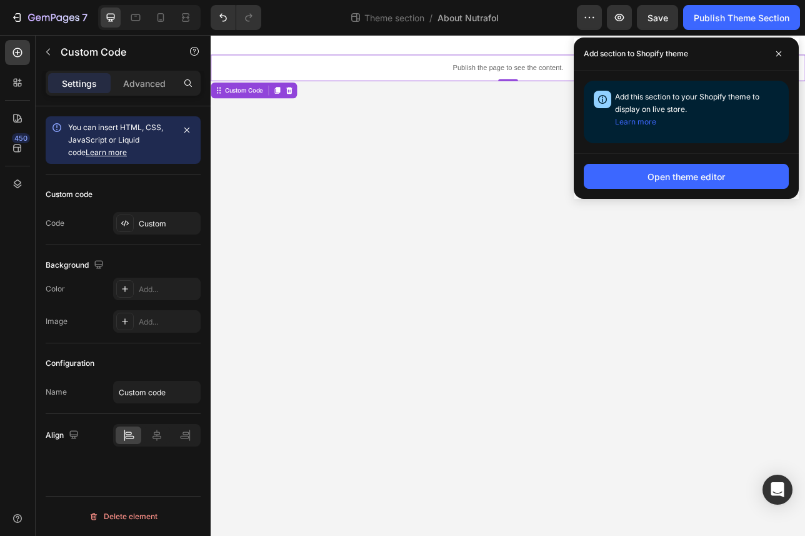
click at [389, 72] on p "Publish the page to see the content." at bounding box center [586, 76] width 750 height 13
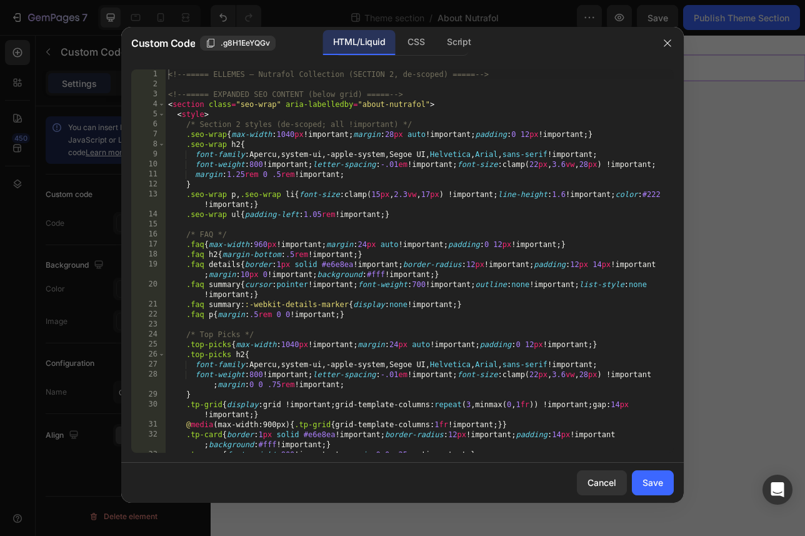
click at [367, 136] on div "<!-- ===== ELLEMES — Nutrafol Collection (SECTION 2, de-scoped) ===== --> <!-- …" at bounding box center [420, 270] width 508 height 403
type textarea "<!-- ===== /SECTION 2 ===== -->"
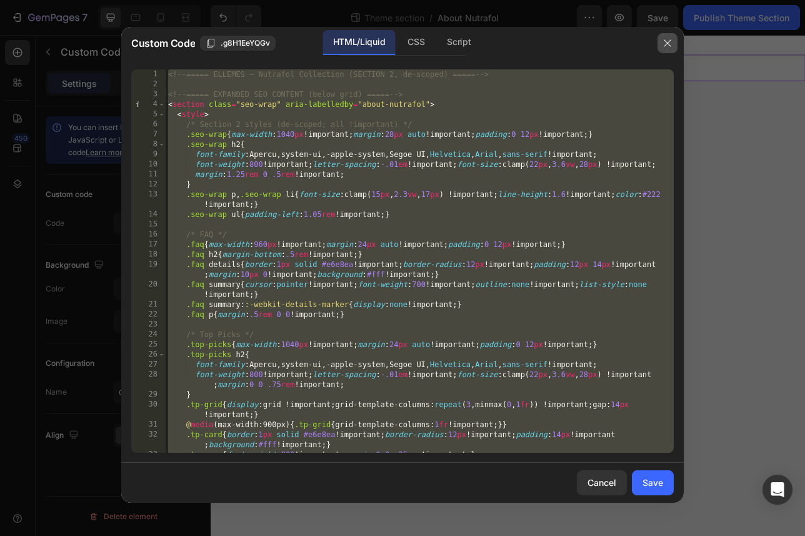
click at [467, 38] on icon "button" at bounding box center [668, 43] width 10 height 10
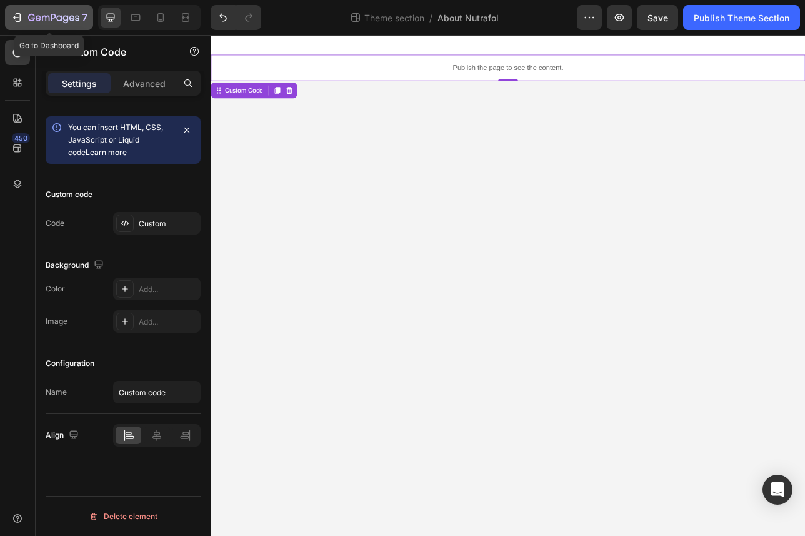
click at [63, 17] on icon "button" at bounding box center [53, 18] width 51 height 11
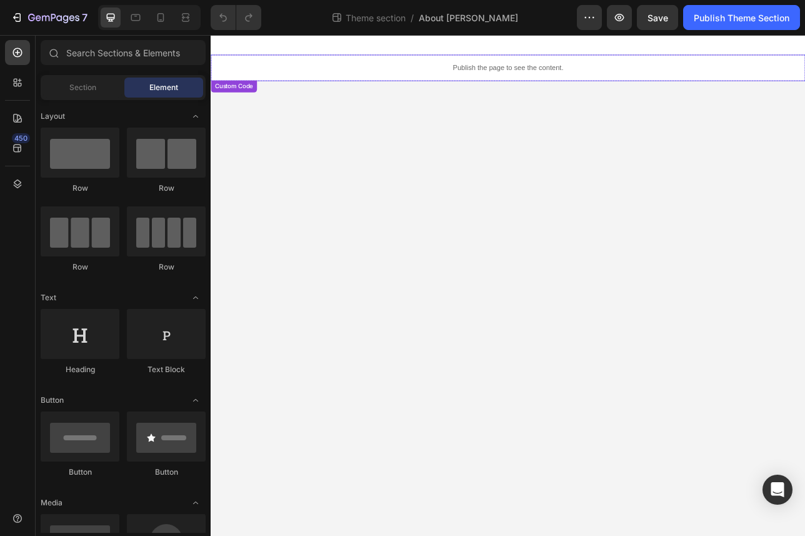
click at [606, 85] on div "Publish the page to see the content." at bounding box center [586, 76] width 750 height 33
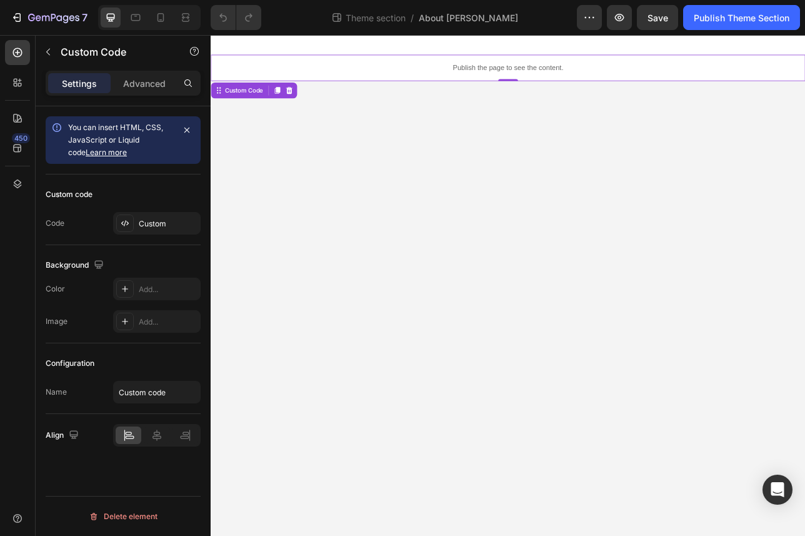
click at [606, 85] on div "Publish the page to see the content." at bounding box center [586, 76] width 750 height 33
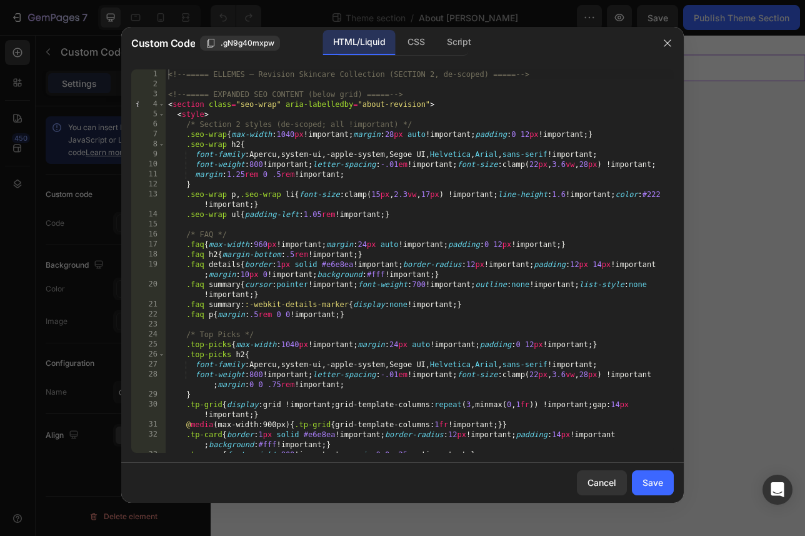
click at [484, 331] on div "<!-- ===== ELLEMES — Revision Skincare Collection (SECTION 2, de-scoped) ===== …" at bounding box center [420, 270] width 508 height 403
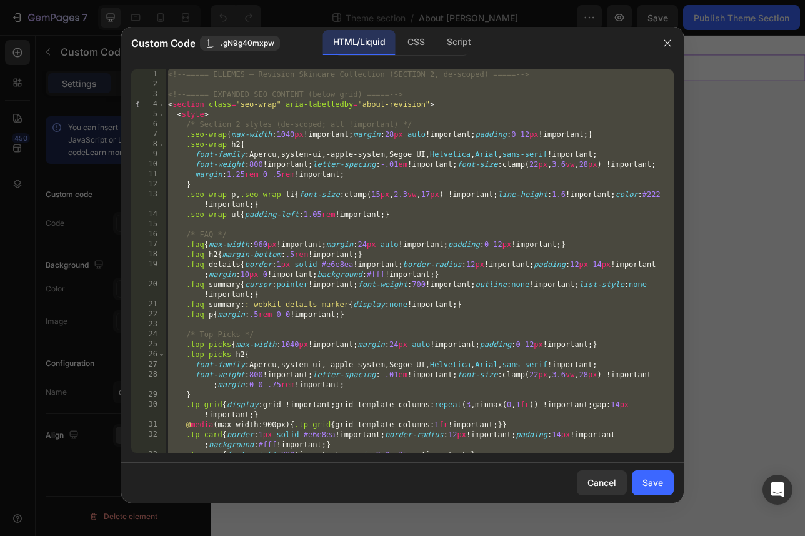
click at [424, 207] on div "<!-- ===== ELLEMES — Revision Skincare Collection (SECTION 2, de-scoped) ===== …" at bounding box center [420, 270] width 508 height 403
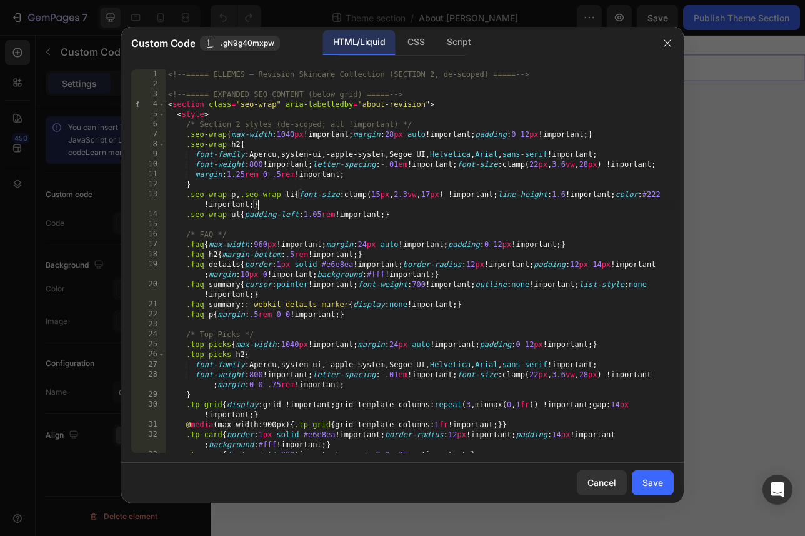
type textarea "<!-- ===== /SECTION 2 ===== -->"
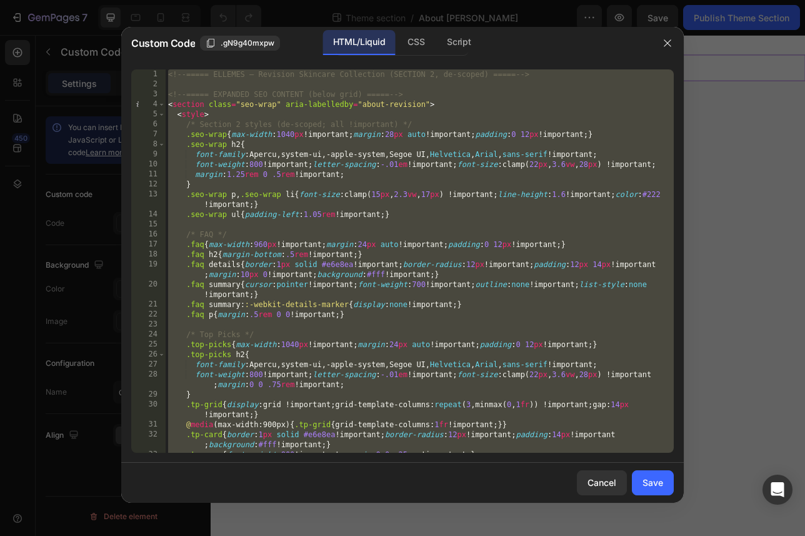
paste textarea
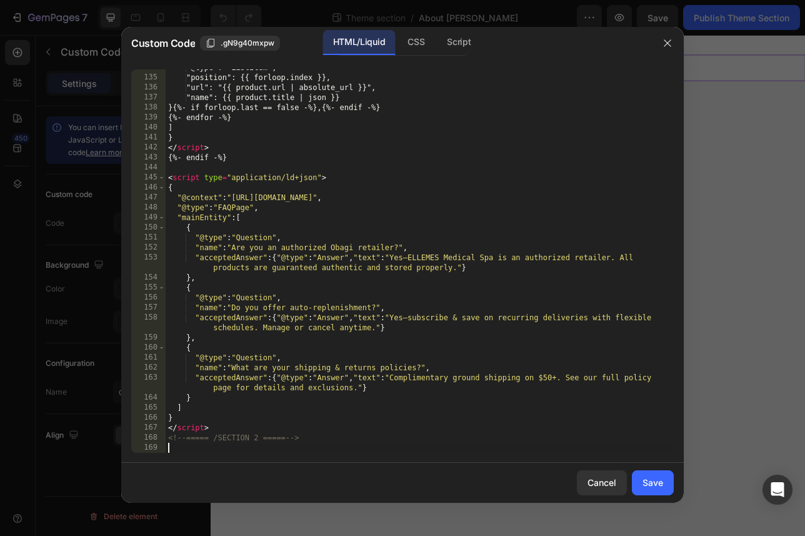
scroll to position [1517, 0]
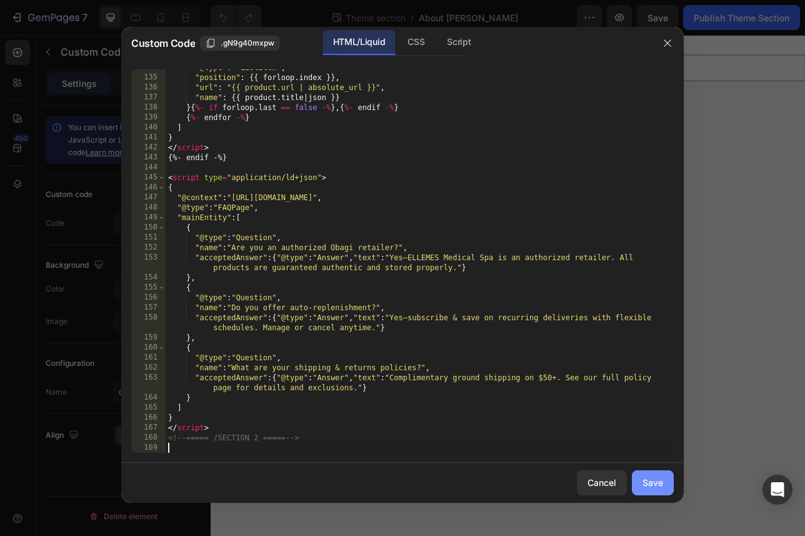
click at [651, 480] on div "Save" at bounding box center [653, 482] width 21 height 13
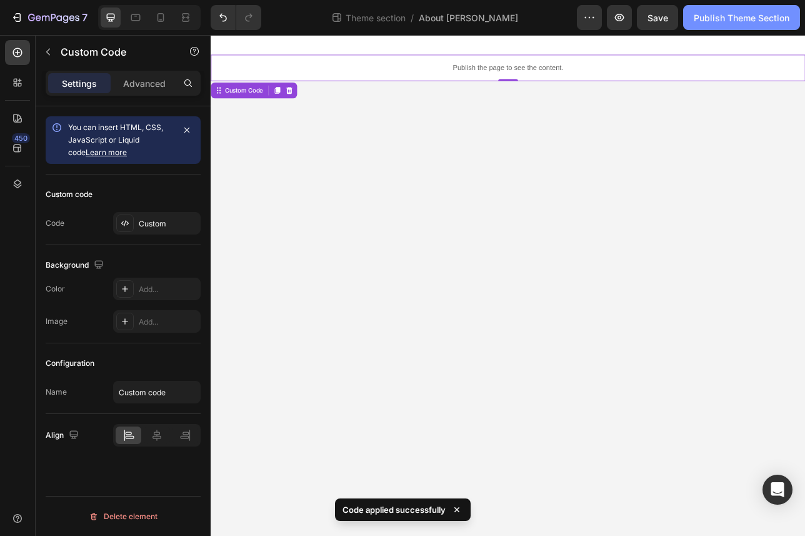
click at [704, 9] on button "Publish Theme Section" at bounding box center [741, 17] width 117 height 25
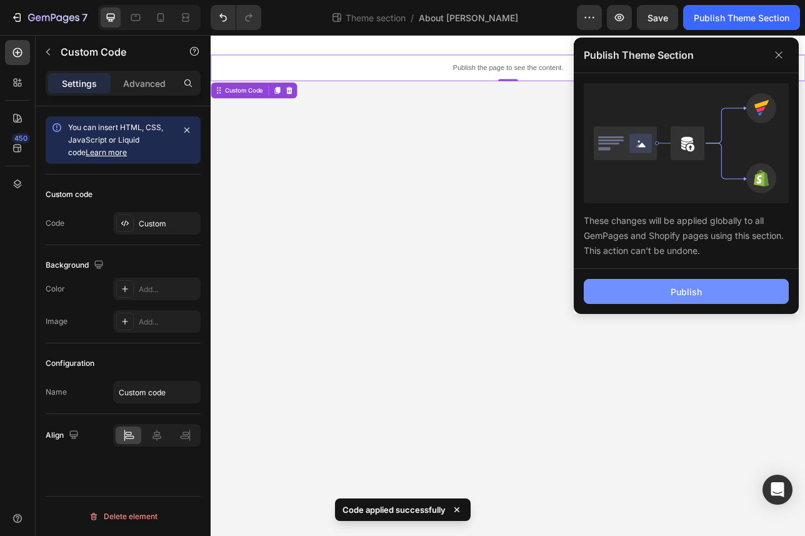
click at [661, 281] on button "Publish" at bounding box center [686, 291] width 205 height 25
